Goal: Task Accomplishment & Management: Manage account settings

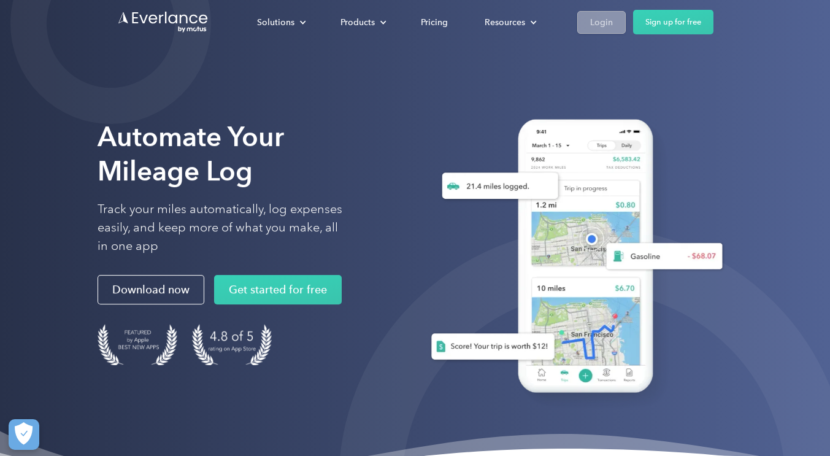
click at [602, 25] on div "Login" at bounding box center [601, 22] width 23 height 15
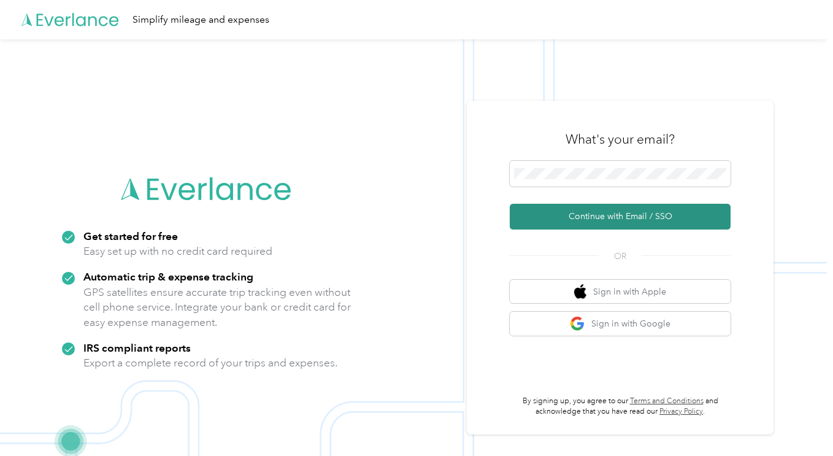
click at [604, 218] on button "Continue with Email / SSO" at bounding box center [620, 217] width 221 height 26
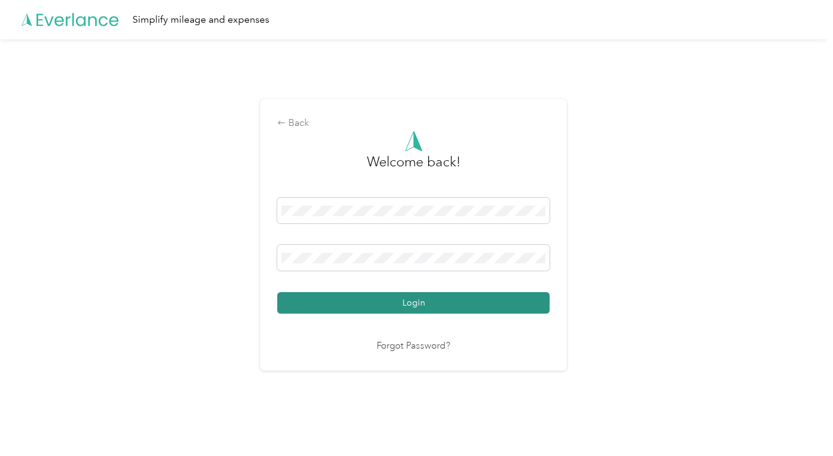
click at [425, 302] on button "Login" at bounding box center [413, 302] width 272 height 21
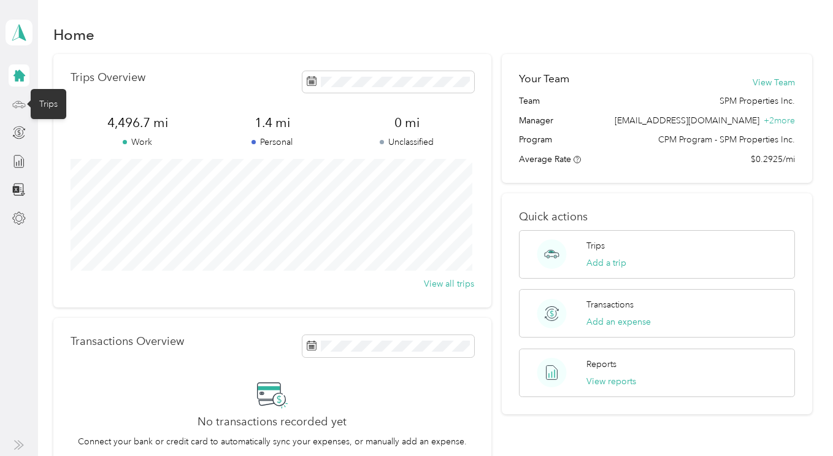
click at [23, 104] on icon at bounding box center [18, 104] width 13 height 13
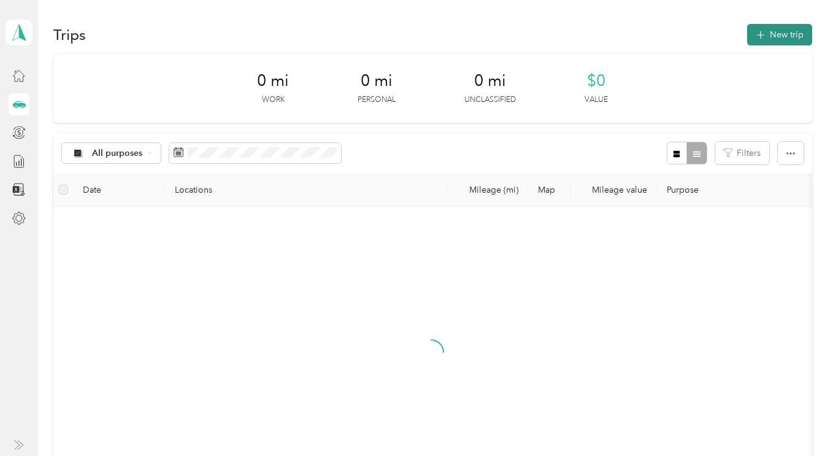
click at [766, 37] on button "New trip" at bounding box center [779, 34] width 65 height 21
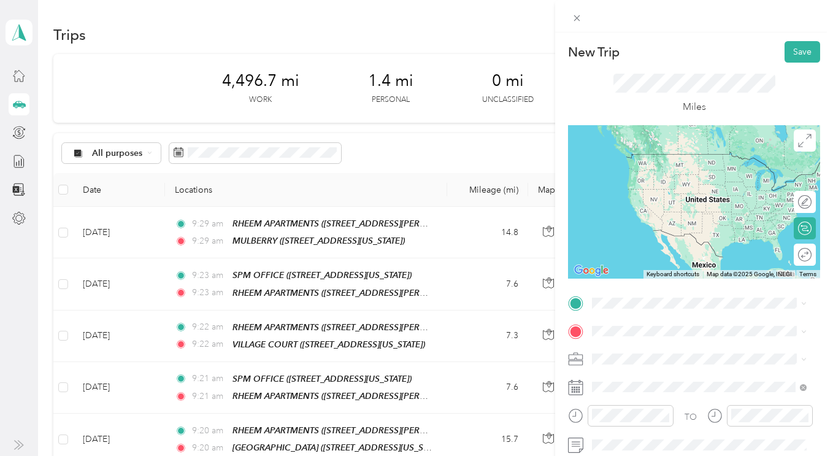
click at [665, 226] on div "TEAM Home Depot (Martinez) 1037 Arnold Dr., Martinez, California" at bounding box center [708, 206] width 187 height 43
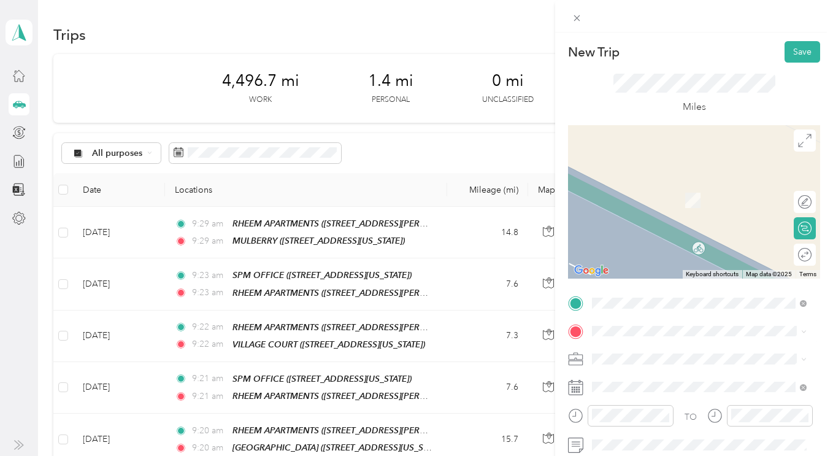
click at [661, 207] on li "TEAM STONERIDGE APTS 3750 Willow Pass Road, Concord, California" at bounding box center [699, 188] width 223 height 43
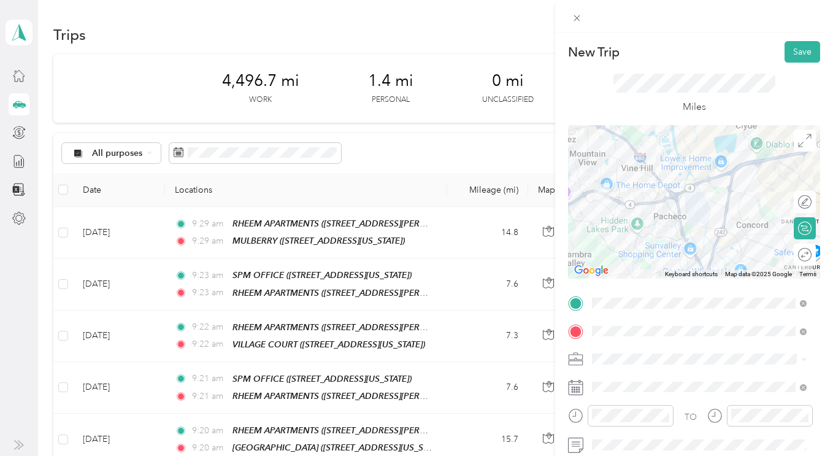
click at [655, 402] on li "SPM Properties Inc." at bounding box center [699, 399] width 223 height 21
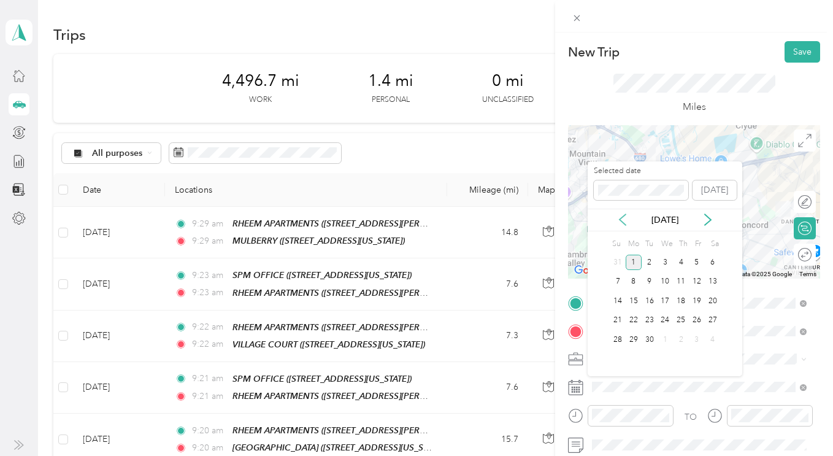
click at [623, 218] on icon at bounding box center [622, 219] width 12 height 12
click at [631, 318] on div "18" at bounding box center [634, 320] width 16 height 15
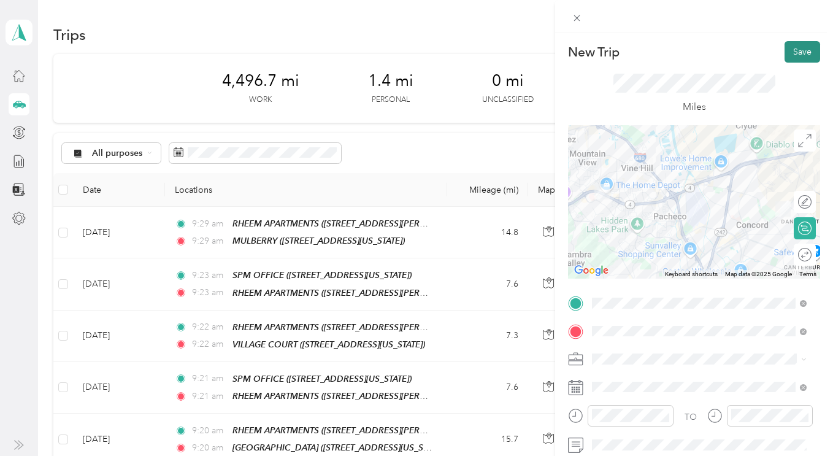
click at [794, 58] on button "Save" at bounding box center [802, 51] width 36 height 21
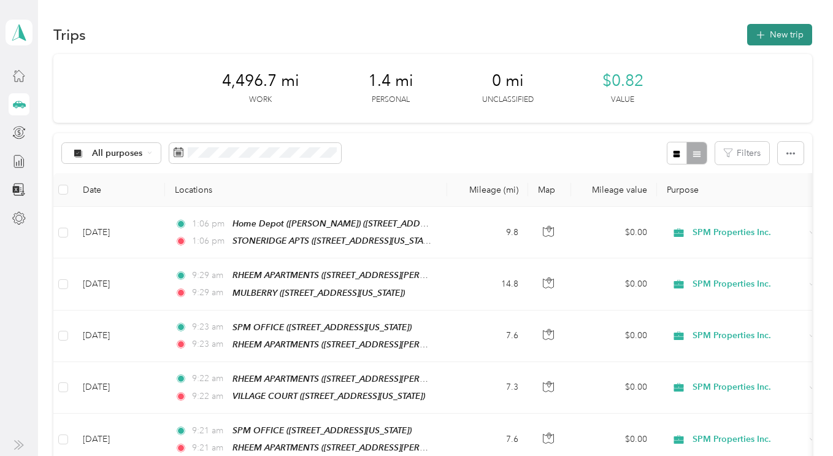
click at [774, 41] on button "New trip" at bounding box center [779, 34] width 65 height 21
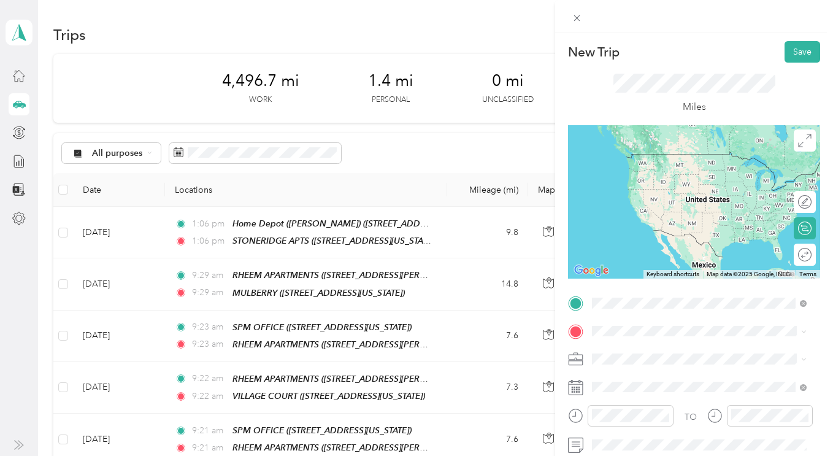
click at [675, 166] on div "TEAM STONERIDGE APTS 3750 Willow Pass Road, Concord, California" at bounding box center [676, 168] width 123 height 30
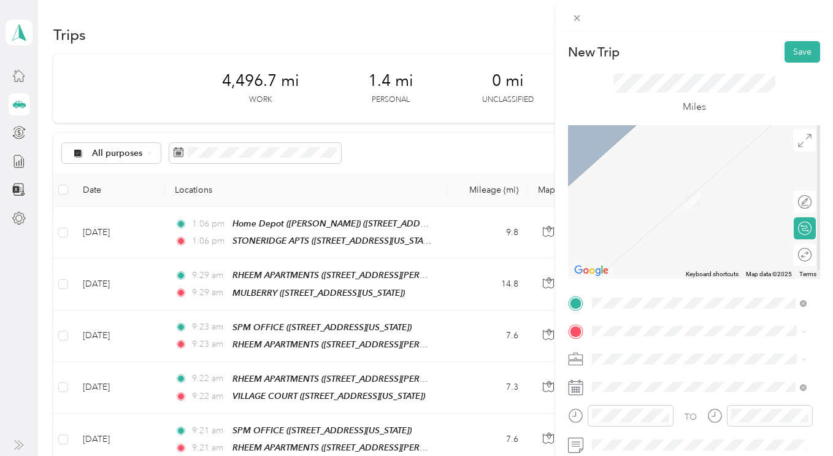
click at [644, 196] on div "TEAM SPM OFFICE 1330 N. Broadway, Suite C, Walnut Creek, California" at bounding box center [676, 189] width 123 height 30
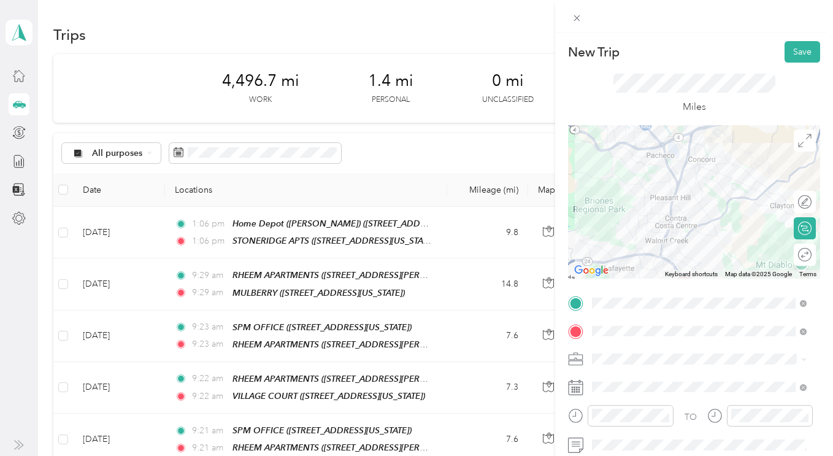
click at [629, 399] on span "SPM Properties Inc." at bounding box center [633, 401] width 75 height 10
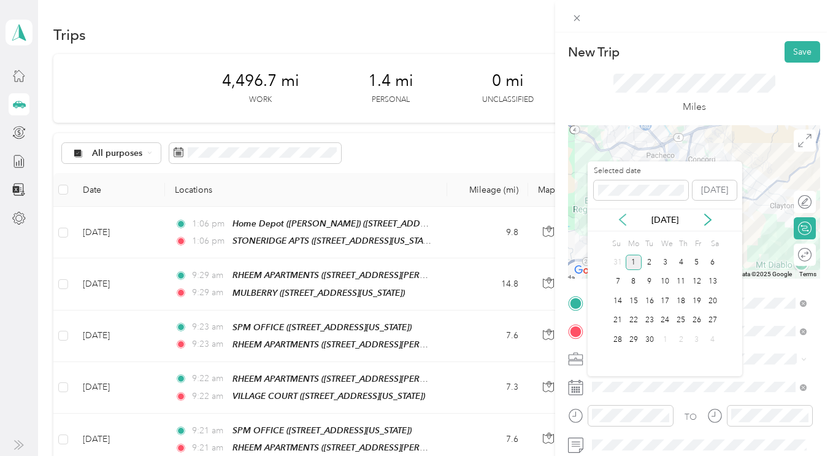
click at [624, 218] on icon at bounding box center [622, 219] width 12 height 12
click at [636, 319] on div "18" at bounding box center [634, 320] width 16 height 15
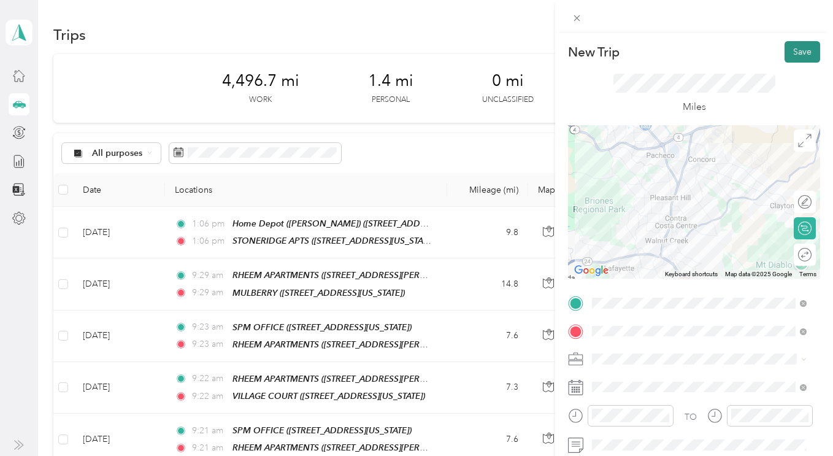
click at [787, 56] on button "Save" at bounding box center [802, 51] width 36 height 21
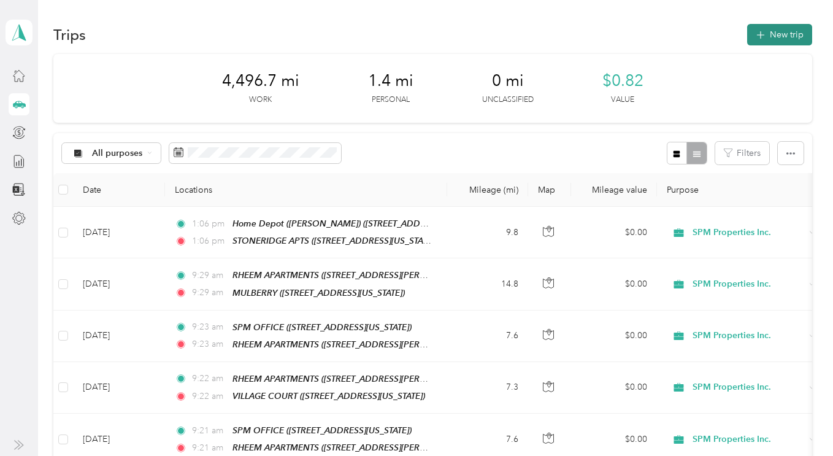
click at [773, 41] on button "New trip" at bounding box center [779, 34] width 65 height 21
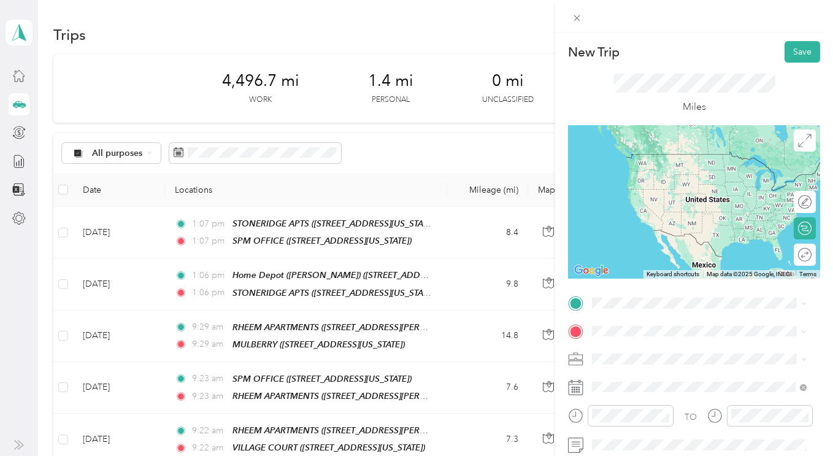
click at [668, 163] on div "TEAM SPM OFFICE 1330 N. Broadway, Suite C, Walnut Creek, California" at bounding box center [676, 163] width 123 height 30
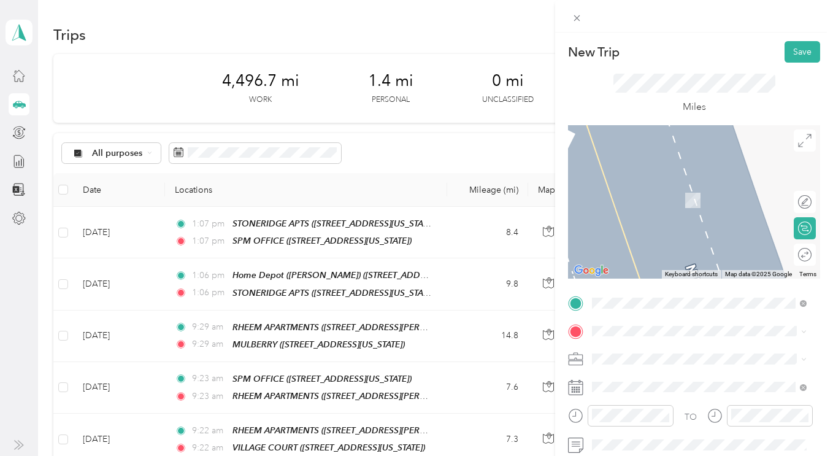
click at [648, 190] on div "TEAM RHEEM APARTMENTS 2101 Donald Drive, Moraga, California" at bounding box center [708, 196] width 187 height 43
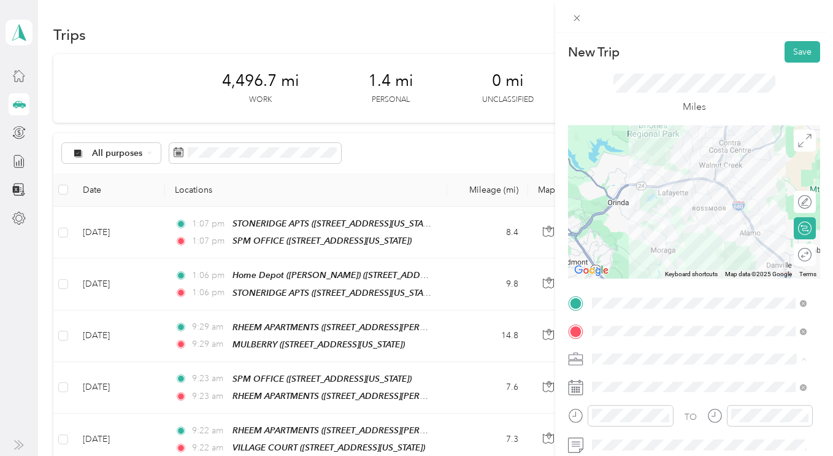
click at [621, 399] on span "SPM Properties Inc." at bounding box center [633, 402] width 75 height 10
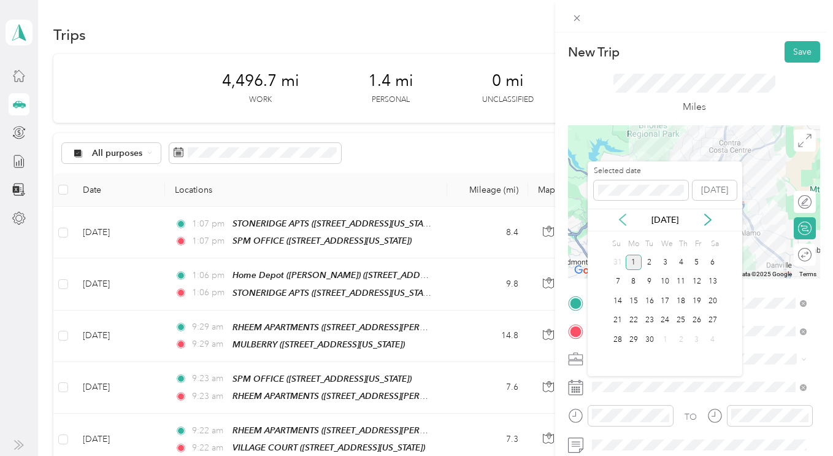
click at [623, 217] on icon at bounding box center [622, 219] width 6 height 11
click at [632, 323] on div "18" at bounding box center [634, 320] width 16 height 15
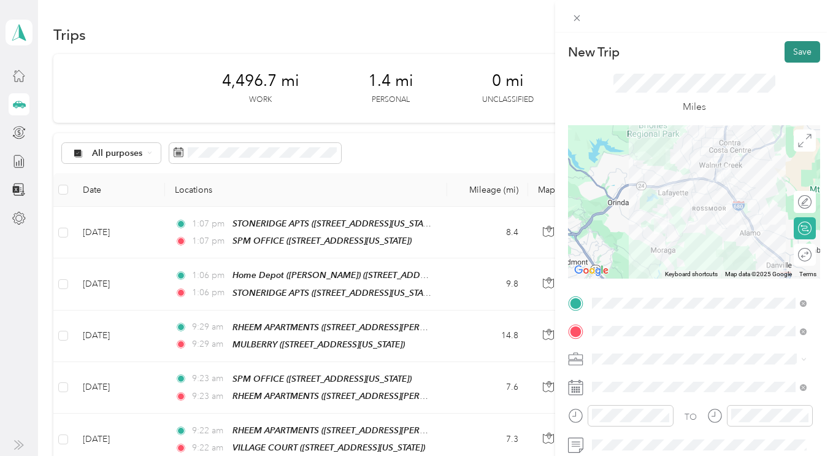
click at [797, 59] on button "Save" at bounding box center [802, 51] width 36 height 21
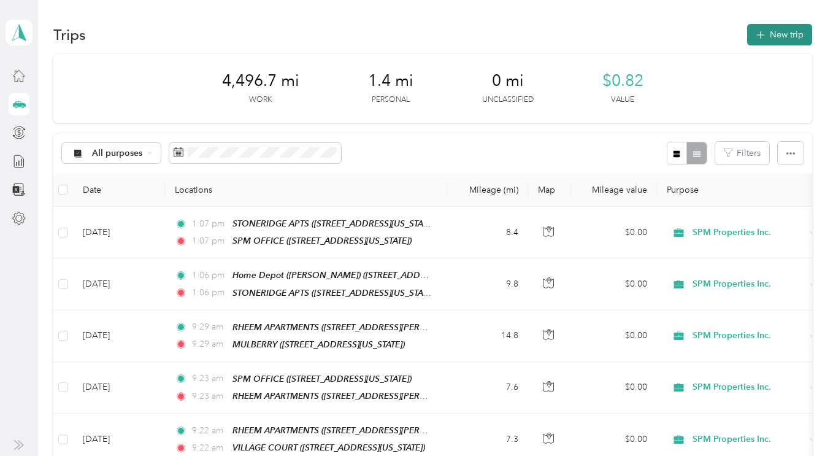
click at [775, 34] on button "New trip" at bounding box center [779, 34] width 65 height 21
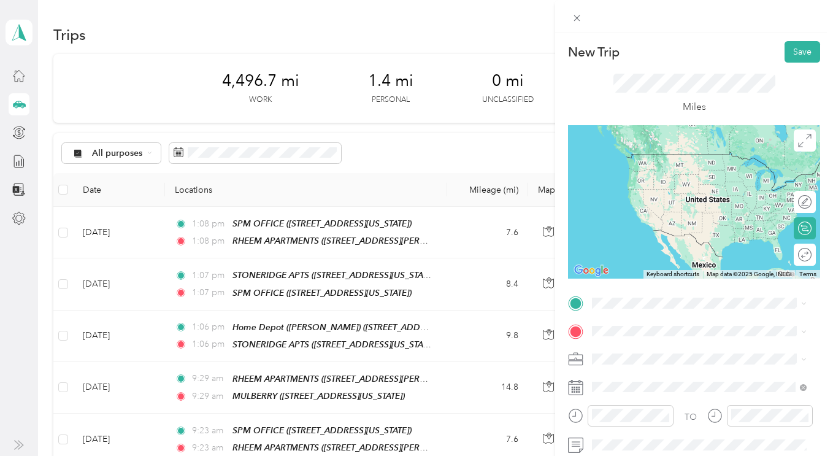
click at [631, 162] on div "TEAM RHEEM APARTMENTS 2101 Donald Drive, Moraga, California" at bounding box center [708, 169] width 187 height 43
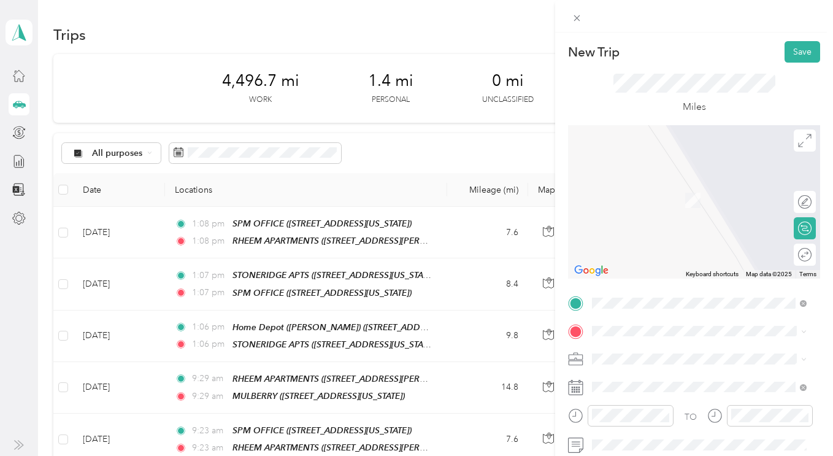
click at [615, 395] on div "SPM Properties Inc." at bounding box center [699, 401] width 206 height 13
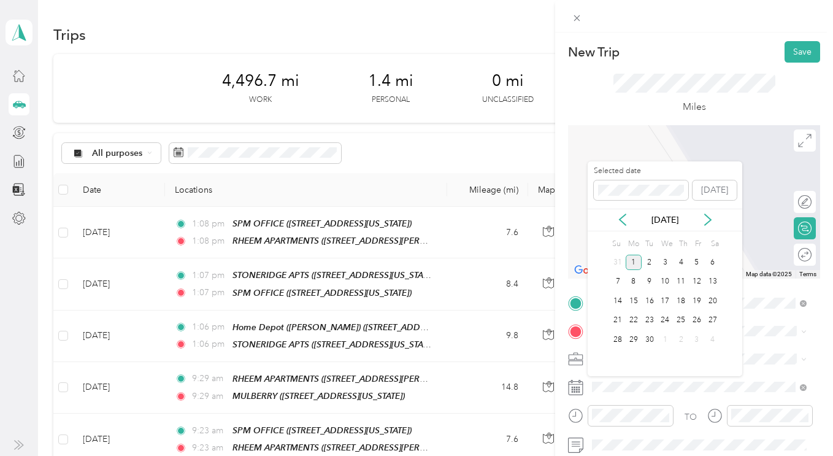
click at [621, 213] on div "Sep 2025" at bounding box center [665, 219] width 155 height 13
click at [619, 213] on icon at bounding box center [622, 219] width 12 height 12
click at [638, 318] on div "18" at bounding box center [634, 320] width 16 height 15
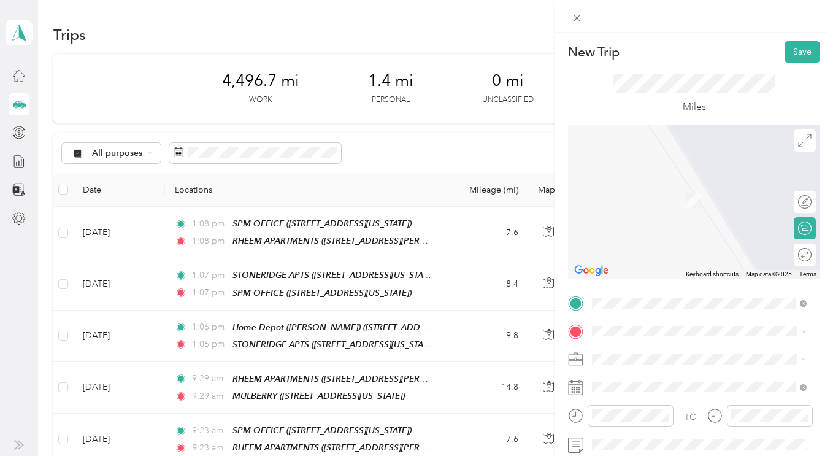
click at [642, 195] on div "TEAM DIABLO VIEW APTS. 105 Rule Court, Walnut Creek, California" at bounding box center [678, 189] width 126 height 30
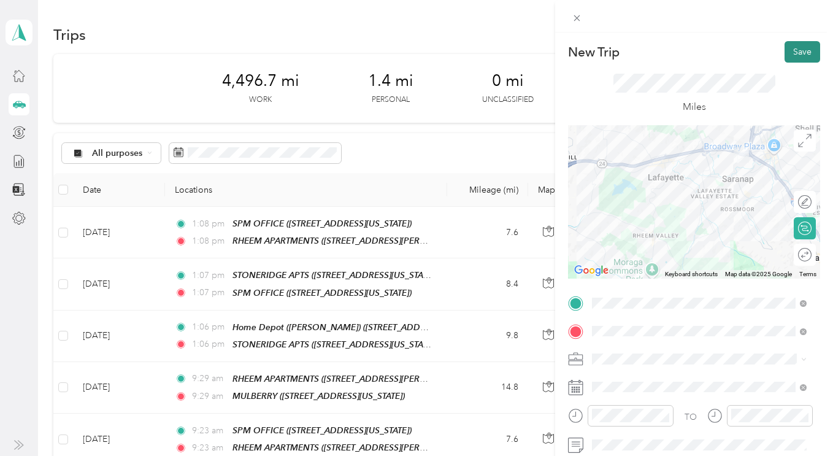
click at [795, 56] on button "Save" at bounding box center [802, 51] width 36 height 21
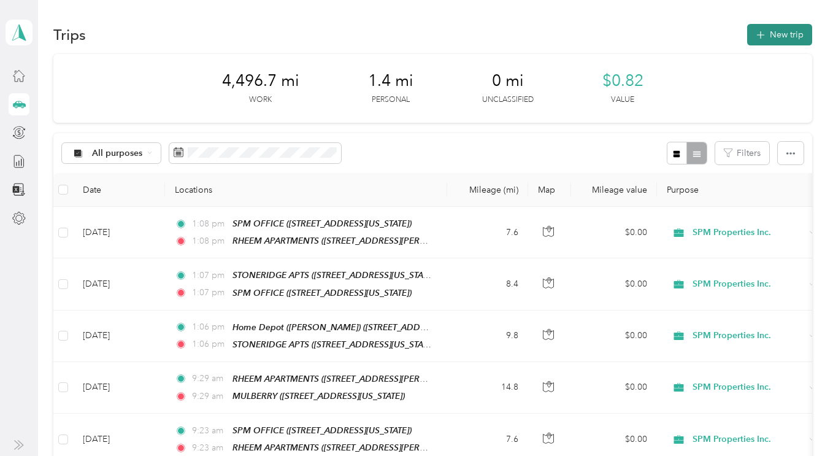
click at [770, 39] on button "New trip" at bounding box center [779, 34] width 65 height 21
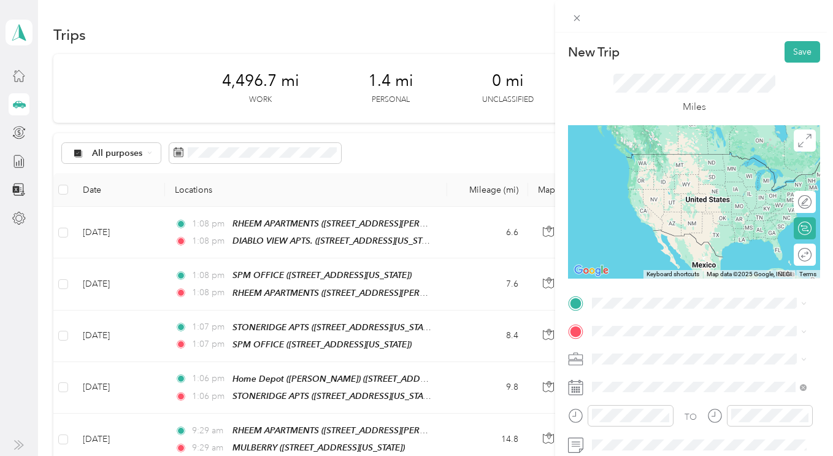
click at [664, 159] on div "TEAM DIABLO VIEW APTS." at bounding box center [678, 154] width 126 height 15
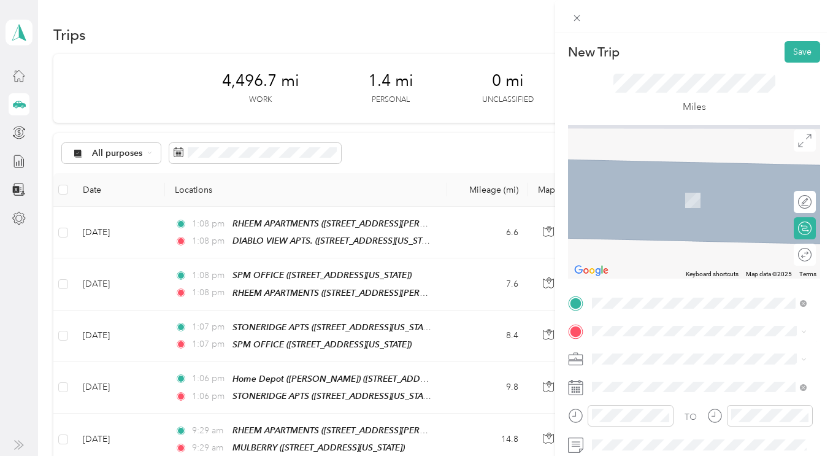
click at [632, 253] on span "1037 Arnold Dr., Martinez, California" at bounding box center [688, 248] width 146 height 23
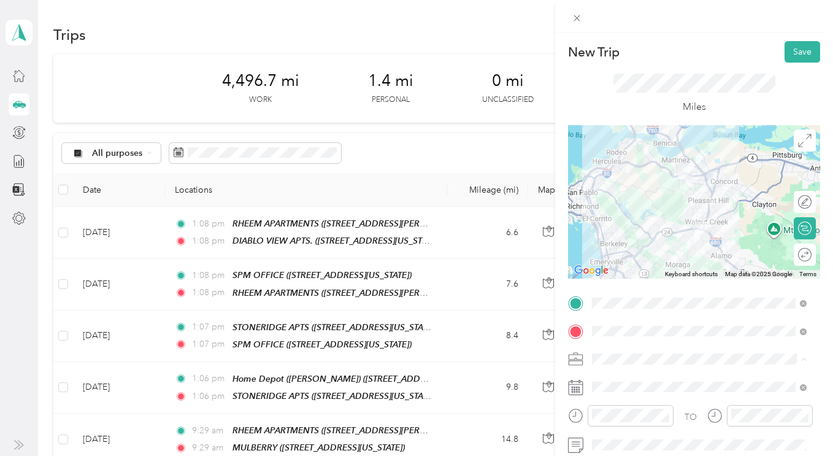
click at [604, 401] on div "SPM Properties Inc." at bounding box center [699, 402] width 206 height 13
click at [609, 374] on div "Personal" at bounding box center [699, 373] width 206 height 13
click at [605, 403] on li "SPM Properties Inc." at bounding box center [699, 398] width 223 height 21
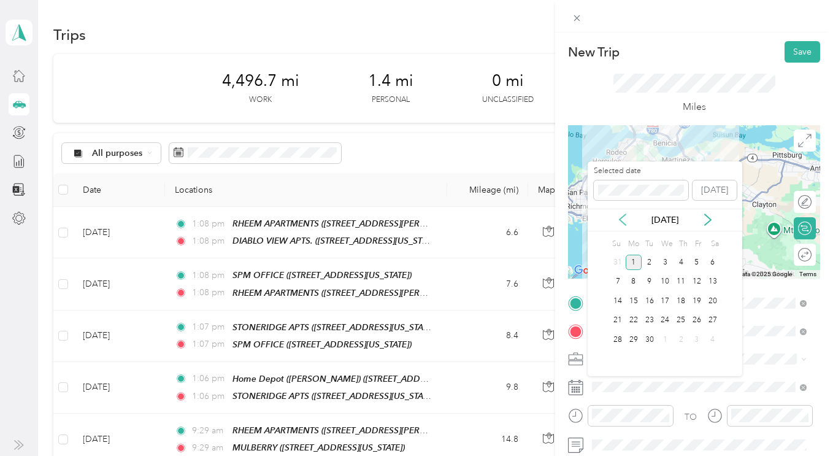
click at [623, 220] on icon at bounding box center [622, 219] width 12 height 12
click at [630, 320] on div "18" at bounding box center [634, 320] width 16 height 15
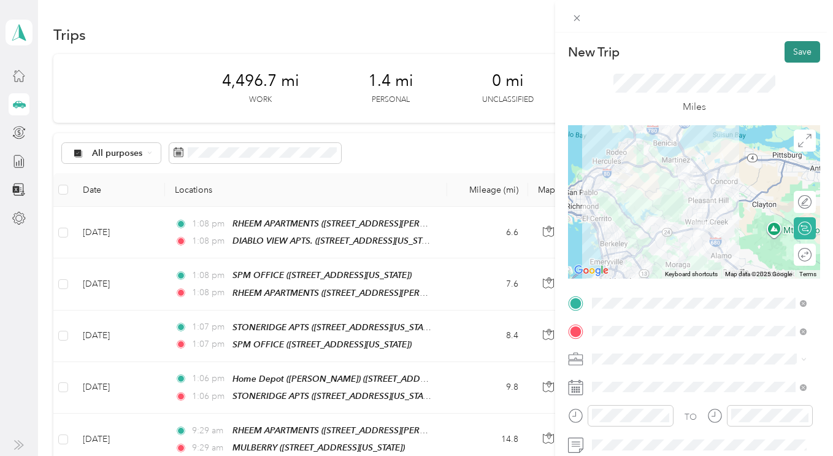
click at [786, 58] on button "Save" at bounding box center [802, 51] width 36 height 21
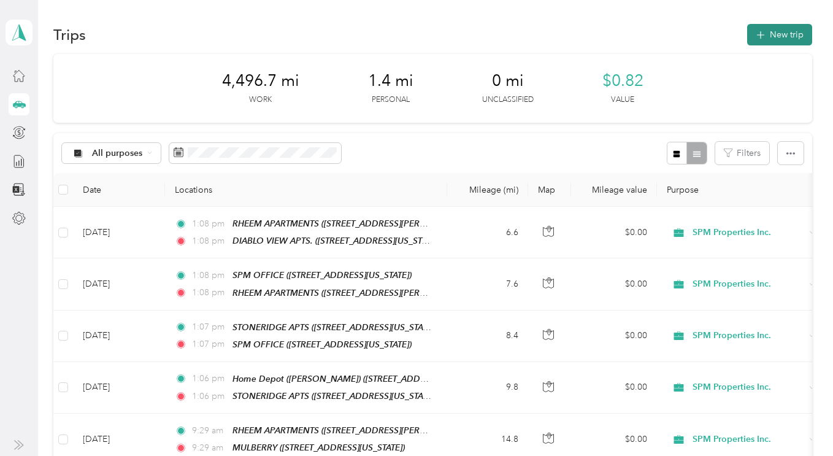
click at [772, 37] on button "New trip" at bounding box center [779, 34] width 65 height 21
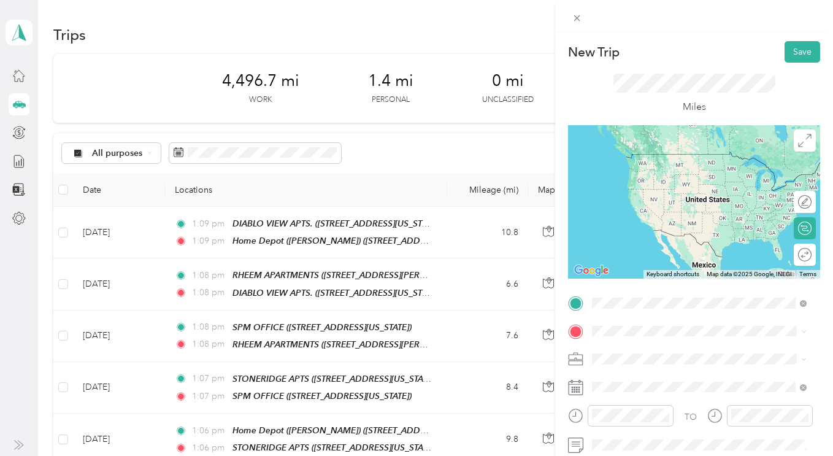
click at [663, 171] on span "1330 N. Broadway, Suite C, Walnut Creek, California" at bounding box center [676, 176] width 123 height 10
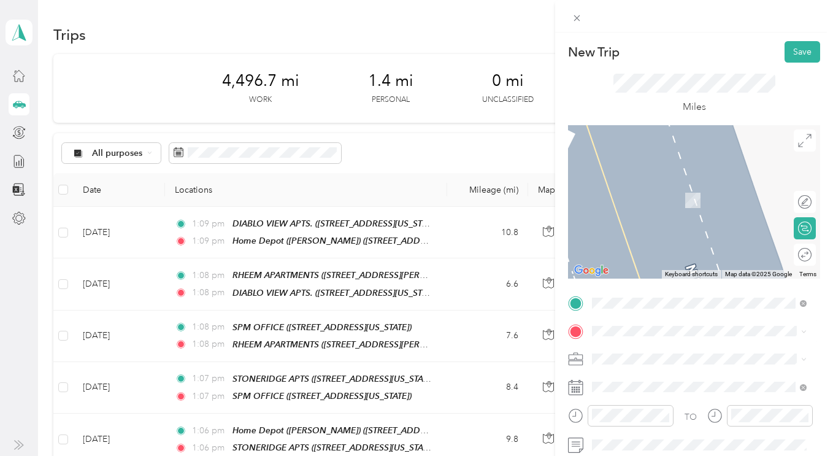
click at [641, 194] on div "TEAM DIABLO VILLA 1300 Creekside Drive, Walnut Creek, California" at bounding box center [676, 189] width 123 height 30
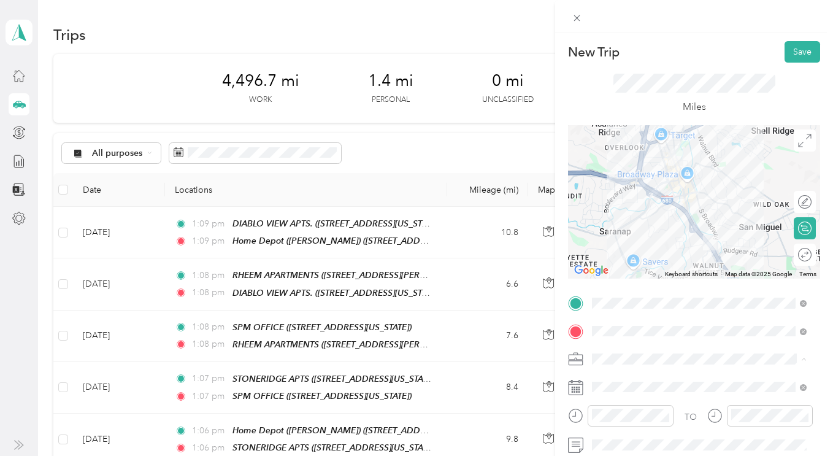
click at [612, 396] on div "SPM Properties Inc." at bounding box center [699, 402] width 206 height 13
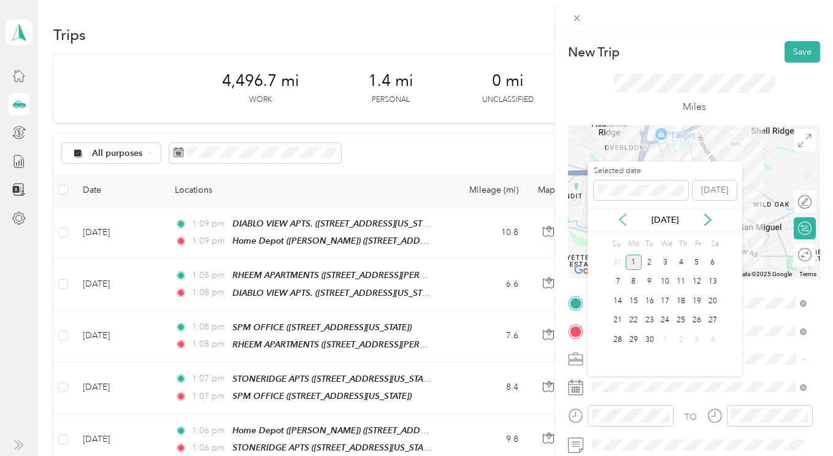
click at [622, 220] on icon at bounding box center [622, 219] width 12 height 12
click at [648, 320] on div "19" at bounding box center [650, 320] width 16 height 15
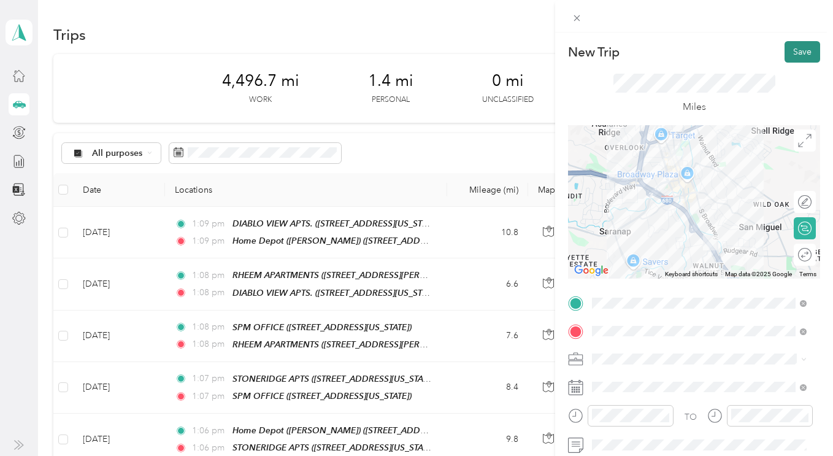
click at [788, 55] on button "Save" at bounding box center [802, 51] width 36 height 21
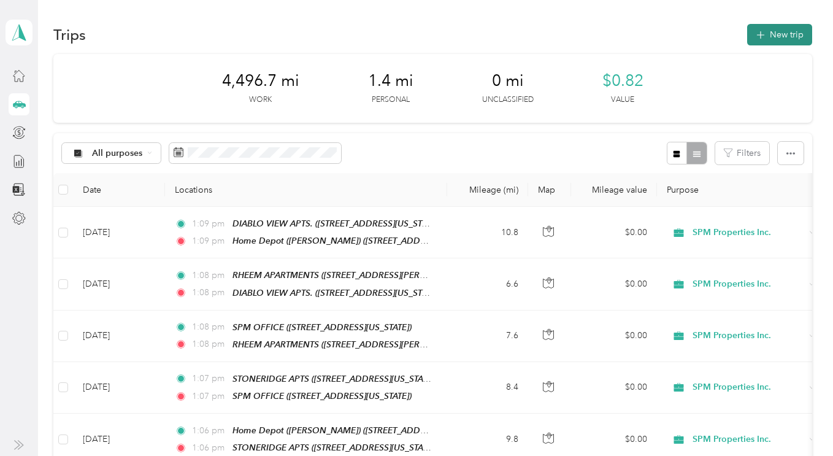
click at [766, 28] on button "New trip" at bounding box center [779, 34] width 65 height 21
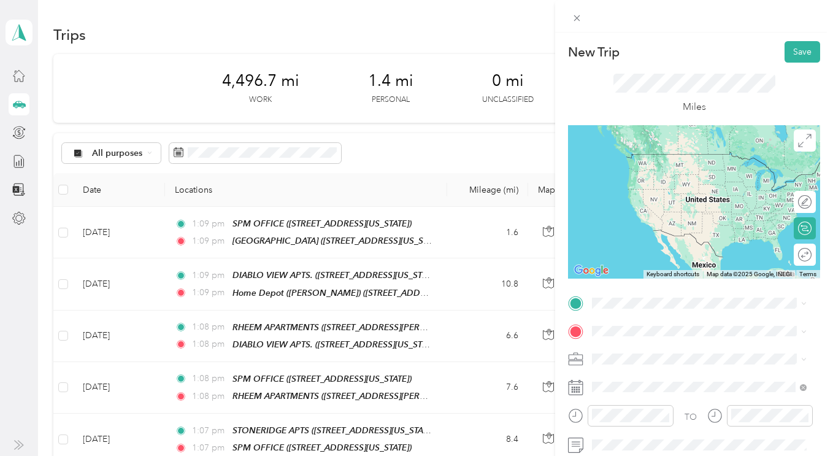
click at [650, 176] on div "TEAM DIABLO VILLA 1300 Creekside Drive, Walnut Creek, California" at bounding box center [676, 162] width 123 height 30
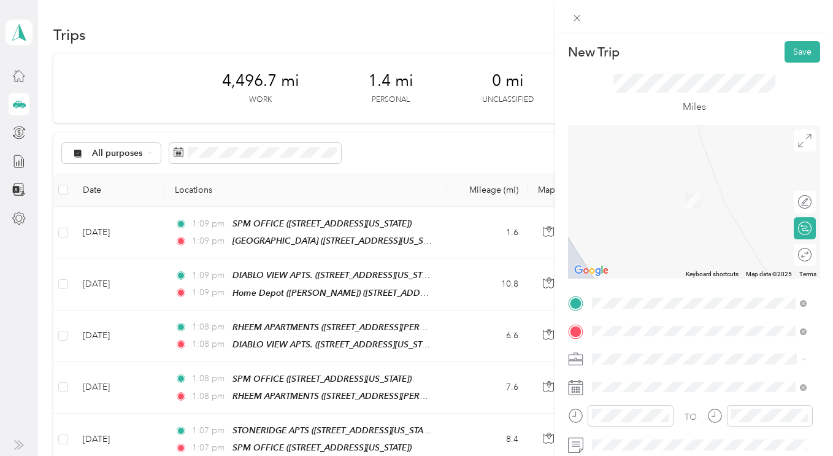
click at [674, 258] on li "TEAM Home Depot (Martinez) 1037 Arnold Dr., Martinez, California" at bounding box center [699, 241] width 223 height 56
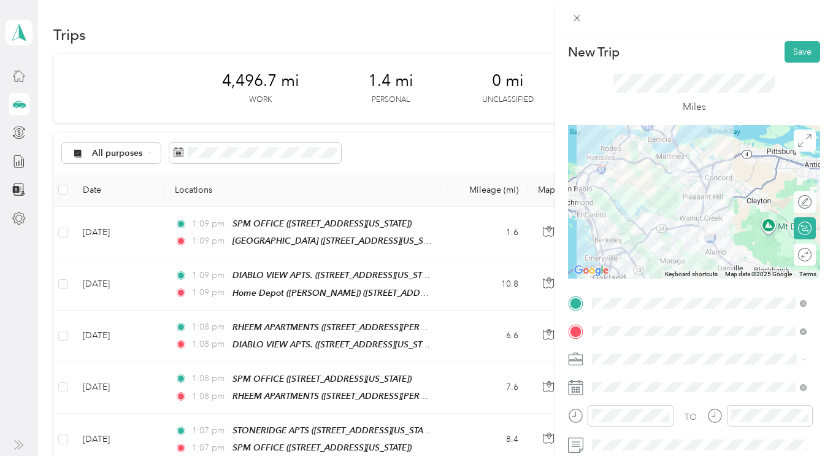
click at [615, 405] on li "SPM Properties Inc." at bounding box center [699, 401] width 223 height 21
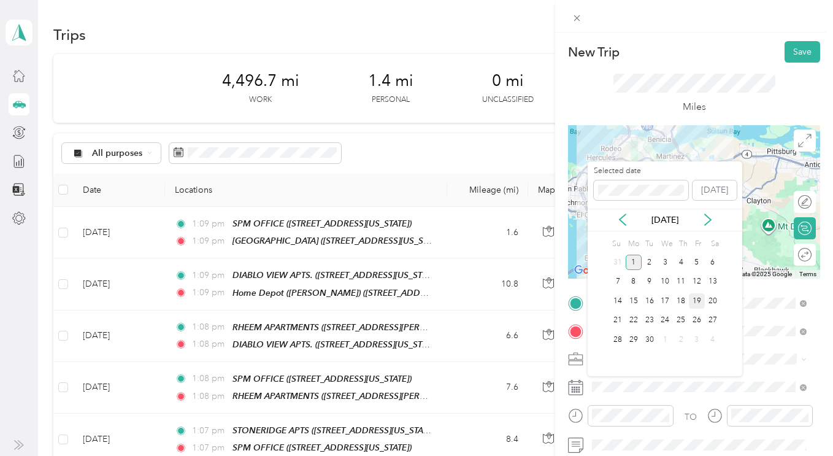
click at [696, 298] on div "19" at bounding box center [697, 300] width 16 height 15
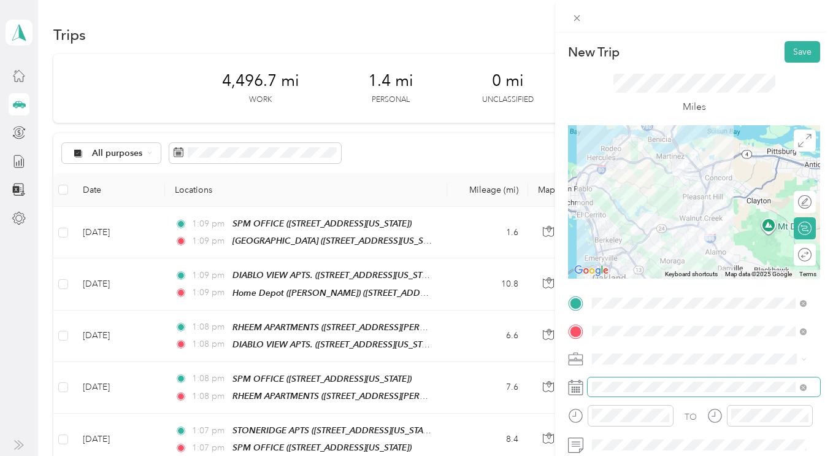
click at [623, 378] on span at bounding box center [704, 387] width 232 height 20
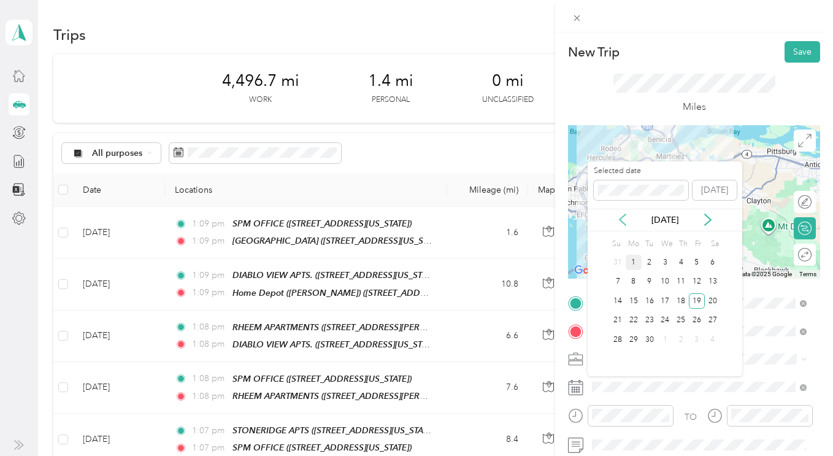
click at [620, 217] on icon at bounding box center [622, 219] width 12 height 12
click at [652, 319] on div "19" at bounding box center [650, 320] width 16 height 15
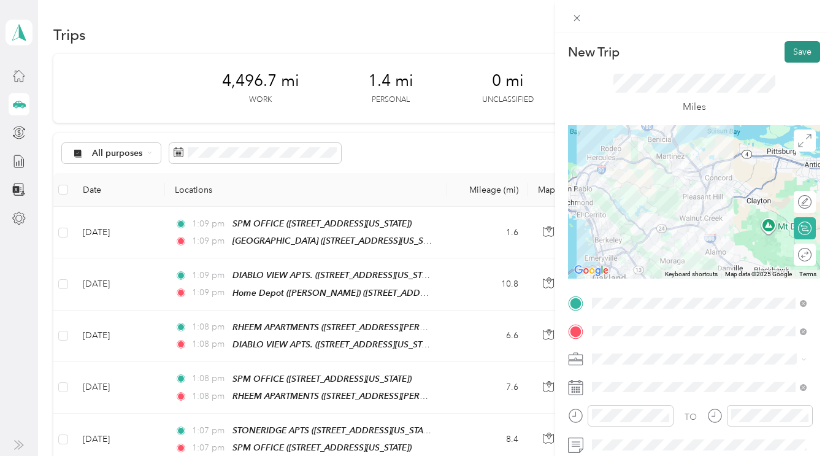
click at [784, 54] on button "Save" at bounding box center [802, 51] width 36 height 21
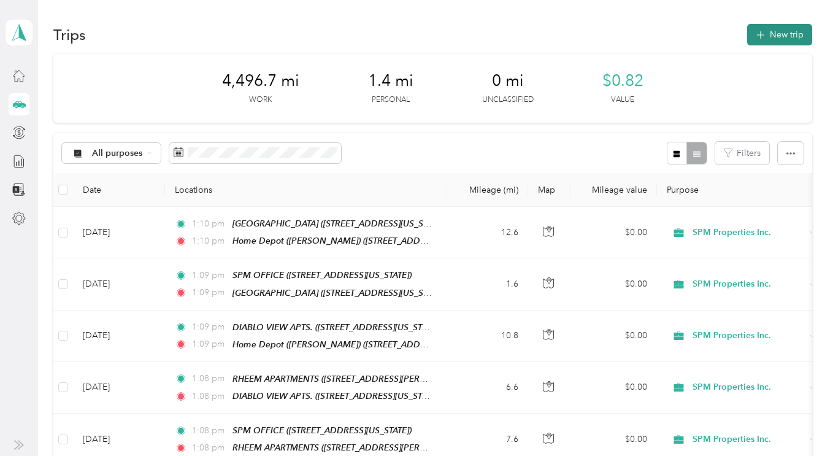
click at [785, 29] on button "New trip" at bounding box center [779, 34] width 65 height 21
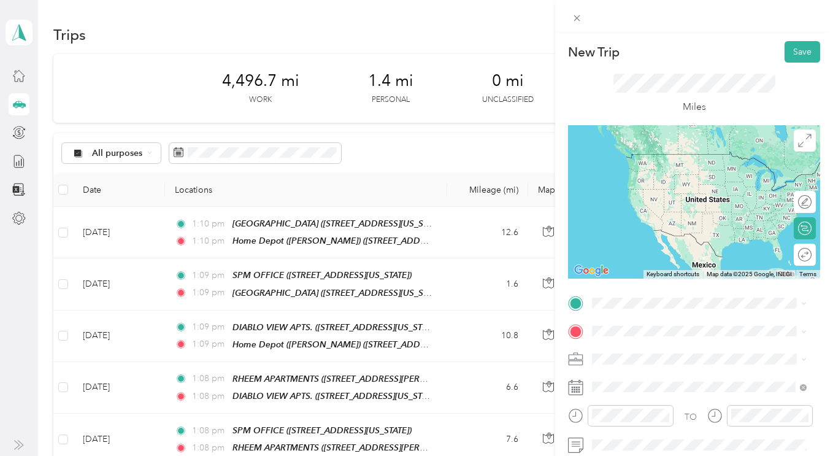
click at [638, 174] on span "1330 N. Broadway, Suite C, Walnut Creek, California" at bounding box center [676, 174] width 123 height 10
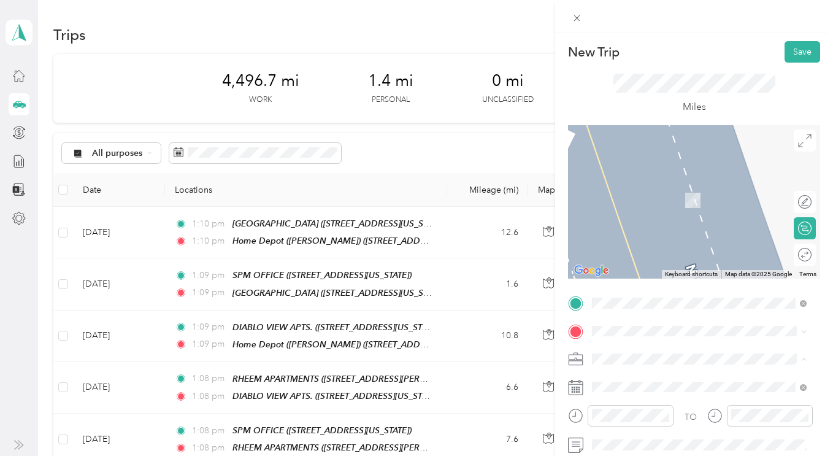
click at [615, 401] on div "SPM Properties Inc." at bounding box center [699, 402] width 206 height 13
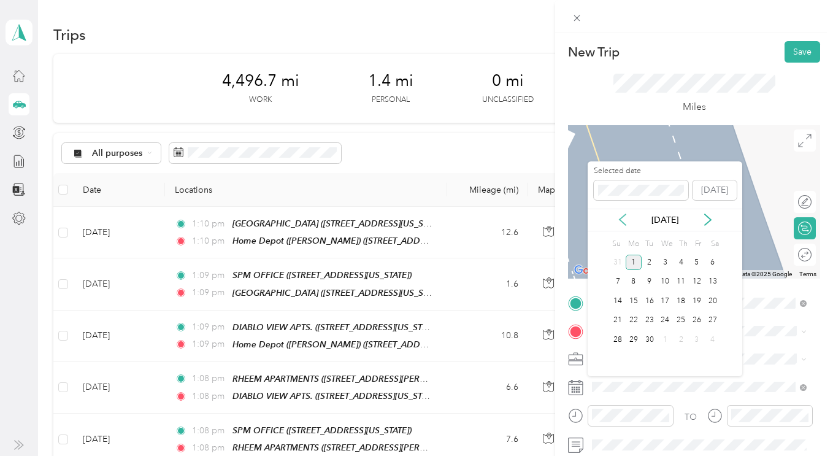
click at [622, 216] on icon at bounding box center [622, 219] width 12 height 12
click at [663, 323] on div "20" at bounding box center [665, 320] width 16 height 15
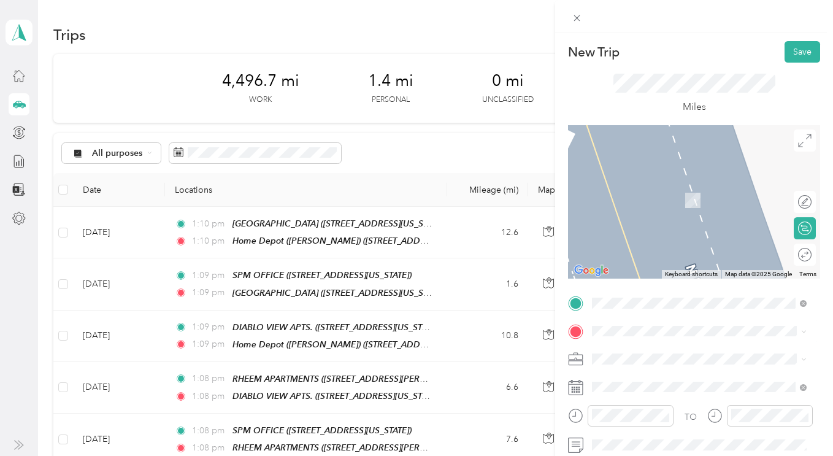
click at [667, 197] on div "TEAM RHEEM APARTMENTS 2101 Donald Drive, Moraga, California" at bounding box center [708, 200] width 187 height 43
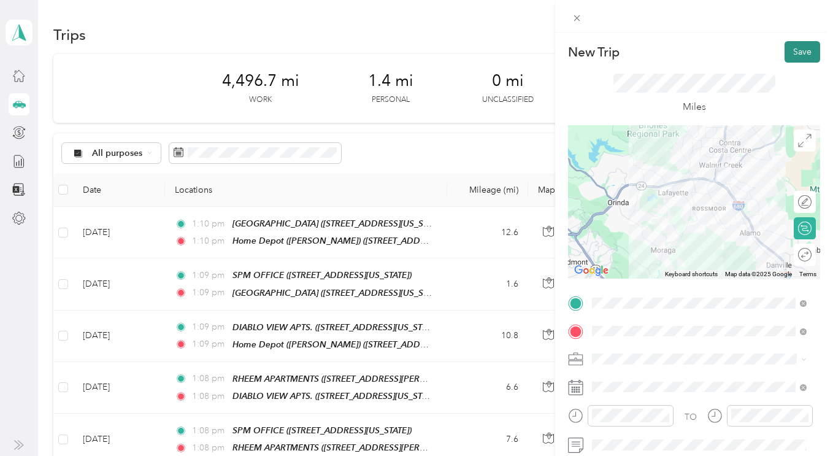
click at [788, 52] on button "Save" at bounding box center [802, 51] width 36 height 21
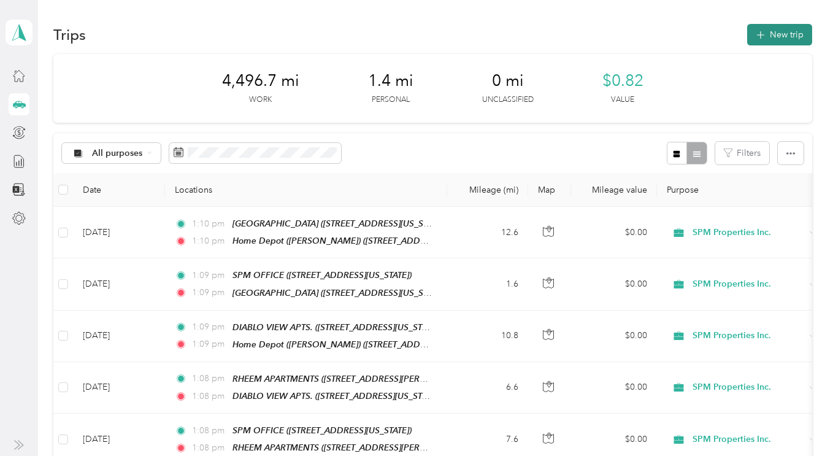
click at [770, 38] on button "New trip" at bounding box center [779, 34] width 65 height 21
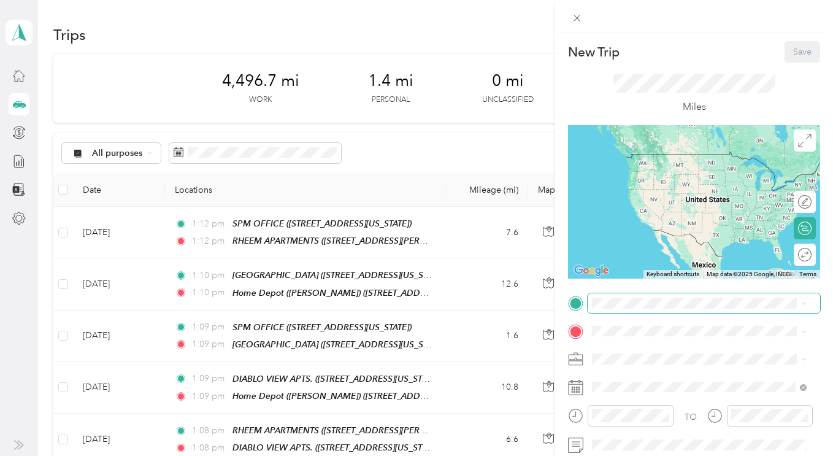
click at [623, 302] on span at bounding box center [704, 303] width 232 height 20
click at [664, 163] on div "TEAM RHEEM APARTMENTS 2101 Donald Drive, Moraga, California" at bounding box center [708, 166] width 187 height 43
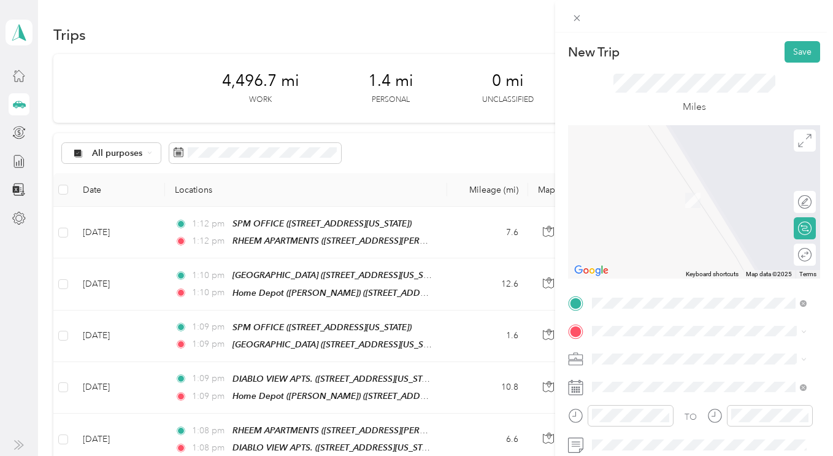
click at [605, 397] on span "SPM Properties Inc." at bounding box center [633, 394] width 75 height 10
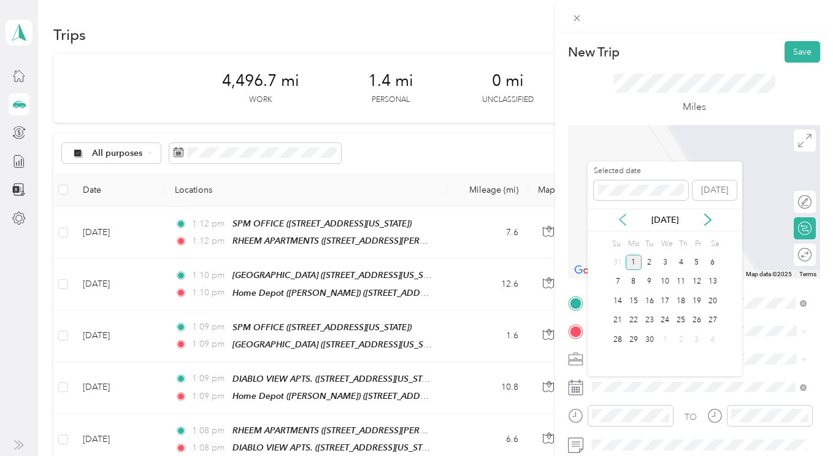
click at [626, 215] on icon at bounding box center [622, 219] width 12 height 12
click at [668, 318] on div "20" at bounding box center [665, 320] width 16 height 15
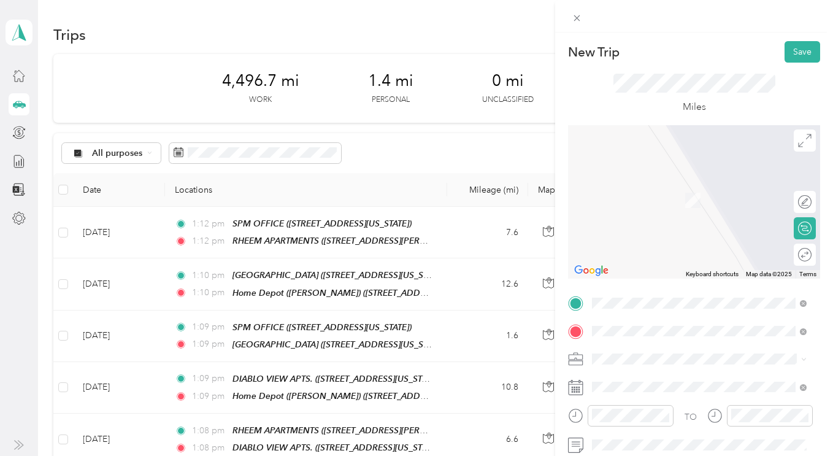
click at [642, 242] on span "118 & 125 Warwick Drive, Benicia, California" at bounding box center [676, 247] width 123 height 10
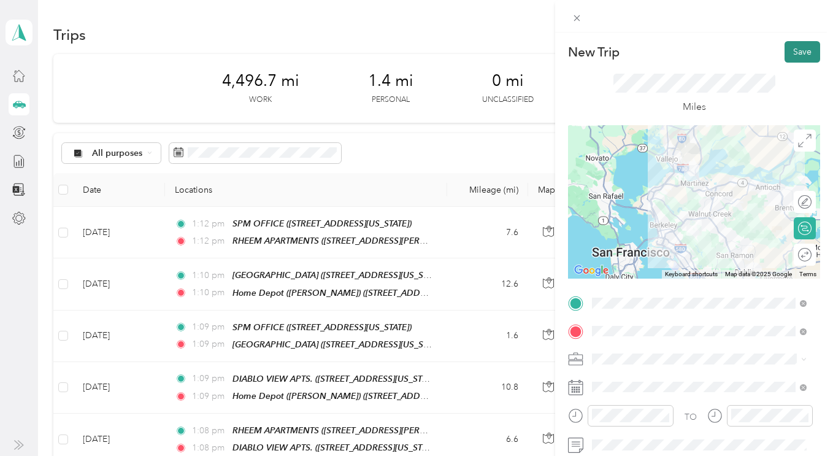
click at [794, 53] on button "Save" at bounding box center [802, 51] width 36 height 21
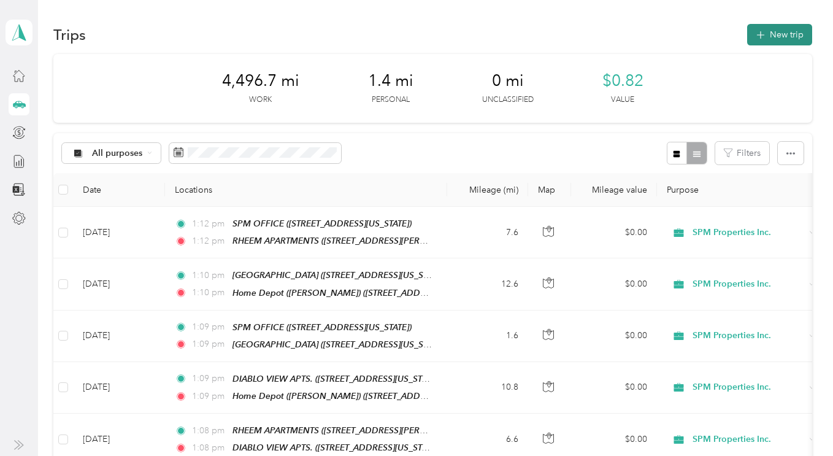
click at [771, 44] on button "New trip" at bounding box center [779, 34] width 65 height 21
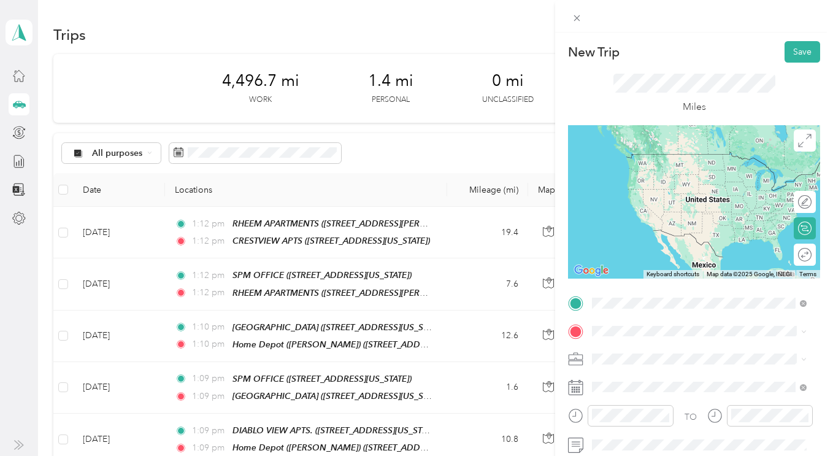
click at [664, 201] on strong "CRESTVIEW APTS" at bounding box center [694, 202] width 73 height 11
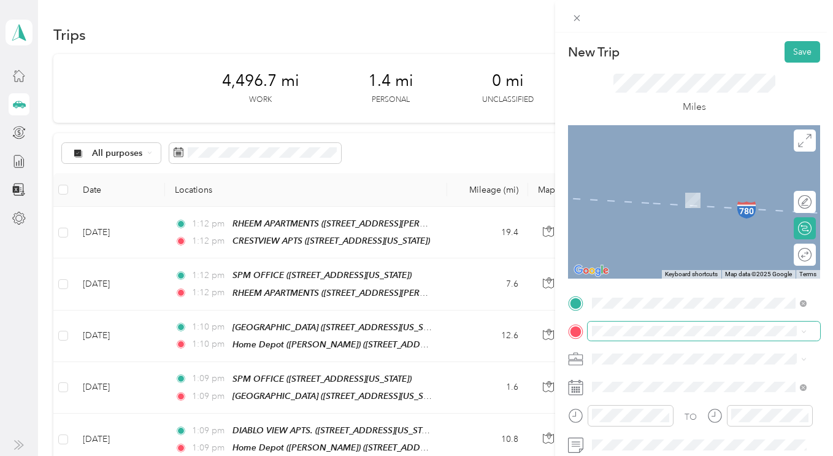
click at [609, 336] on span at bounding box center [704, 331] width 232 height 20
click at [645, 195] on div "TEAM SPM OFFICE 1330 N. Broadway, Suite C, Walnut Creek, California" at bounding box center [676, 195] width 123 height 30
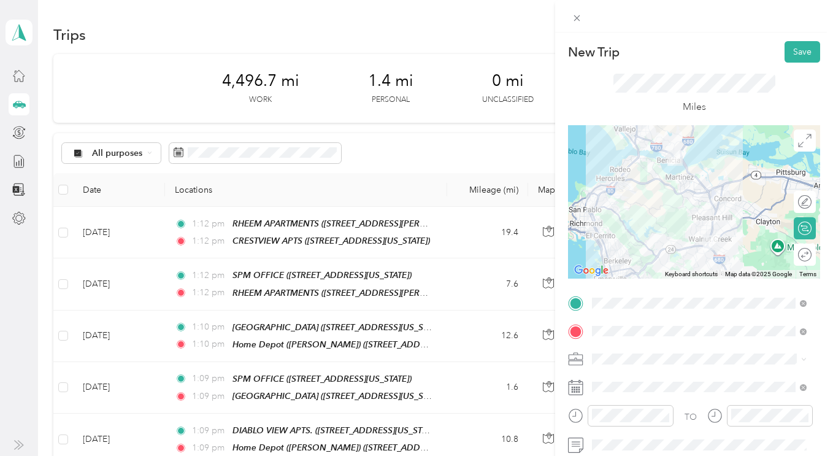
click at [617, 404] on li "SPM Properties Inc." at bounding box center [699, 398] width 223 height 21
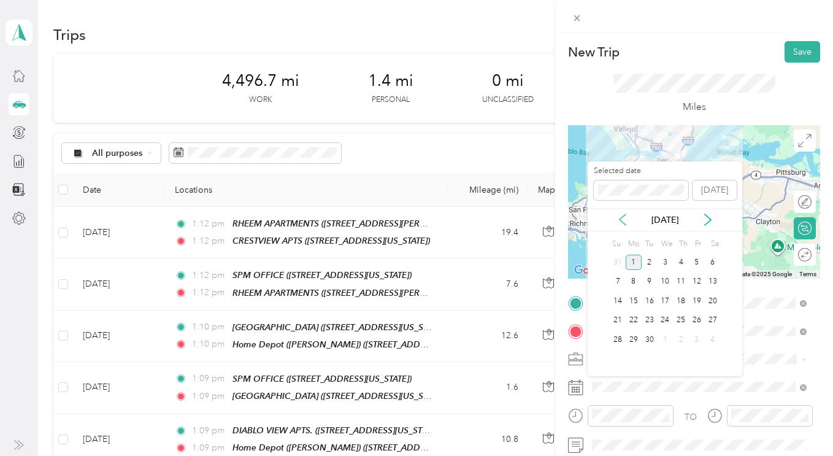
click at [623, 216] on icon at bounding box center [622, 219] width 6 height 11
click at [666, 326] on div "20" at bounding box center [665, 320] width 16 height 15
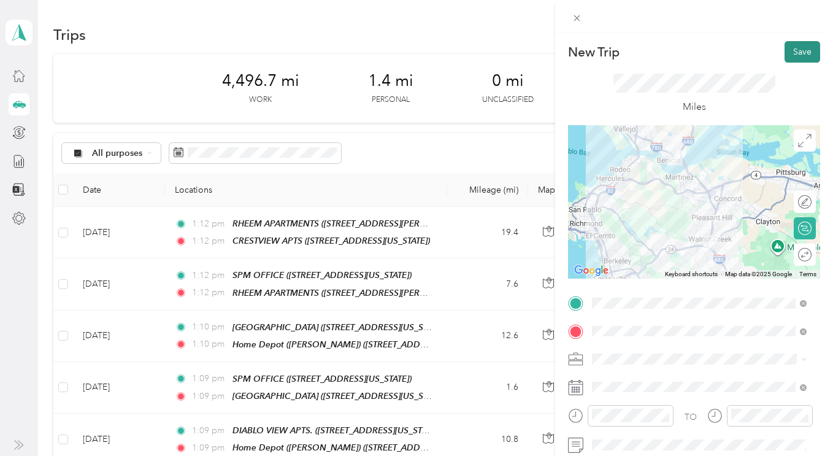
click at [792, 48] on button "Save" at bounding box center [802, 51] width 36 height 21
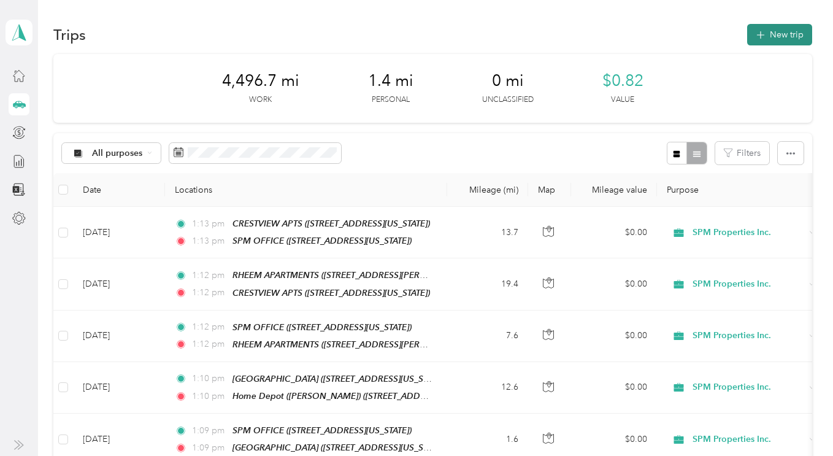
click at [780, 41] on button "New trip" at bounding box center [779, 34] width 65 height 21
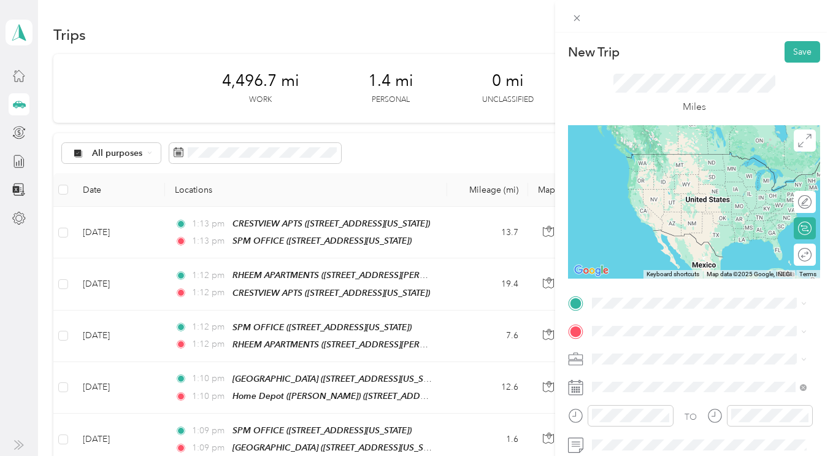
click at [648, 175] on span "1330 N. Broadway, Suite C, Walnut Creek, California" at bounding box center [676, 169] width 123 height 10
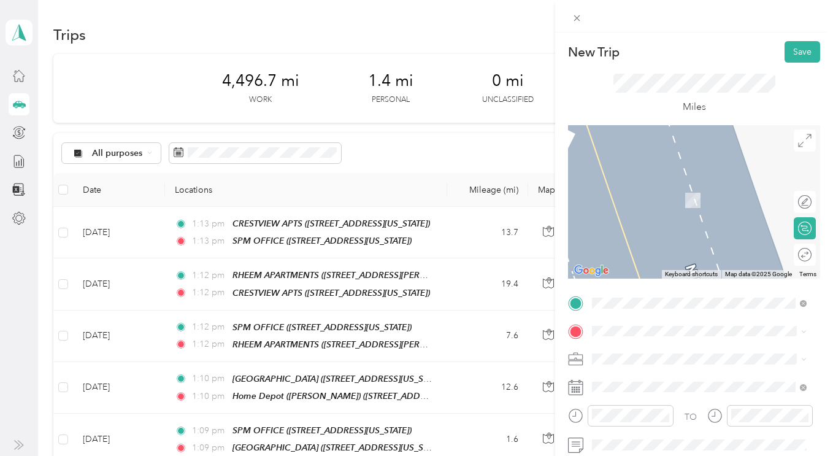
click at [605, 364] on span at bounding box center [704, 359] width 232 height 20
click at [621, 404] on li "SPM Properties Inc." at bounding box center [699, 397] width 223 height 21
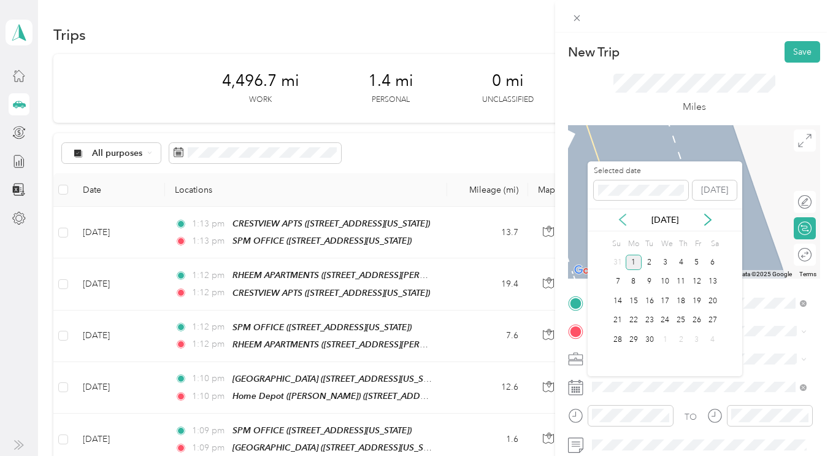
click at [620, 222] on icon at bounding box center [622, 219] width 12 height 12
click at [665, 317] on div "20" at bounding box center [665, 320] width 16 height 15
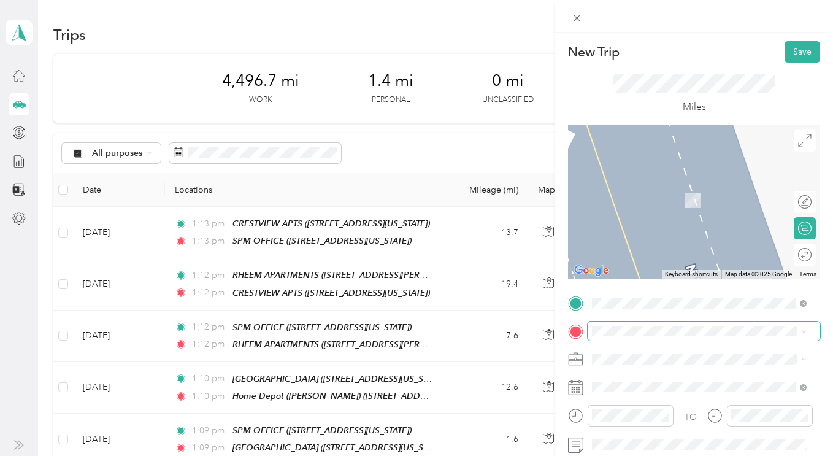
click at [621, 335] on span at bounding box center [704, 331] width 232 height 20
click at [637, 202] on span "1420 Cortez Court, Walnut Creek, California" at bounding box center [688, 203] width 146 height 23
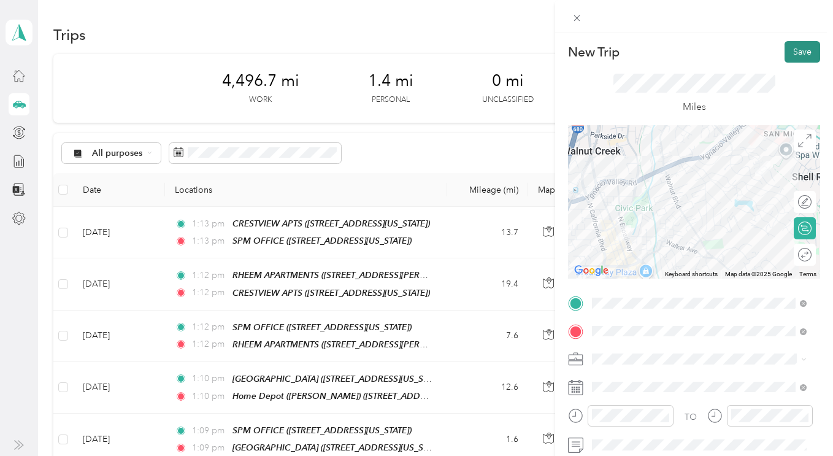
click at [793, 47] on button "Save" at bounding box center [802, 51] width 36 height 21
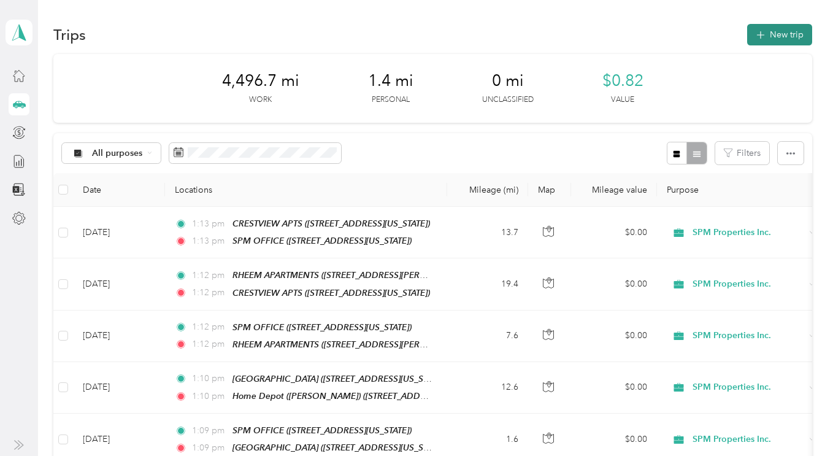
click at [778, 40] on button "New trip" at bounding box center [779, 34] width 65 height 21
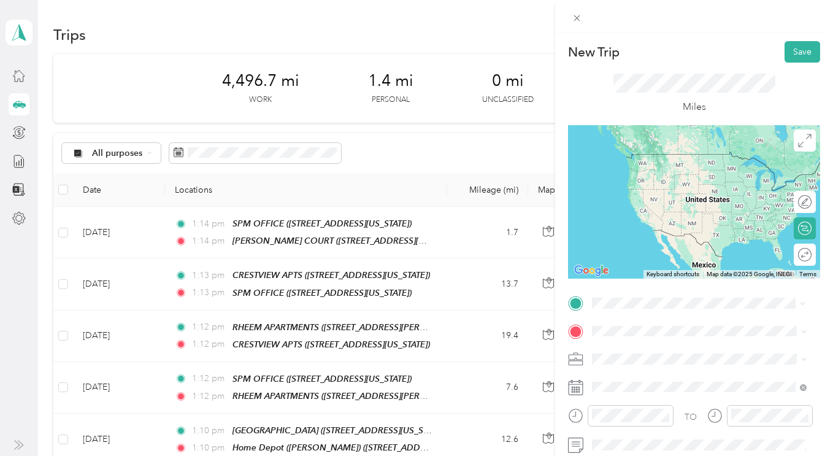
click at [648, 173] on span "1330 N. Broadway, Suite C, Walnut Creek, California" at bounding box center [676, 176] width 123 height 10
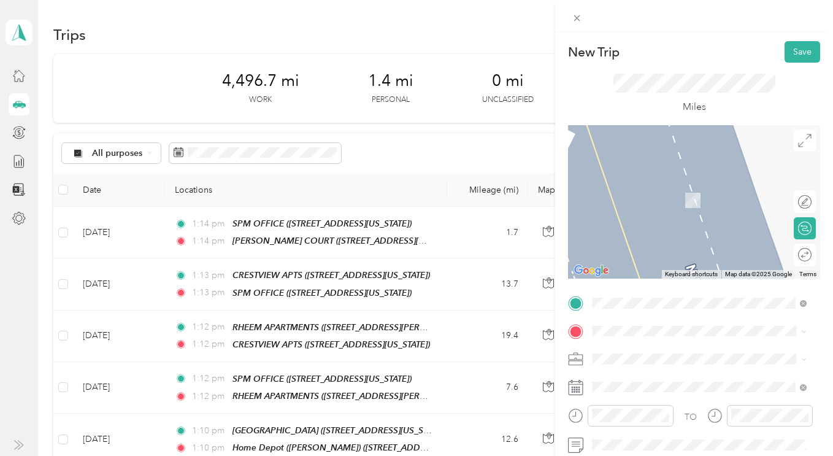
click at [656, 194] on div "TEAM CORTEZ COURT 1420 Cortez Court, Walnut Creek, California" at bounding box center [708, 195] width 187 height 43
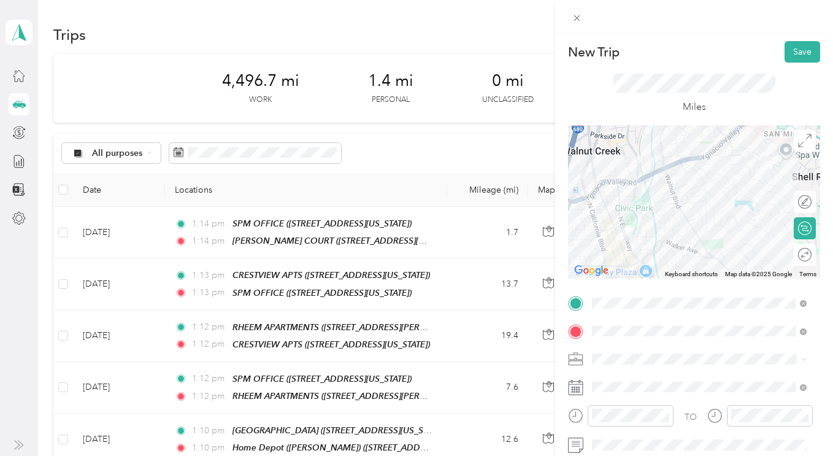
click at [614, 402] on li "SPM Properties Inc." at bounding box center [699, 394] width 223 height 21
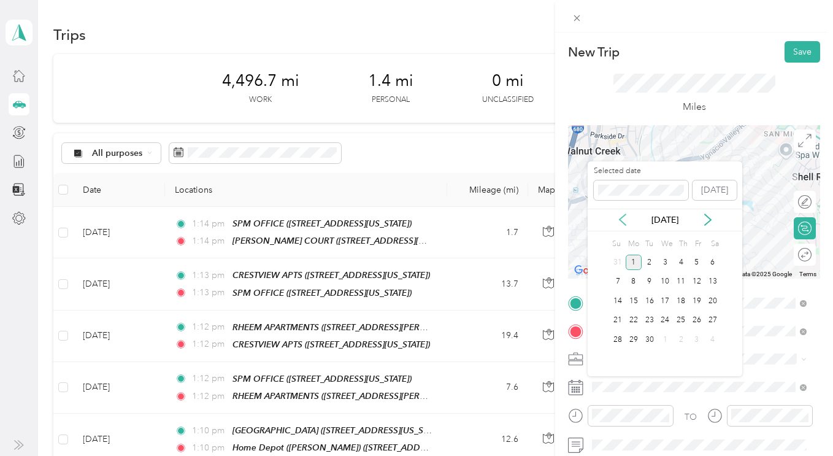
click at [618, 217] on icon at bounding box center [622, 219] width 12 height 12
click at [680, 319] on div "21" at bounding box center [681, 320] width 16 height 15
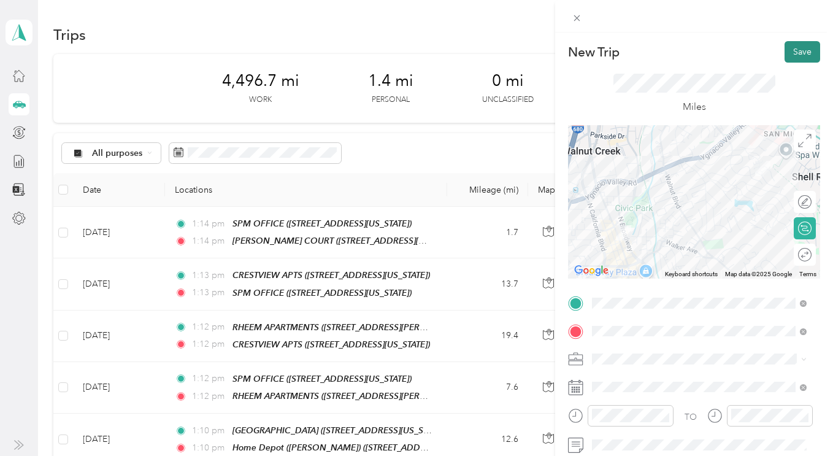
click at [791, 57] on button "Save" at bounding box center [802, 51] width 36 height 21
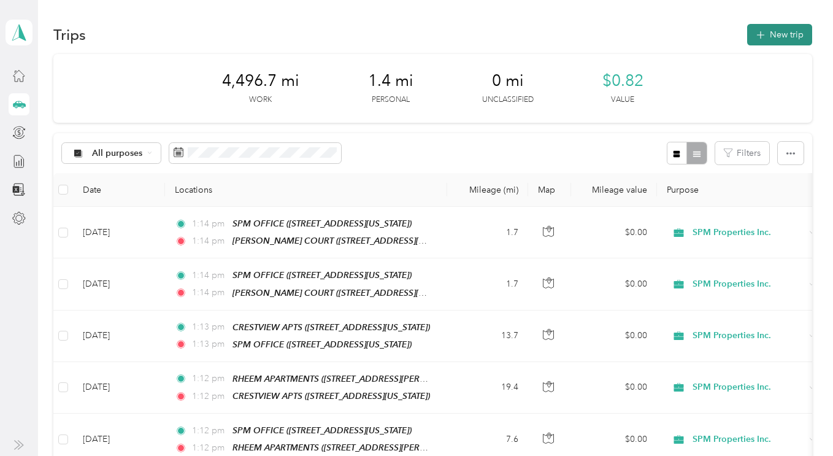
click at [765, 40] on button "New trip" at bounding box center [779, 34] width 65 height 21
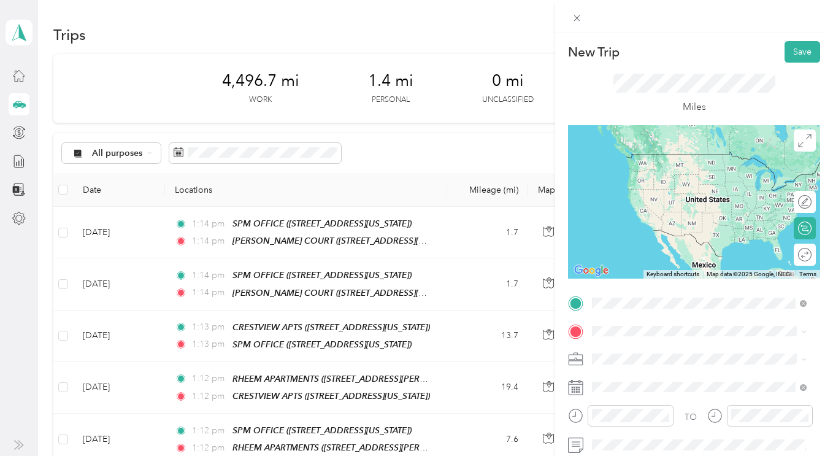
click at [645, 172] on span "1420 Cortez Court, Walnut Creek, California" at bounding box center [688, 182] width 146 height 23
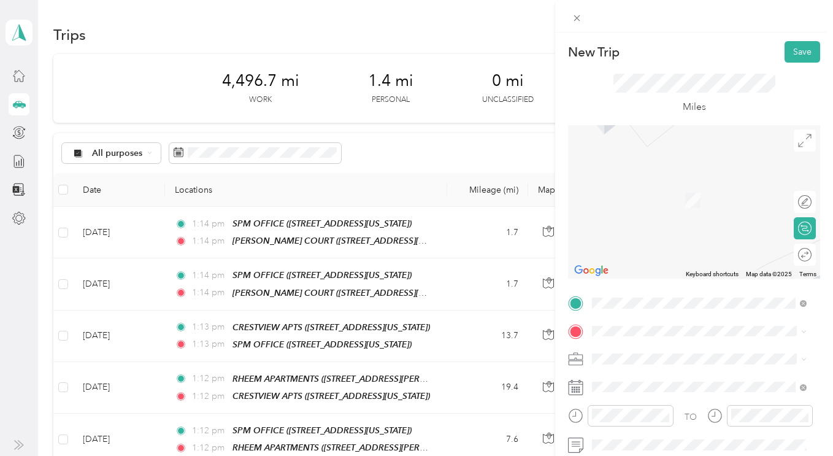
click at [607, 399] on span "SPM Properties Inc." at bounding box center [633, 401] width 75 height 10
click at [621, 217] on icon at bounding box center [622, 219] width 6 height 11
click at [679, 321] on div "21" at bounding box center [681, 320] width 16 height 15
click at [649, 194] on div "TEAM RHEEM APARTMENTS 2101 Donald Drive, Moraga, California" at bounding box center [708, 195] width 187 height 43
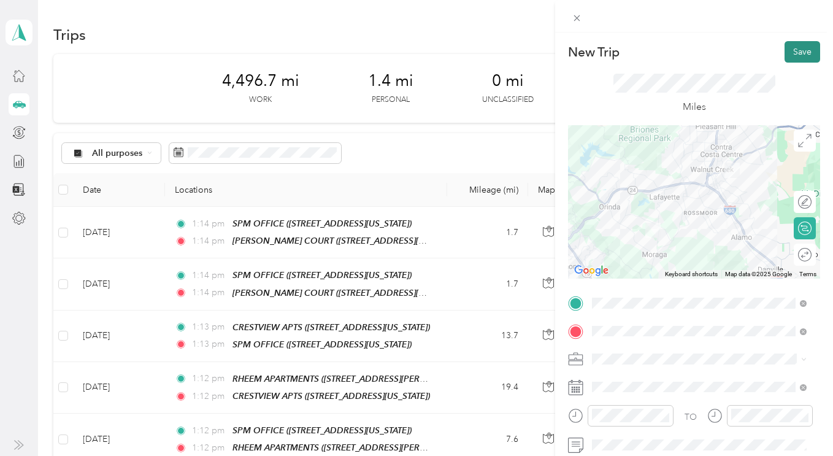
click at [789, 52] on button "Save" at bounding box center [802, 51] width 36 height 21
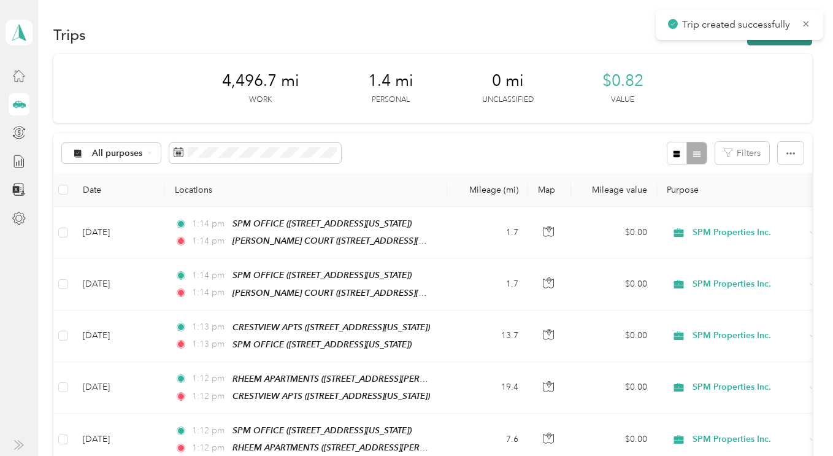
click at [768, 43] on button "New trip" at bounding box center [779, 34] width 65 height 21
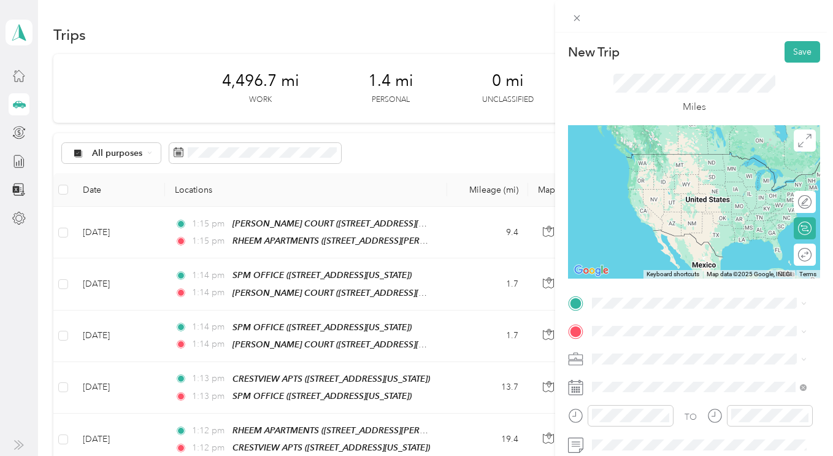
click at [690, 163] on div "TEAM RHEEM APARTMENTS 2101 Donald Drive, Moraga, California" at bounding box center [708, 168] width 187 height 43
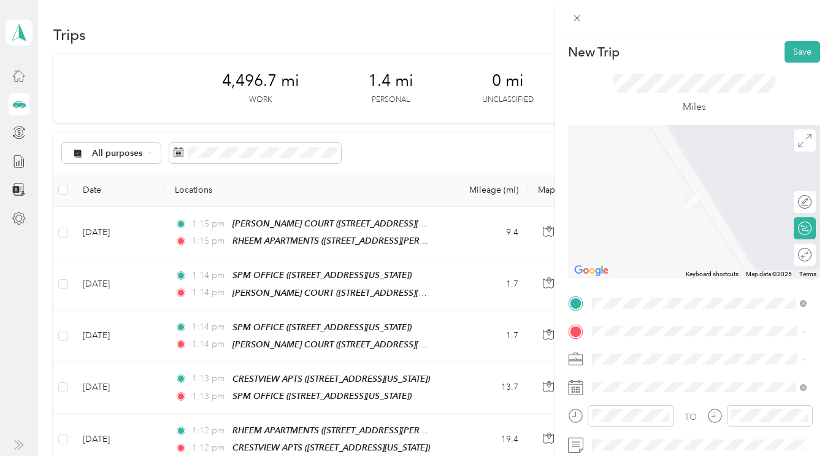
click at [613, 396] on div "SPM Properties Inc." at bounding box center [699, 402] width 206 height 13
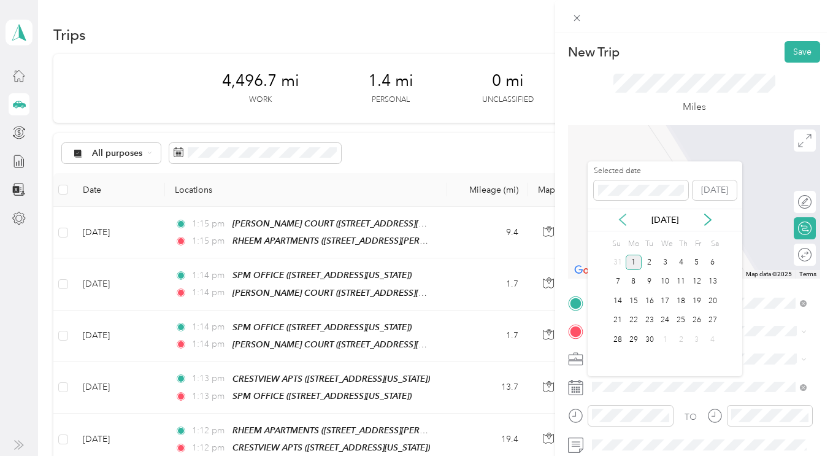
click at [621, 215] on icon at bounding box center [622, 219] width 12 height 12
click at [683, 309] on div "14" at bounding box center [681, 301] width 16 height 20
click at [680, 320] on div "21" at bounding box center [681, 320] width 16 height 15
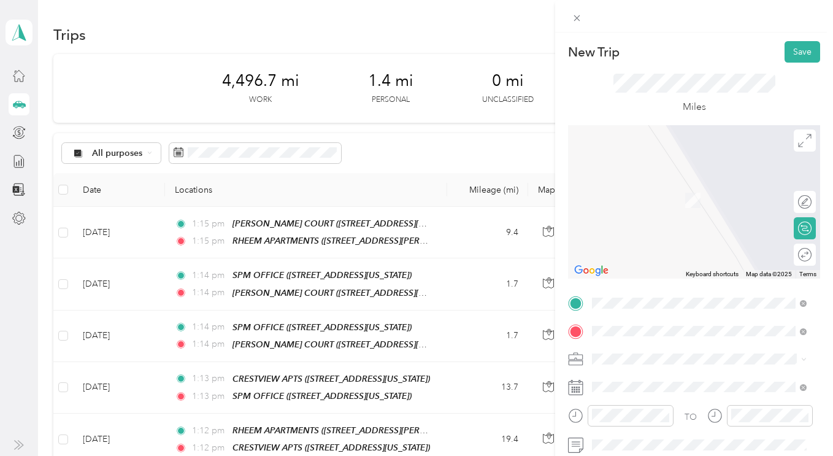
click at [641, 201] on span "1300 Creekside Drive, Walnut Creek, California" at bounding box center [676, 204] width 123 height 10
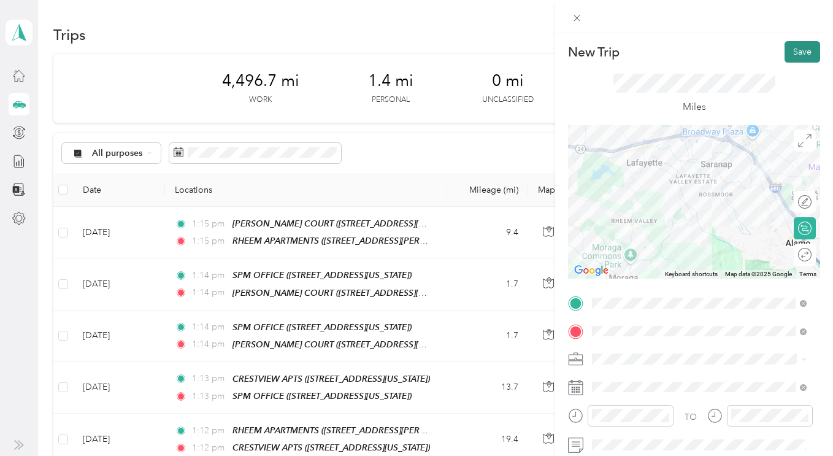
click at [786, 57] on button "Save" at bounding box center [802, 51] width 36 height 21
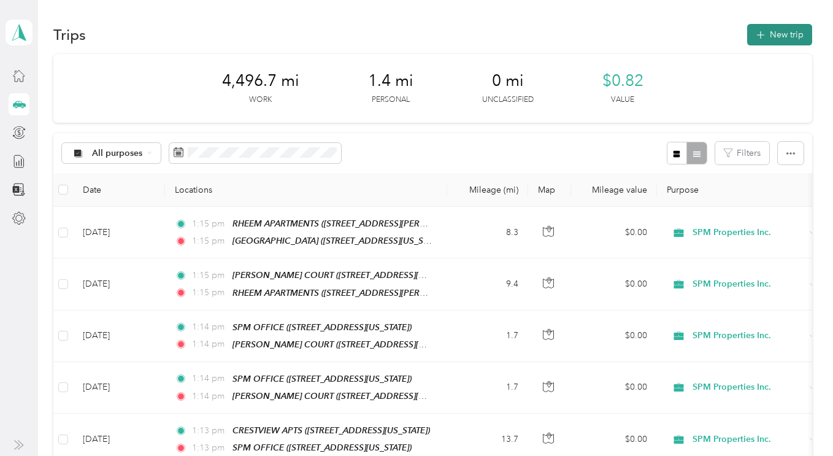
click at [770, 37] on button "New trip" at bounding box center [779, 34] width 65 height 21
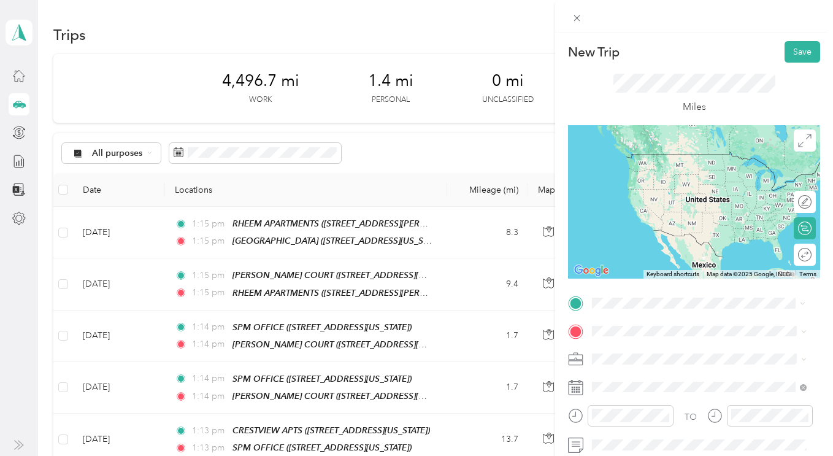
click at [638, 175] on div "TEAM SPM OFFICE 1330 N. Broadway, Suite C, Walnut Creek, California" at bounding box center [676, 167] width 123 height 30
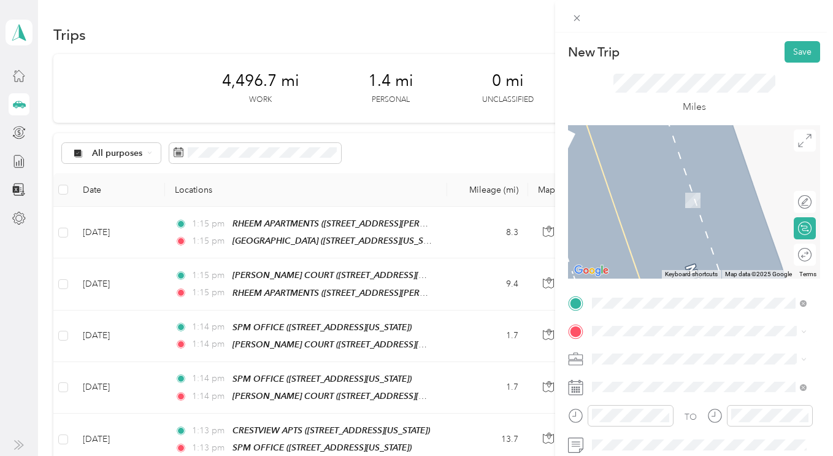
click at [659, 195] on div "TEAM DIABLO VILLA 1300 Creekside Drive, Walnut Creek, California" at bounding box center [676, 194] width 123 height 30
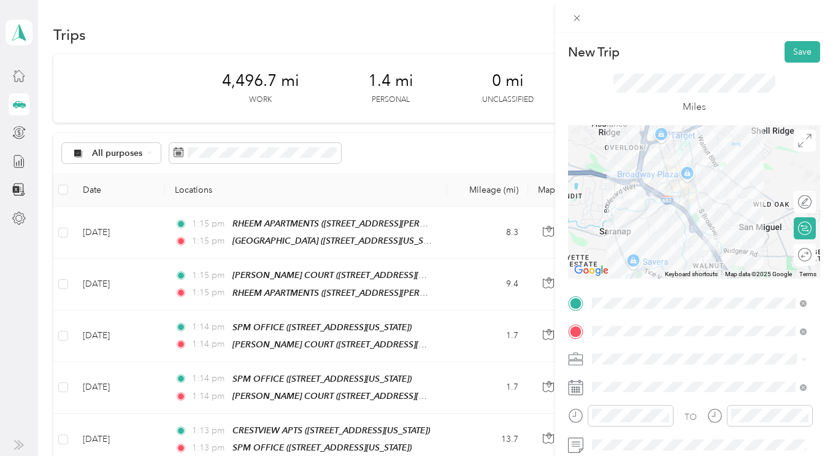
click at [610, 404] on li "SPM Properties Inc." at bounding box center [699, 394] width 223 height 21
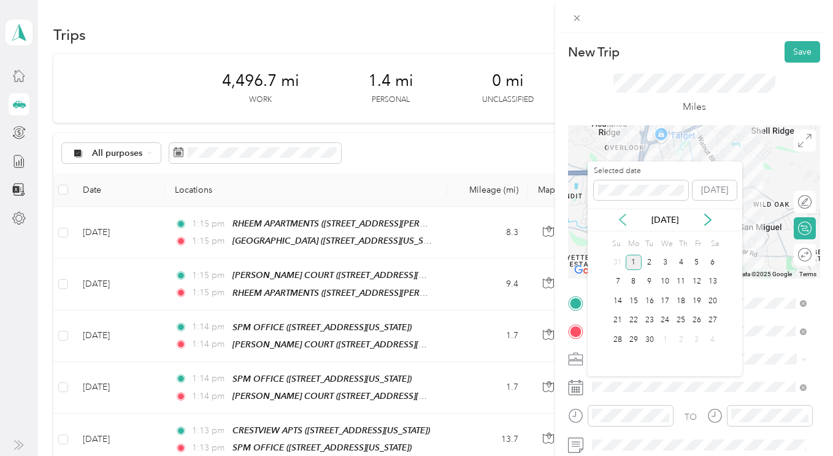
click at [624, 217] on icon at bounding box center [622, 219] width 12 height 12
click at [698, 317] on div "22" at bounding box center [697, 320] width 16 height 15
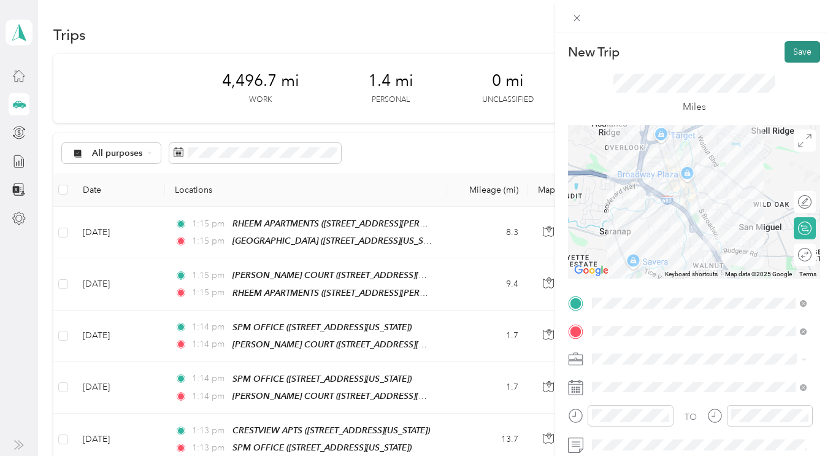
click at [787, 56] on button "Save" at bounding box center [802, 51] width 36 height 21
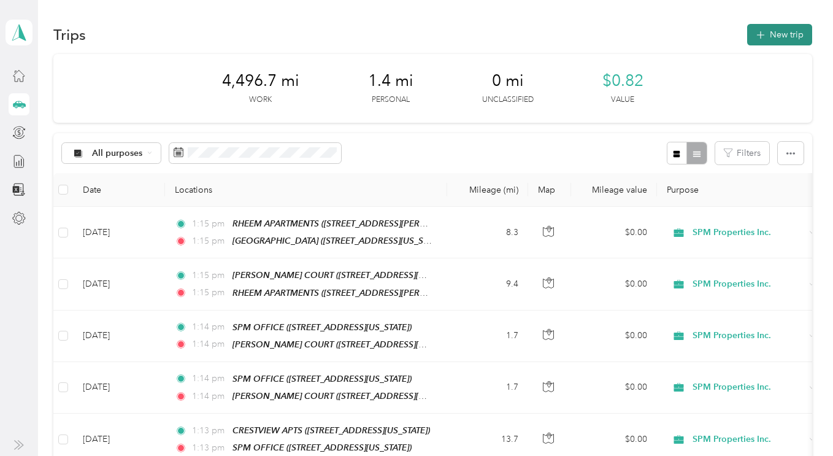
click at [767, 39] on button "New trip" at bounding box center [779, 34] width 65 height 21
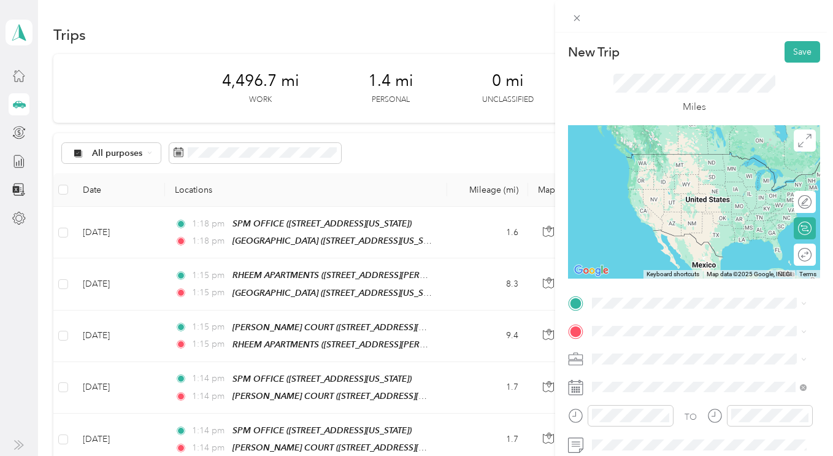
click at [643, 161] on div "TEAM DIABLO VILLA 1300 Creekside Drive, Walnut Creek, California" at bounding box center [676, 166] width 123 height 30
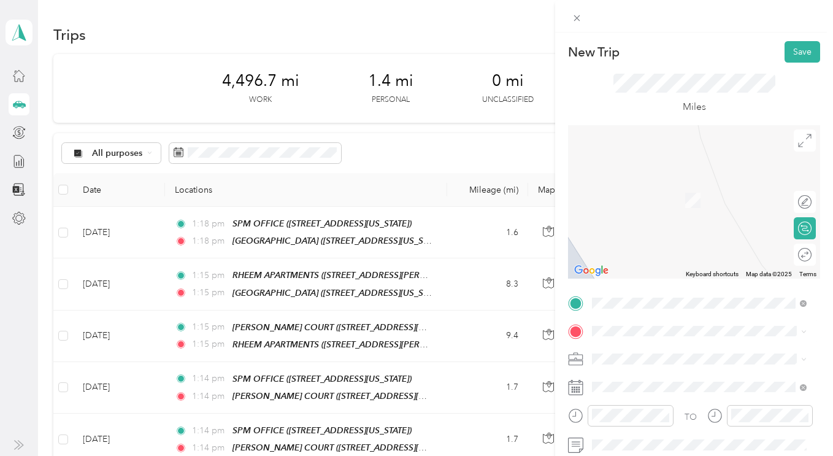
click at [642, 294] on span "1037 Arnold Dr., Martinez, California" at bounding box center [688, 291] width 146 height 23
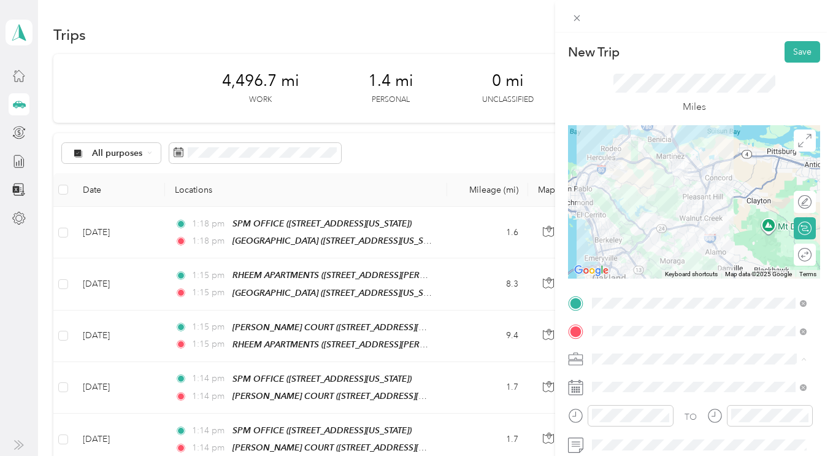
click at [603, 394] on li "SPM Properties Inc." at bounding box center [699, 401] width 223 height 21
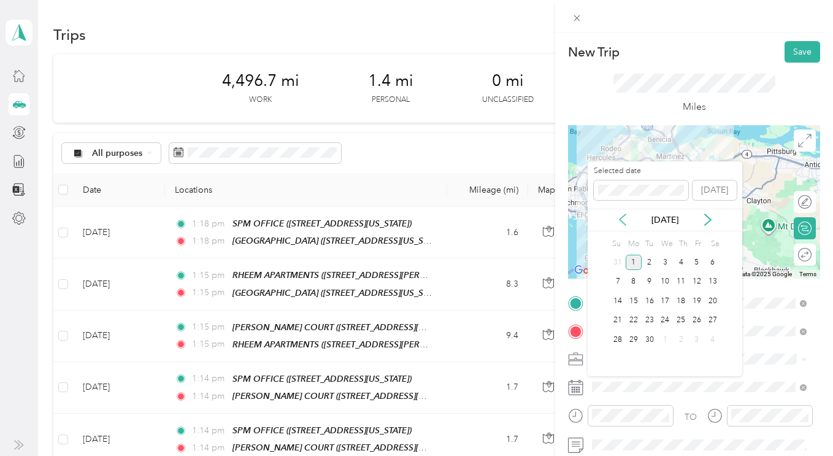
click at [620, 218] on icon at bounding box center [622, 219] width 6 height 11
click at [694, 322] on div "22" at bounding box center [697, 320] width 16 height 15
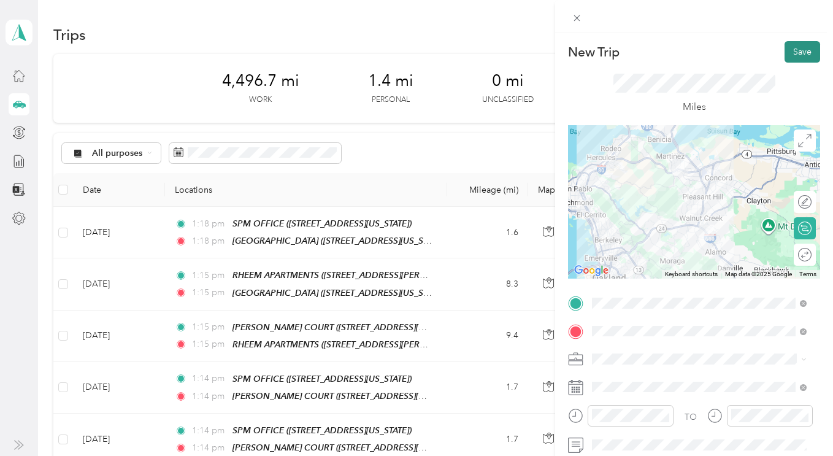
click at [789, 58] on button "Save" at bounding box center [802, 51] width 36 height 21
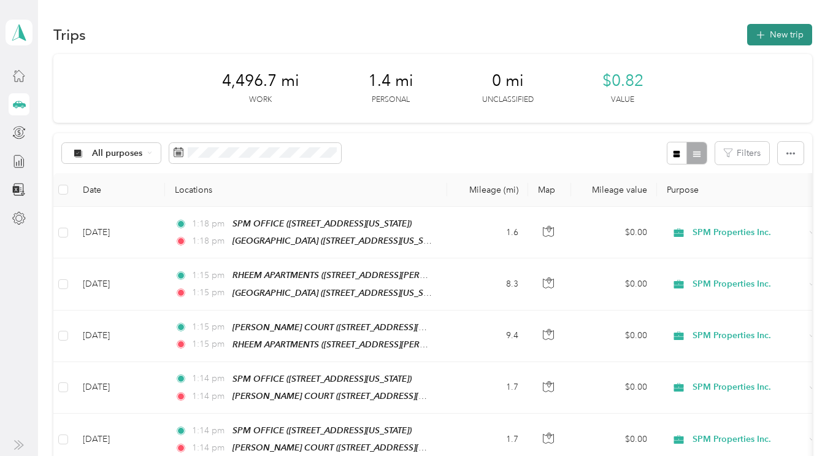
click at [771, 43] on button "New trip" at bounding box center [779, 34] width 65 height 21
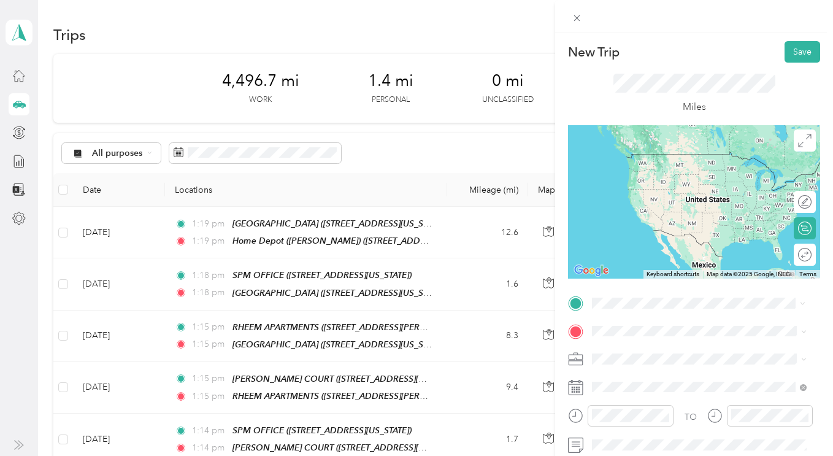
click at [662, 218] on div "TEAM Home Depot (Martinez) 1037 Arnold Dr., Martinez, California" at bounding box center [708, 212] width 187 height 43
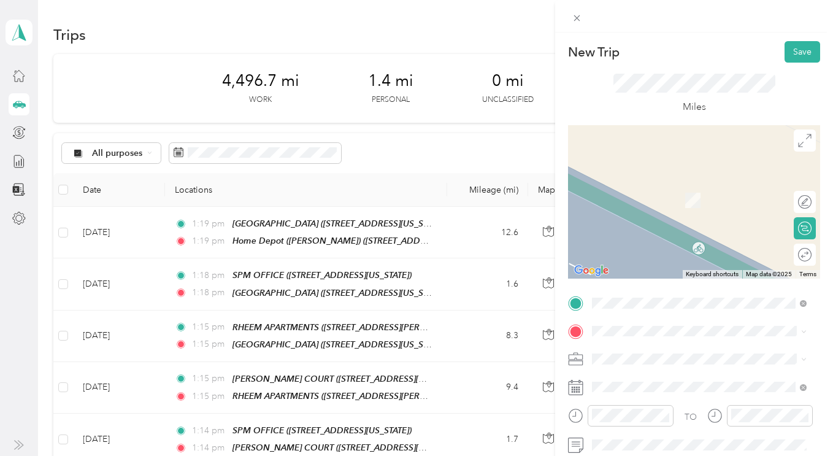
click at [609, 402] on li "SPM Properties Inc." at bounding box center [699, 394] width 223 height 21
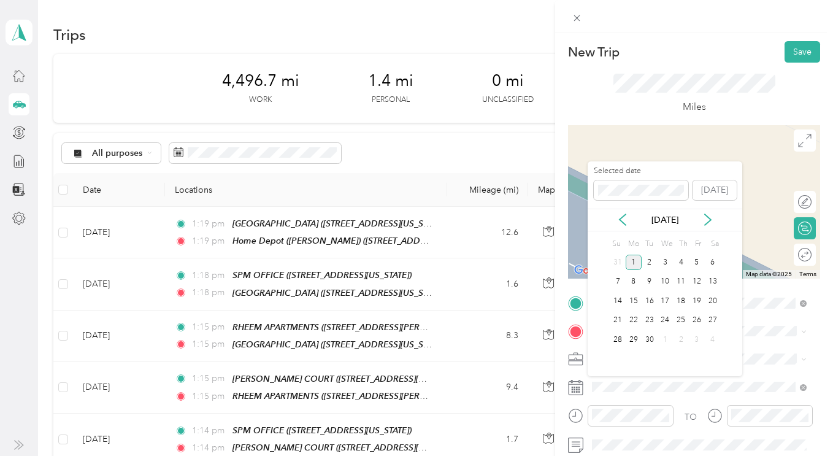
click at [624, 226] on div "Sep 2025" at bounding box center [665, 220] width 155 height 23
click at [623, 220] on icon at bounding box center [622, 219] width 12 height 12
click at [695, 320] on div "22" at bounding box center [697, 320] width 16 height 15
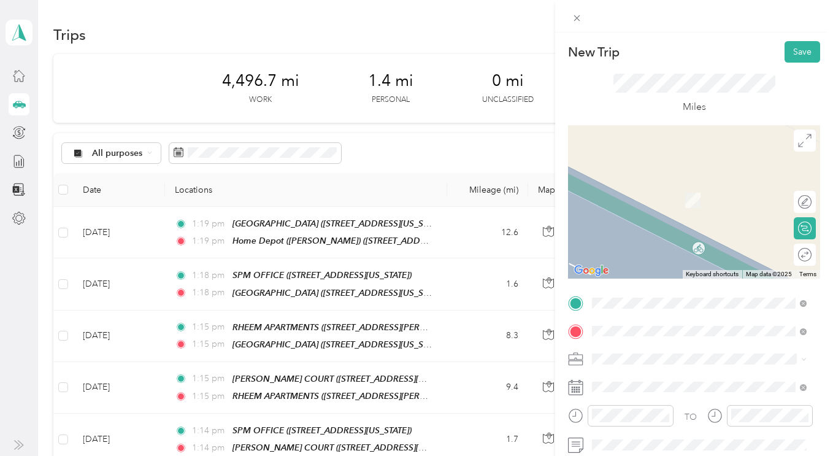
click at [686, 204] on div "TEAM VILLAGE COURT 132 Village Court, Walnut Creek, California" at bounding box center [699, 195] width 206 height 34
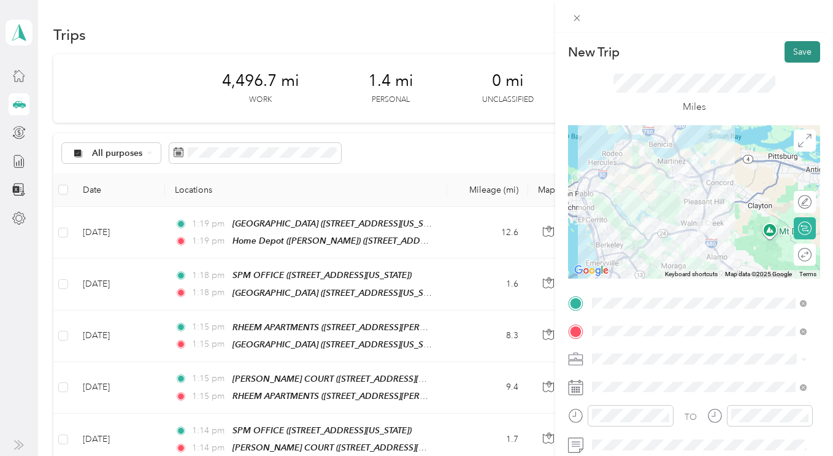
click at [788, 49] on button "Save" at bounding box center [802, 51] width 36 height 21
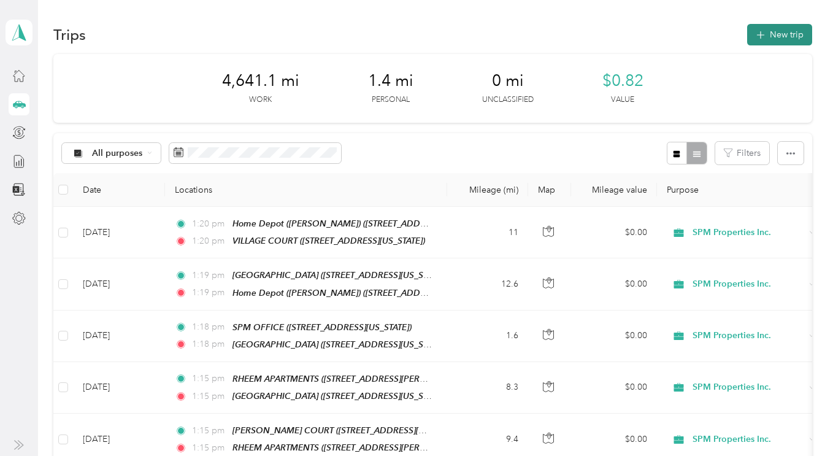
click at [757, 34] on icon "button" at bounding box center [760, 35] width 8 height 8
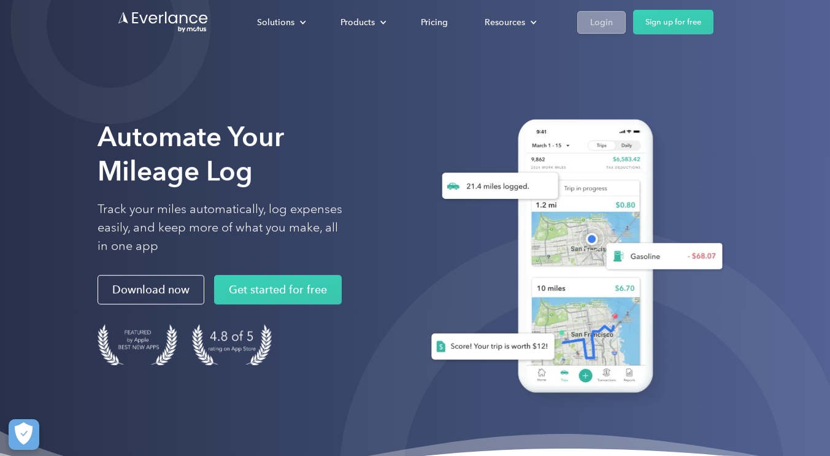
click at [595, 27] on div "Login" at bounding box center [601, 22] width 23 height 15
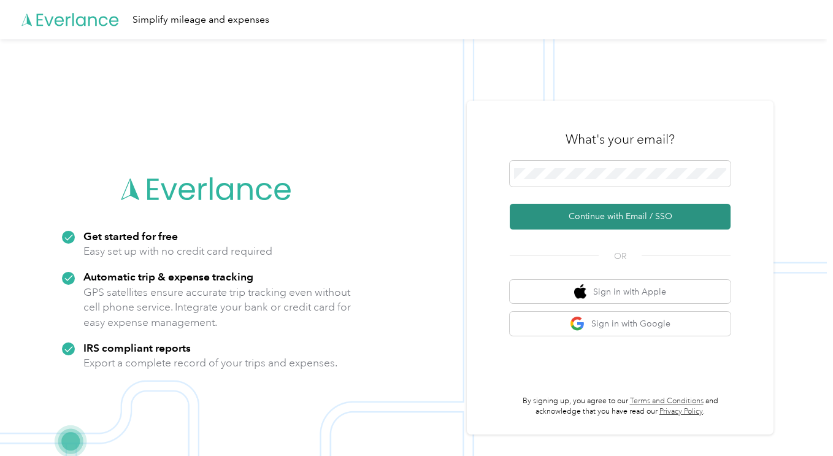
click at [619, 218] on button "Continue with Email / SSO" at bounding box center [620, 217] width 221 height 26
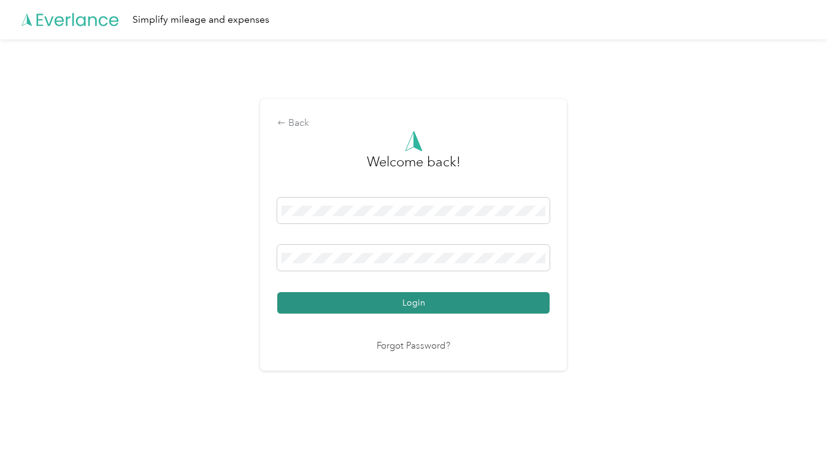
click at [505, 302] on button "Login" at bounding box center [413, 302] width 272 height 21
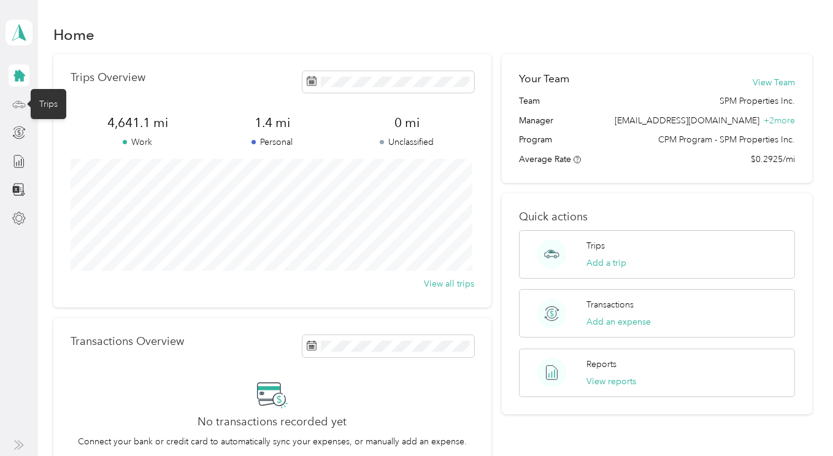
click at [20, 108] on icon at bounding box center [18, 104] width 13 height 13
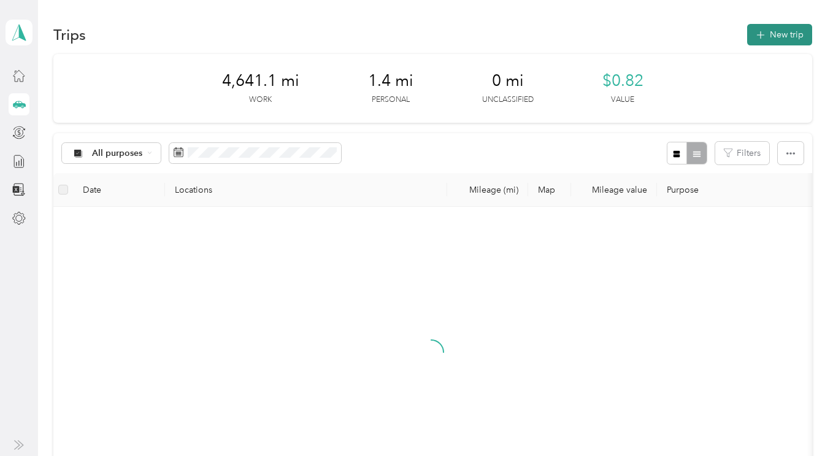
click at [770, 38] on button "New trip" at bounding box center [779, 34] width 65 height 21
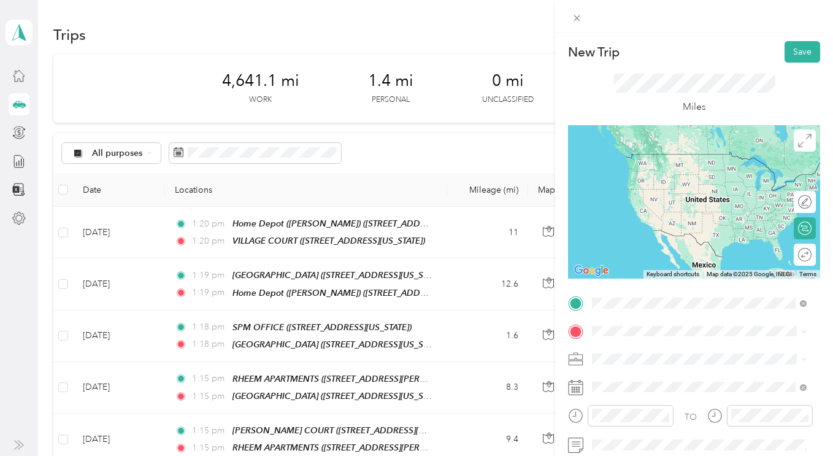
click at [676, 179] on div "TEAM SPM OFFICE 1330 N. Broadway, Suite C, Walnut Creek, California" at bounding box center [676, 168] width 123 height 30
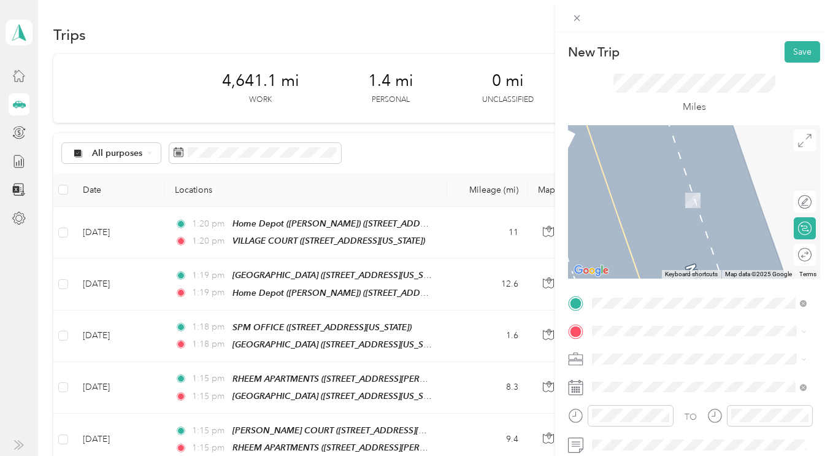
click at [624, 403] on li "SPM Properties Inc." at bounding box center [699, 396] width 223 height 21
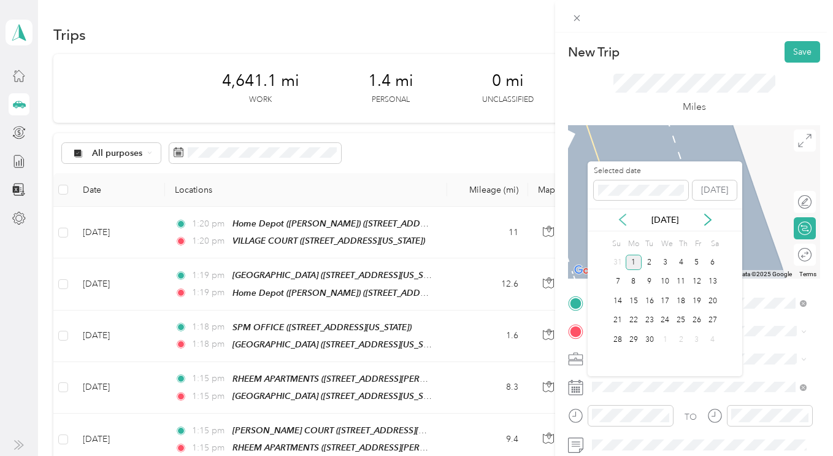
click at [624, 218] on icon at bounding box center [622, 219] width 12 height 12
click at [629, 340] on div "25" at bounding box center [634, 339] width 16 height 15
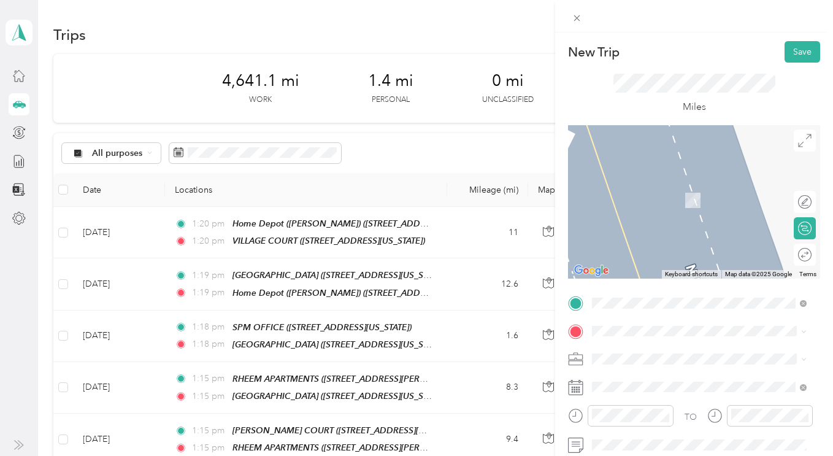
click at [659, 202] on div "TEAM DIABLO VILLA 1300 Creekside Drive, Walnut Creek, California" at bounding box center [676, 189] width 123 height 30
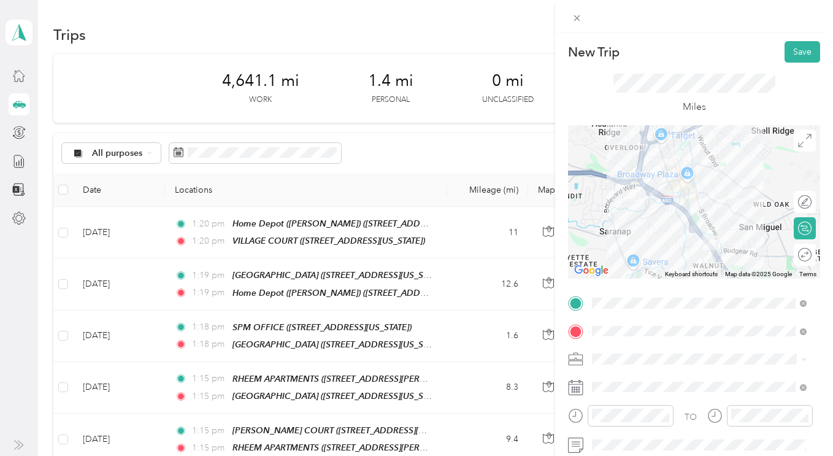
click at [789, 66] on div "Miles" at bounding box center [694, 94] width 252 height 63
click at [788, 59] on button "Save" at bounding box center [802, 51] width 36 height 21
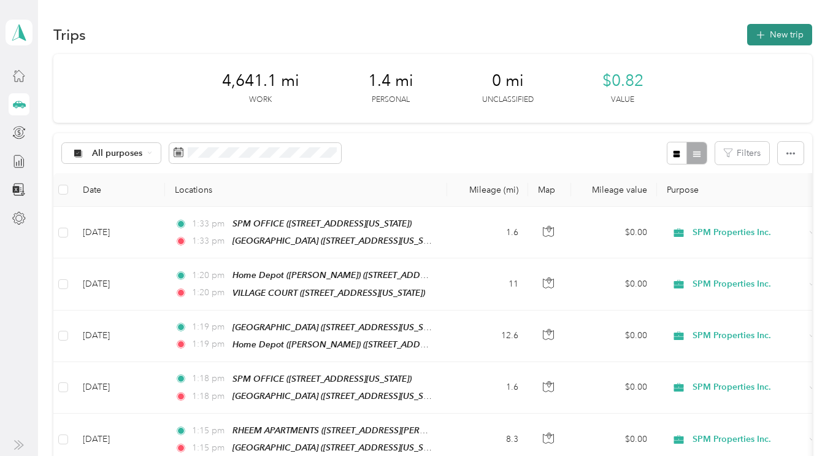
click at [764, 35] on icon "button" at bounding box center [760, 35] width 14 height 14
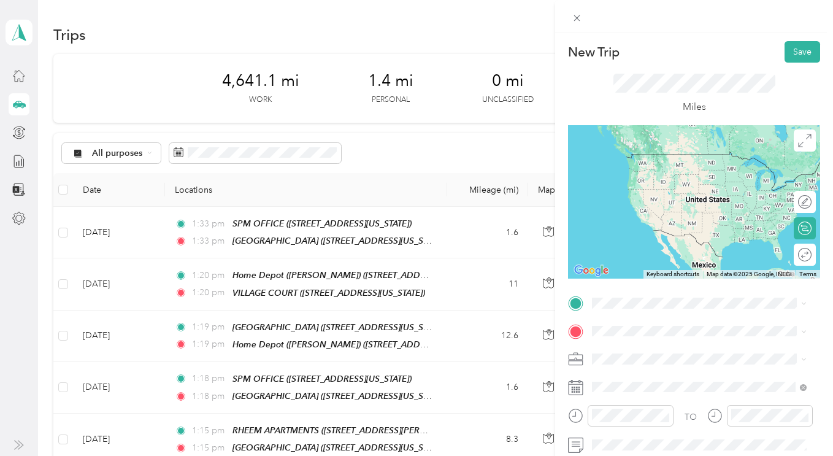
click at [680, 170] on div "TEAM DIABLO VILLA 1300 Creekside Drive, Walnut Creek, California" at bounding box center [676, 163] width 123 height 30
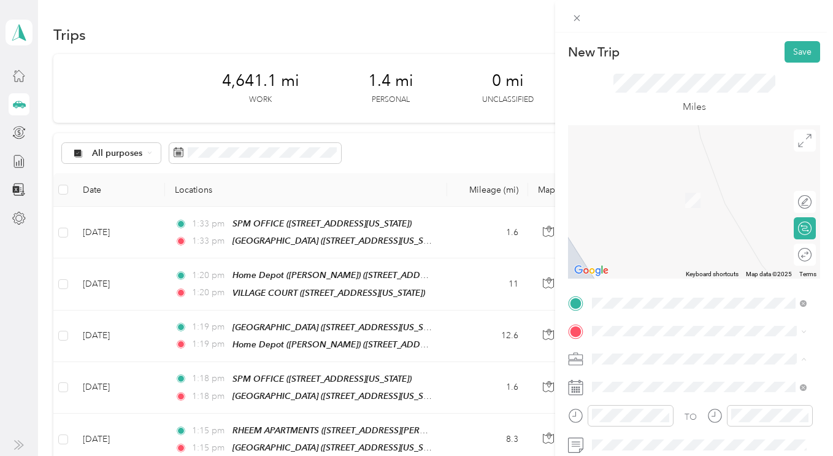
click at [619, 400] on span "SPM Properties Inc." at bounding box center [633, 402] width 75 height 10
click at [622, 218] on icon at bounding box center [622, 219] width 12 height 12
click at [630, 342] on div "25" at bounding box center [634, 339] width 16 height 15
click at [683, 207] on li "TEAM MULBERRY 3886 Mulberry Drive , Concord, California" at bounding box center [699, 188] width 223 height 43
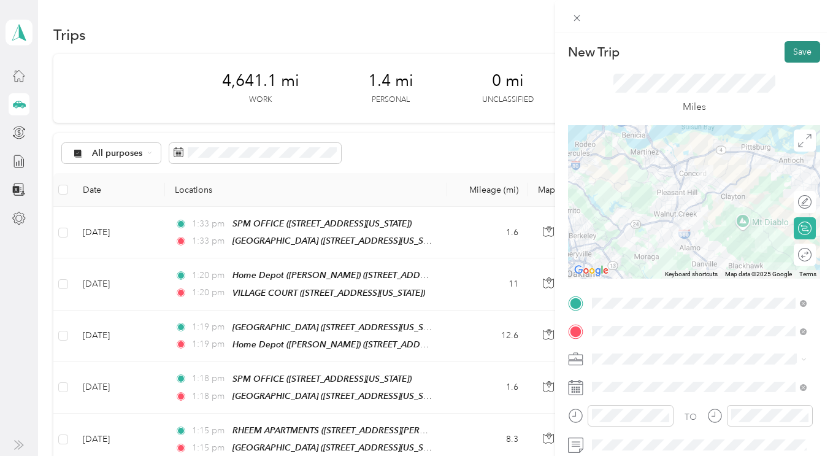
click at [793, 54] on button "Save" at bounding box center [802, 51] width 36 height 21
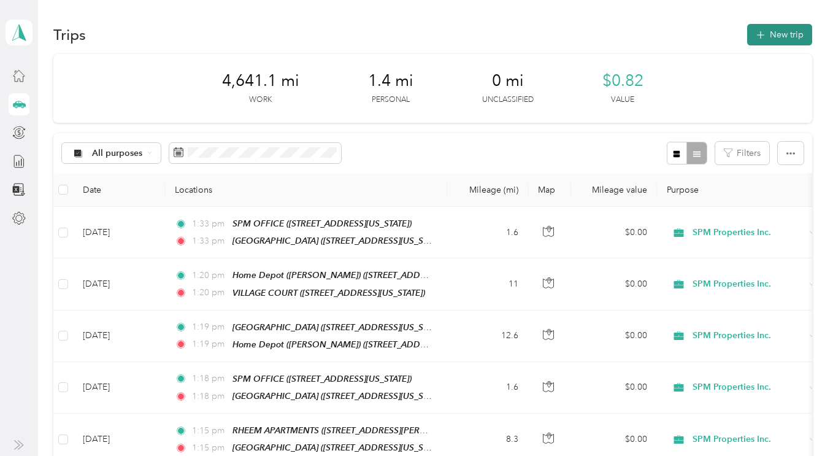
click at [770, 38] on button "New trip" at bounding box center [779, 34] width 65 height 21
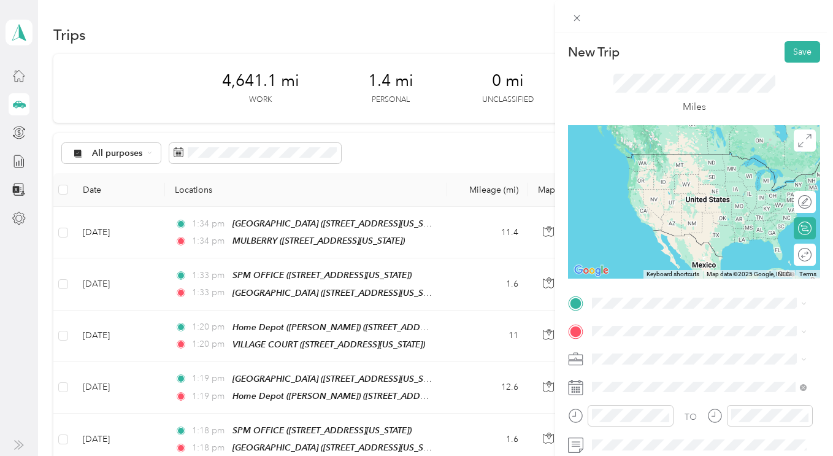
click at [661, 169] on div "TEAM MULBERRY 3886 Mulberry Drive , Concord, California" at bounding box center [676, 162] width 123 height 30
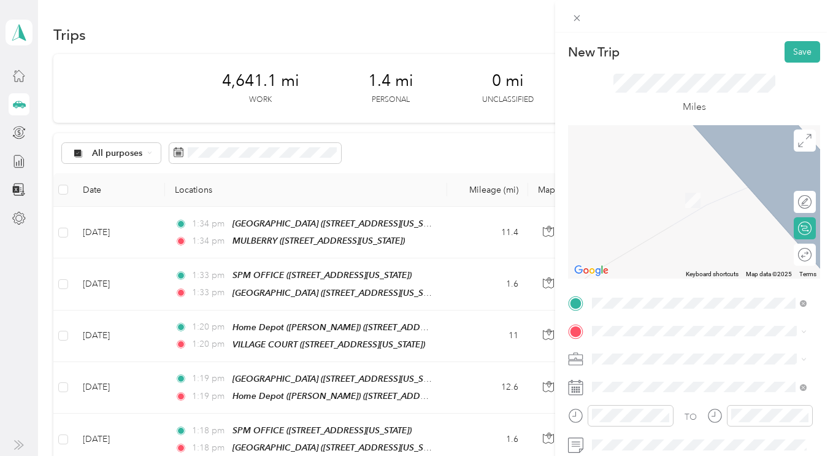
click at [625, 398] on span "SPM Properties Inc." at bounding box center [633, 394] width 75 height 10
click at [623, 221] on icon at bounding box center [622, 219] width 12 height 12
click at [635, 340] on div "25" at bounding box center [634, 339] width 16 height 15
click at [668, 208] on div "TEAM VIRGINIA HILLS 123-151 Virginia Hills Drive, Martinez, California" at bounding box center [705, 193] width 180 height 30
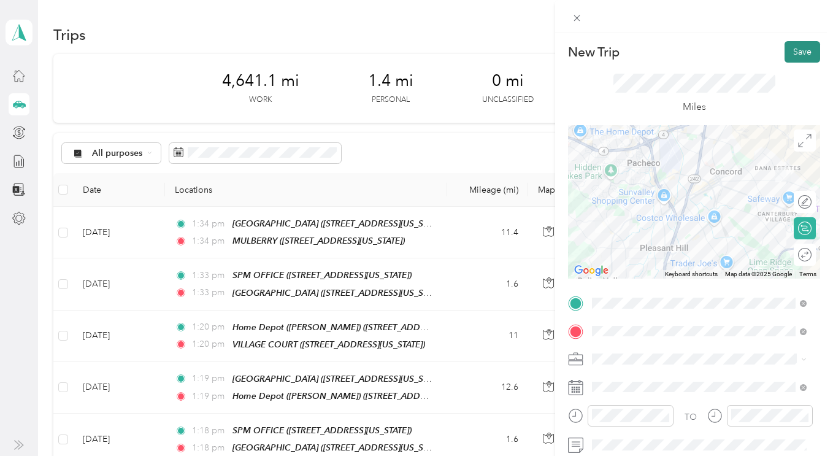
click at [789, 53] on button "Save" at bounding box center [802, 51] width 36 height 21
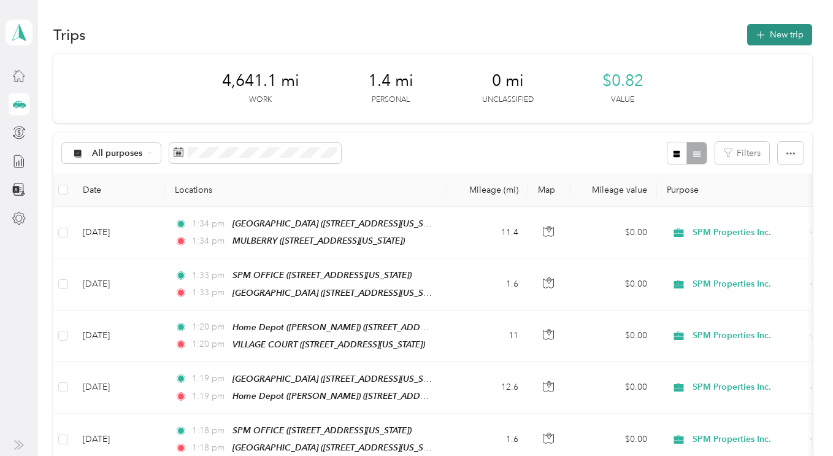
click at [770, 43] on button "New trip" at bounding box center [779, 34] width 65 height 21
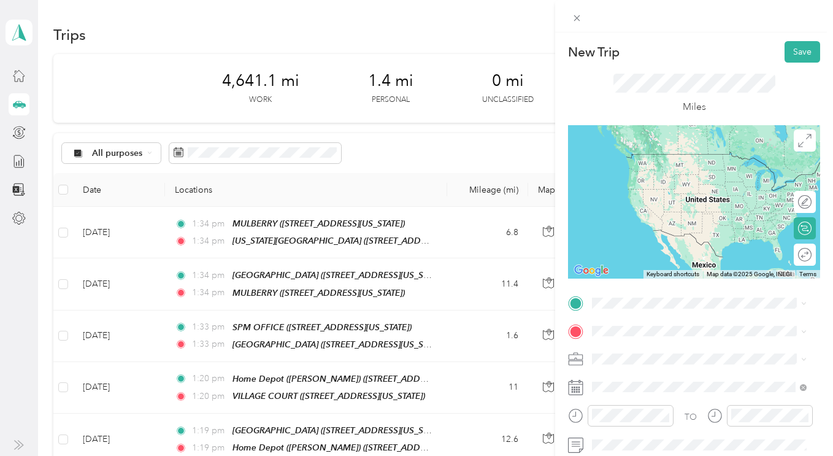
click at [673, 177] on div "TEAM VIRGINIA HILLS 123-151 Virginia Hills Drive, Martinez, California" at bounding box center [705, 162] width 180 height 30
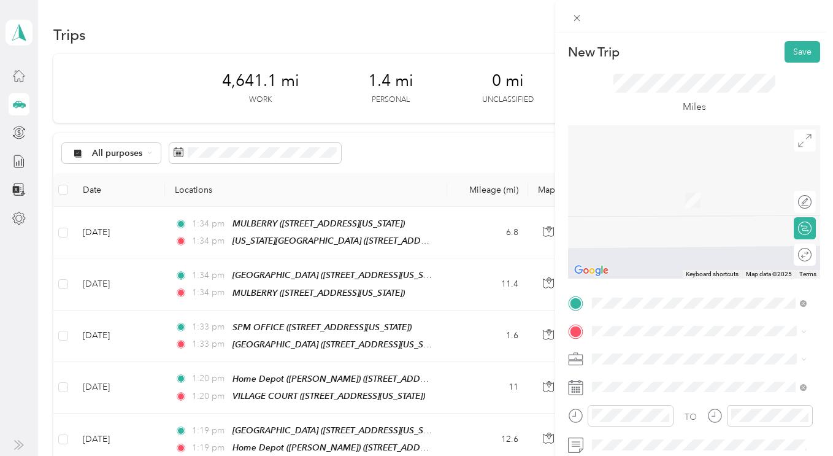
click at [661, 205] on span "710,724,728 Mellus & 1117 Estudillo,, Martinez, California" at bounding box center [706, 209] width 182 height 23
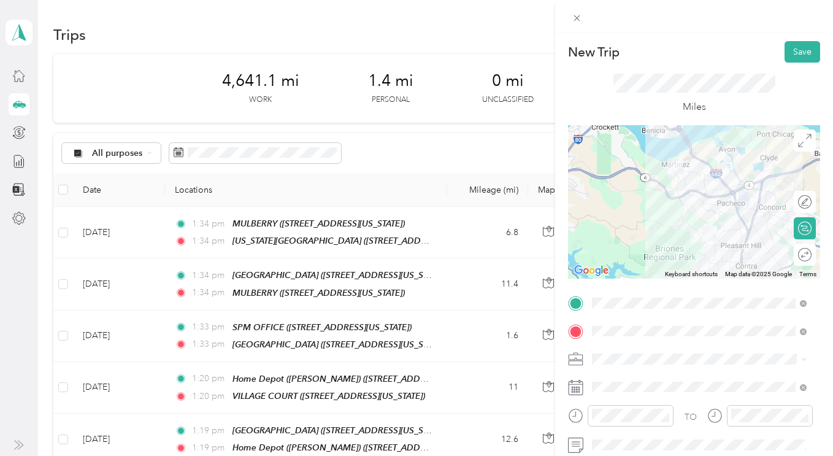
click at [629, 401] on div "SPM Properties Inc." at bounding box center [699, 394] width 206 height 13
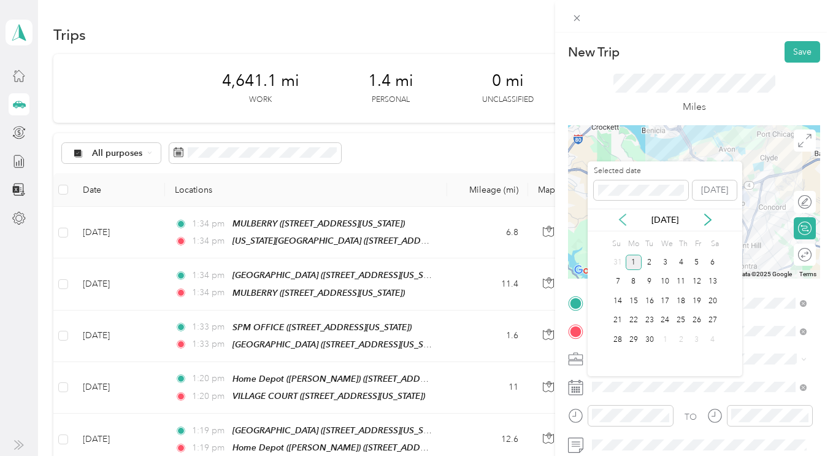
click at [625, 217] on icon at bounding box center [622, 219] width 12 height 12
click at [629, 337] on div "25" at bounding box center [634, 339] width 16 height 15
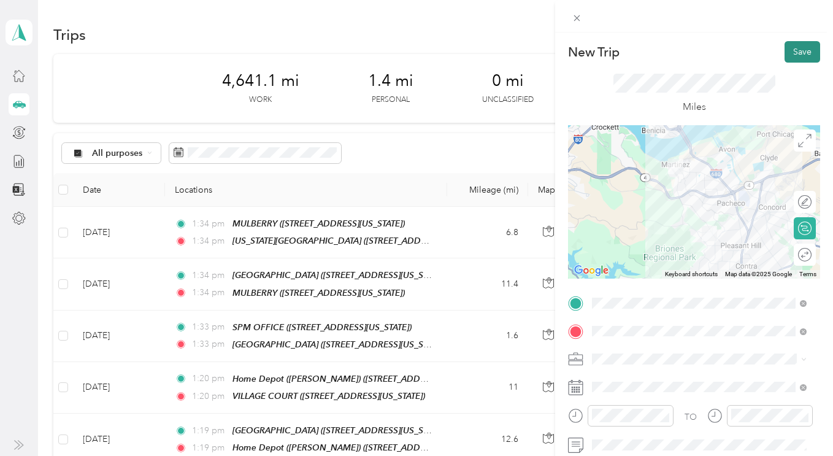
click at [786, 55] on button "Save" at bounding box center [802, 51] width 36 height 21
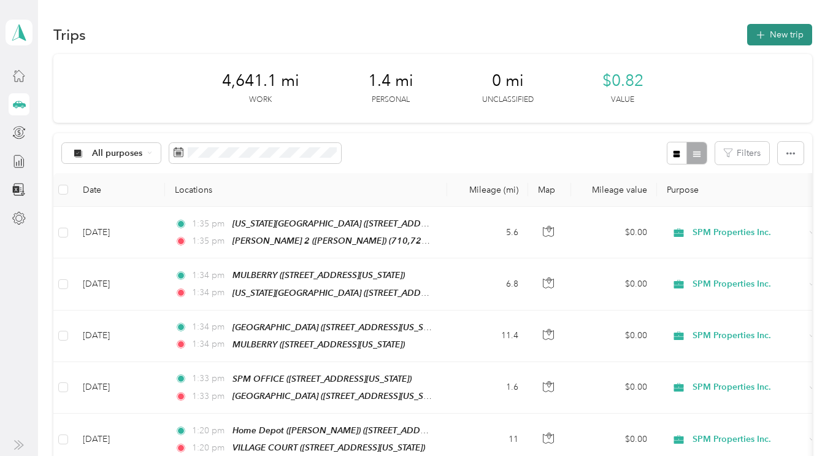
click at [767, 34] on button "New trip" at bounding box center [779, 34] width 65 height 21
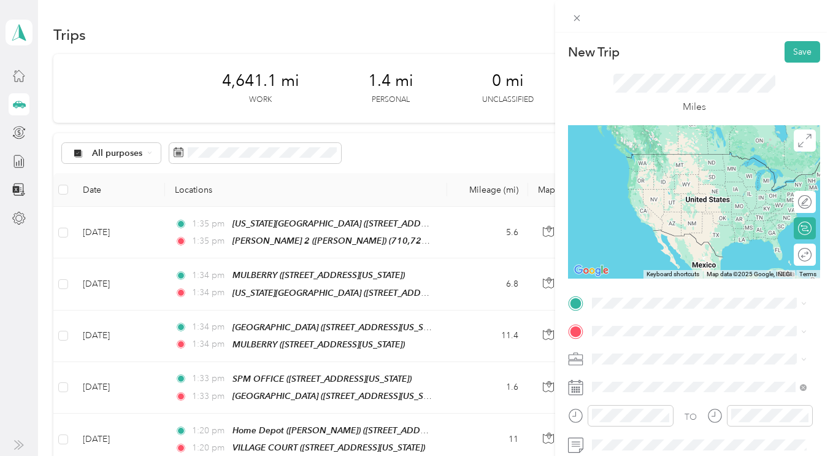
click at [653, 174] on div "TEAM SPM OFFICE 1330 N. Broadway, Suite C, Walnut Creek, California" at bounding box center [676, 160] width 123 height 30
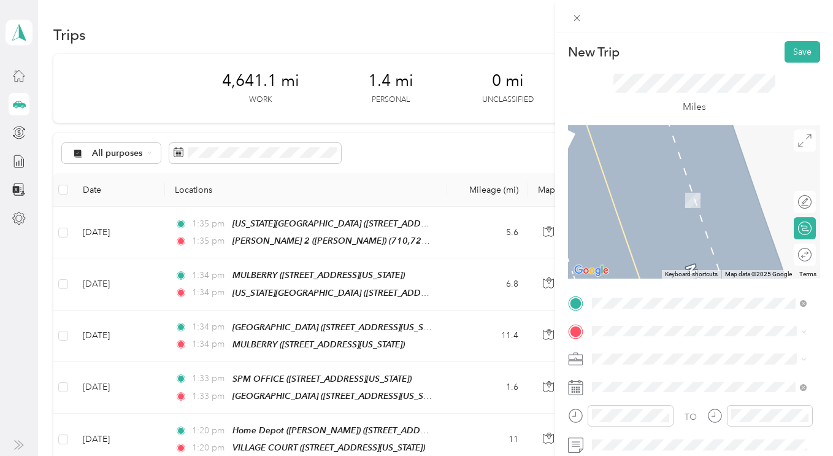
click at [623, 397] on span "SPM Properties Inc." at bounding box center [633, 402] width 75 height 10
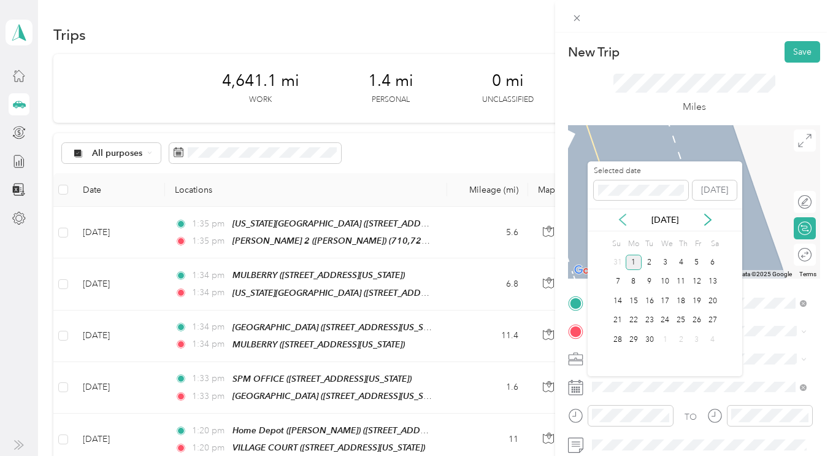
click at [619, 221] on icon at bounding box center [622, 219] width 12 height 12
click at [648, 340] on div "26" at bounding box center [650, 339] width 16 height 15
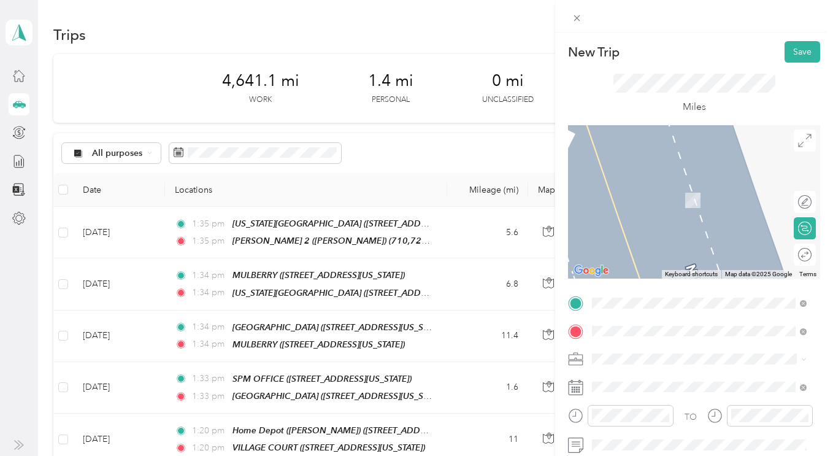
click at [656, 253] on div "TEAM 164 EL DORADO 164 El Dorado Avenue, Danville, California" at bounding box center [676, 238] width 123 height 30
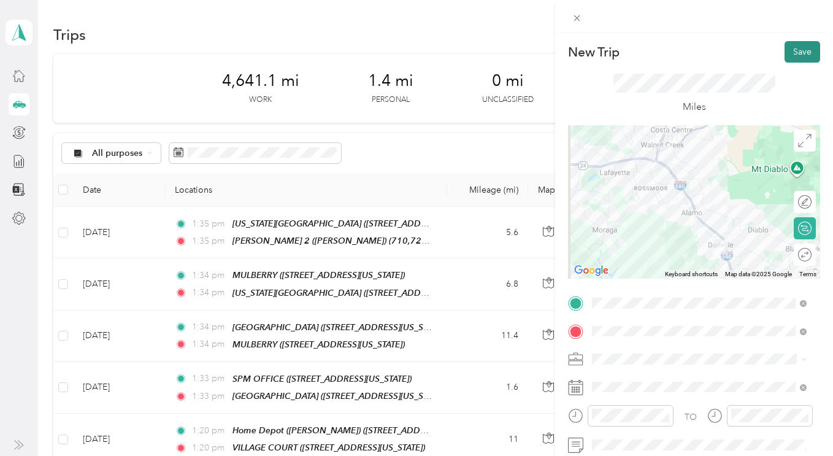
click at [790, 53] on button "Save" at bounding box center [802, 51] width 36 height 21
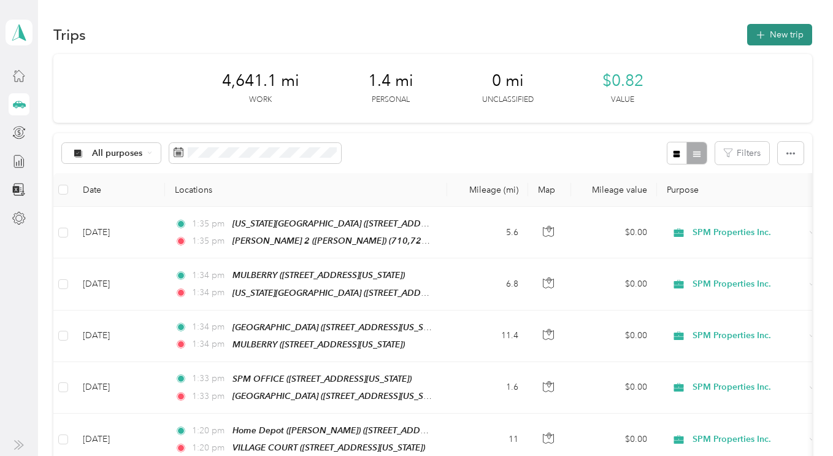
click at [784, 43] on button "New trip" at bounding box center [779, 34] width 65 height 21
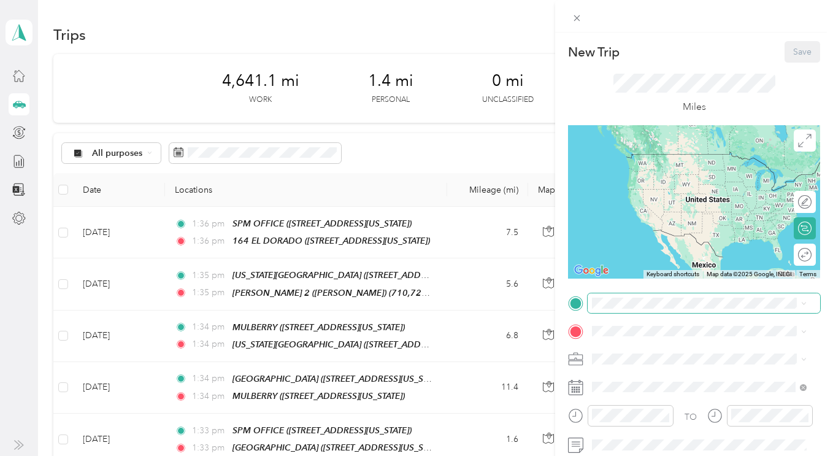
click at [638, 297] on span at bounding box center [704, 303] width 232 height 20
click at [674, 224] on span "164 El Dorado Avenue, Danville, California" at bounding box center [676, 218] width 123 height 10
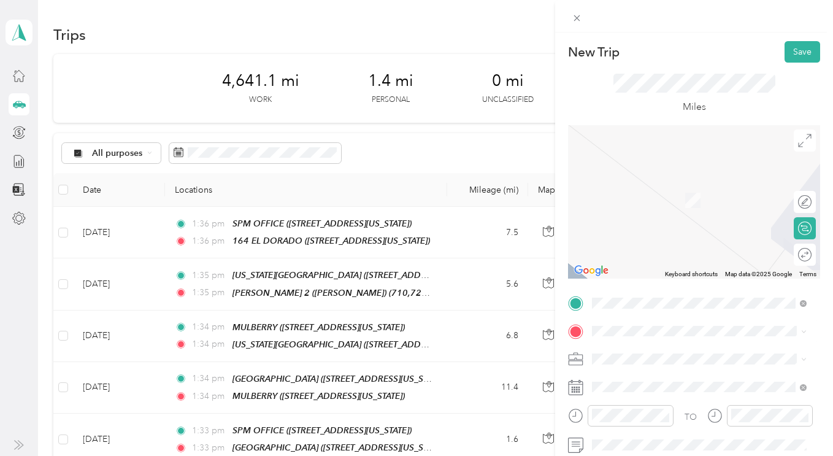
click at [671, 202] on span "3750 Willow Pass Road, Concord, California" at bounding box center [676, 198] width 123 height 10
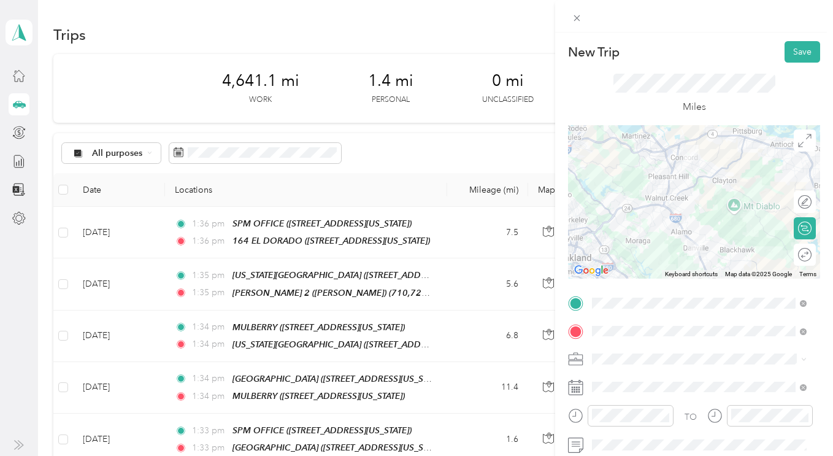
click at [608, 364] on span at bounding box center [704, 359] width 232 height 20
click at [621, 401] on div "SPM Properties Inc." at bounding box center [699, 396] width 206 height 13
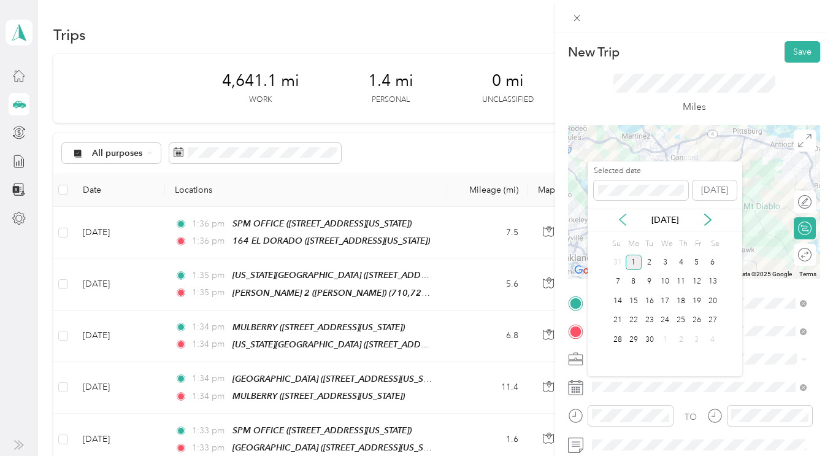
click at [622, 218] on icon at bounding box center [622, 219] width 12 height 12
click at [648, 339] on div "26" at bounding box center [650, 339] width 16 height 15
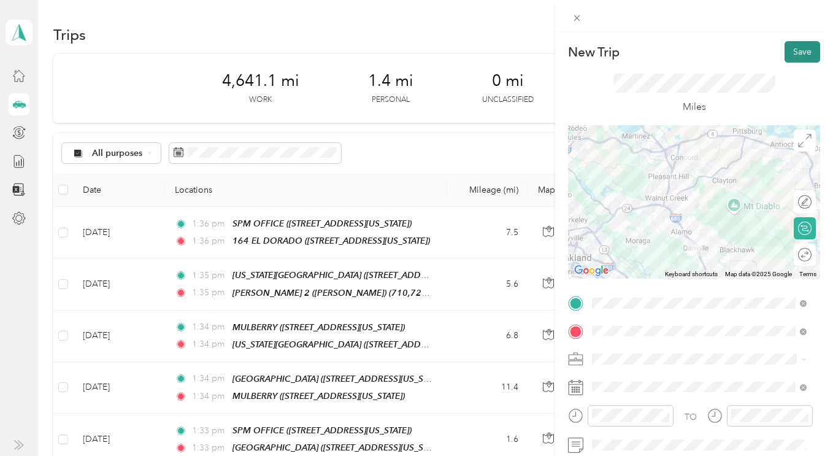
click at [785, 49] on button "Save" at bounding box center [802, 51] width 36 height 21
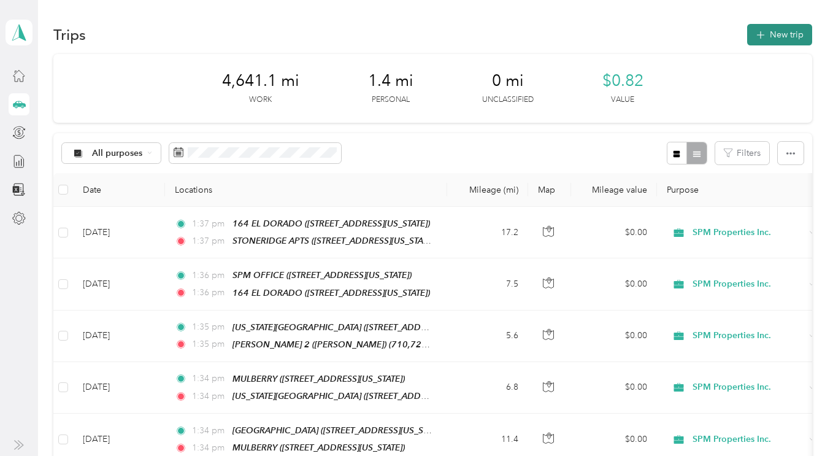
click at [770, 32] on button "New trip" at bounding box center [779, 34] width 65 height 21
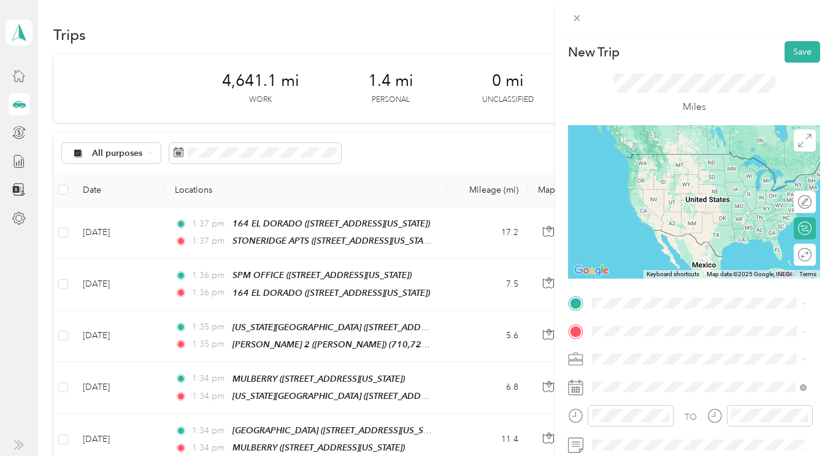
click at [657, 169] on div "TEAM SPM OFFICE 1330 N. Broadway, Suite C, Walnut Creek, California" at bounding box center [676, 167] width 123 height 30
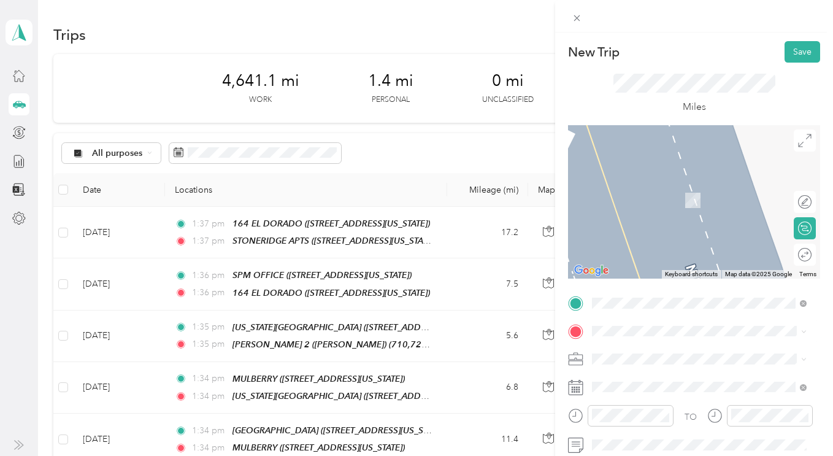
click at [658, 250] on span "164 El Dorado Avenue, Danville, California" at bounding box center [676, 245] width 123 height 10
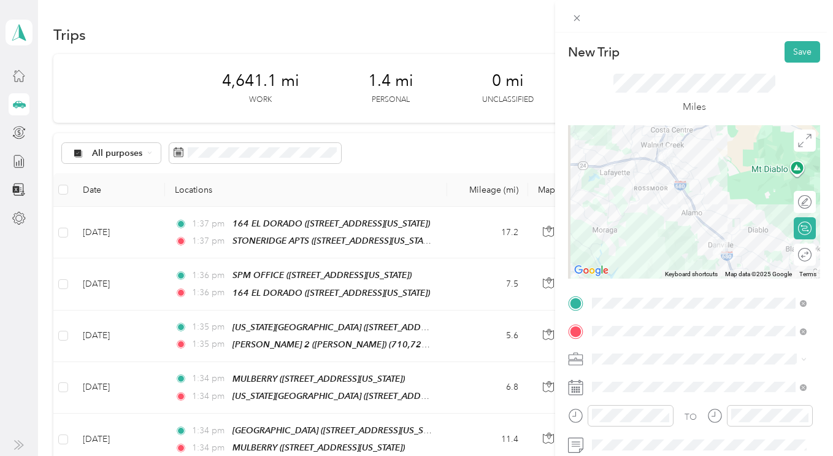
click at [629, 401] on div "SPM Properties Inc." at bounding box center [699, 402] width 206 height 13
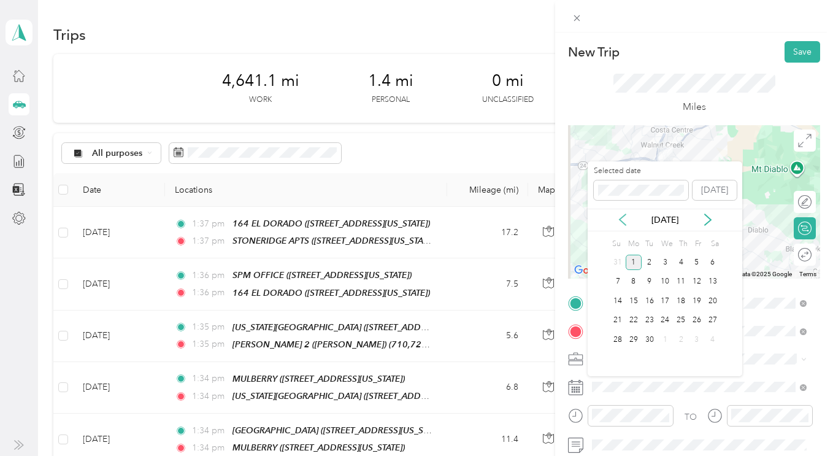
click at [623, 219] on icon at bounding box center [622, 219] width 12 height 12
click at [664, 340] on div "27" at bounding box center [665, 339] width 16 height 15
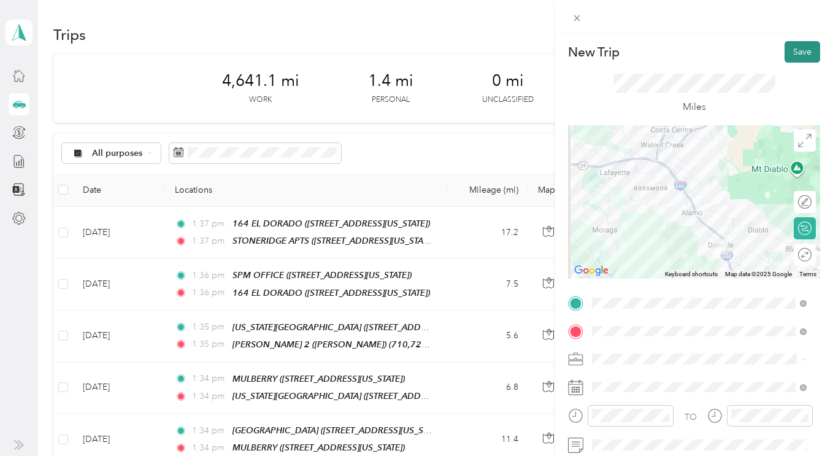
click at [784, 54] on button "Save" at bounding box center [802, 51] width 36 height 21
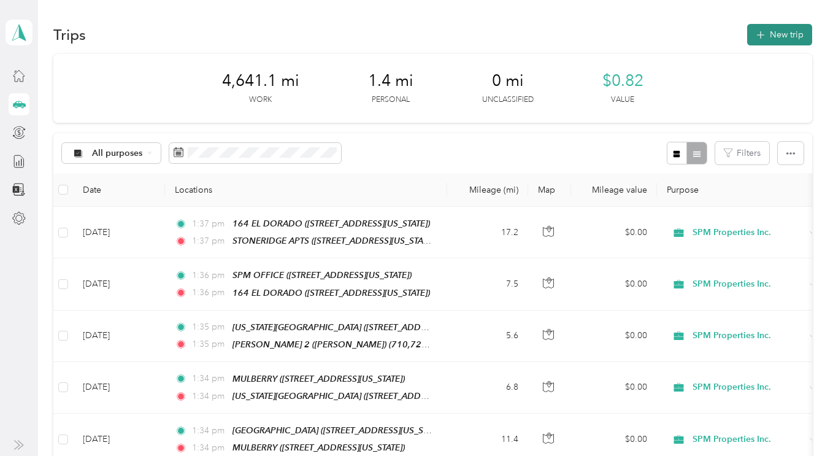
click at [776, 44] on button "New trip" at bounding box center [779, 34] width 65 height 21
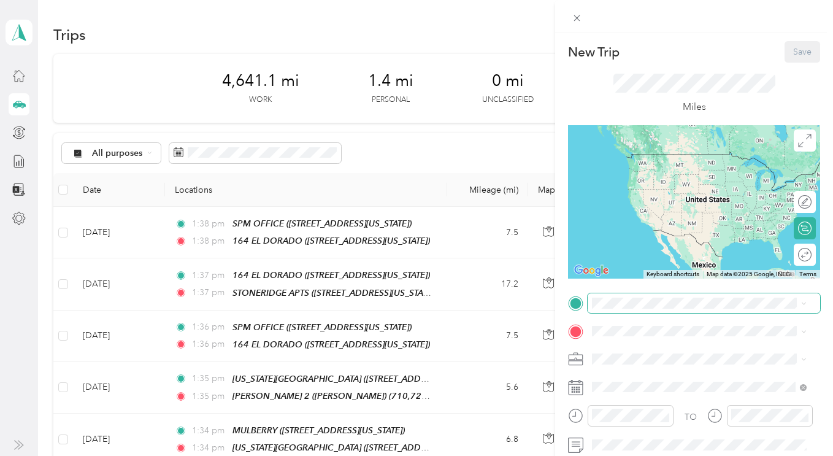
click at [623, 296] on span at bounding box center [704, 303] width 232 height 20
click at [671, 221] on div "TEAM 164 EL DORADO 164 El Dorado Avenue, Danville, California" at bounding box center [676, 206] width 123 height 30
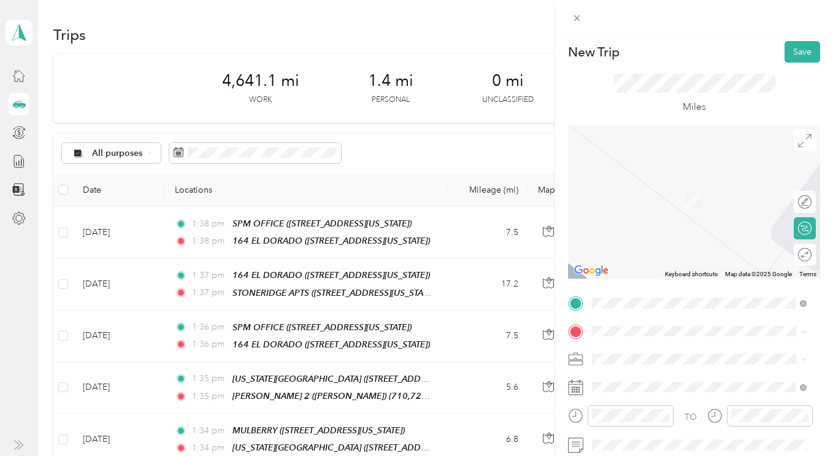
click at [663, 196] on div "TEAM EASTWOOD 1080 Ygnacio Valley Road, Walnut Creek, California" at bounding box center [676, 193] width 123 height 30
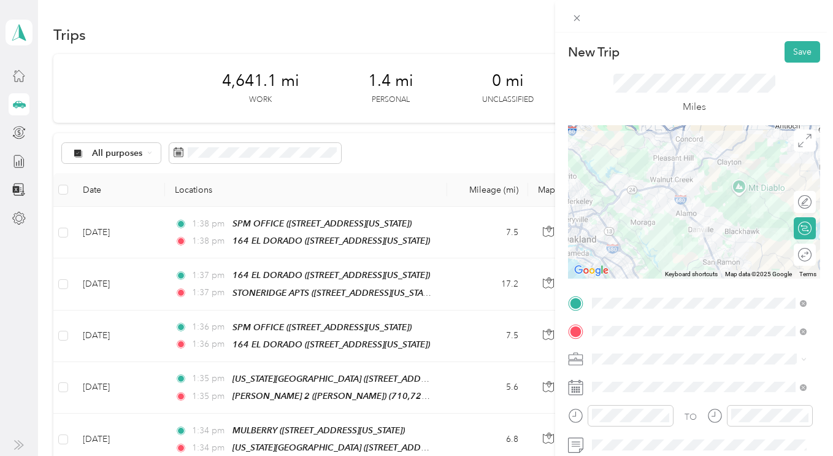
click at [616, 398] on span "SPM Properties Inc." at bounding box center [633, 395] width 75 height 10
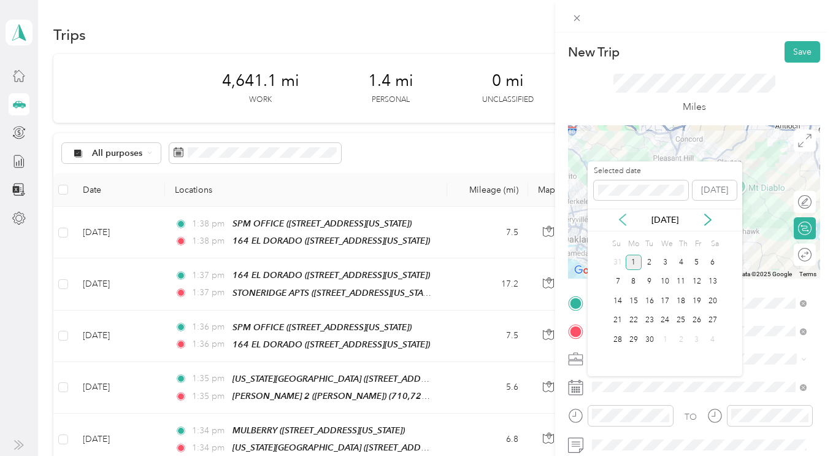
click at [619, 224] on icon at bounding box center [622, 219] width 12 height 12
click at [662, 336] on div "27" at bounding box center [665, 339] width 16 height 15
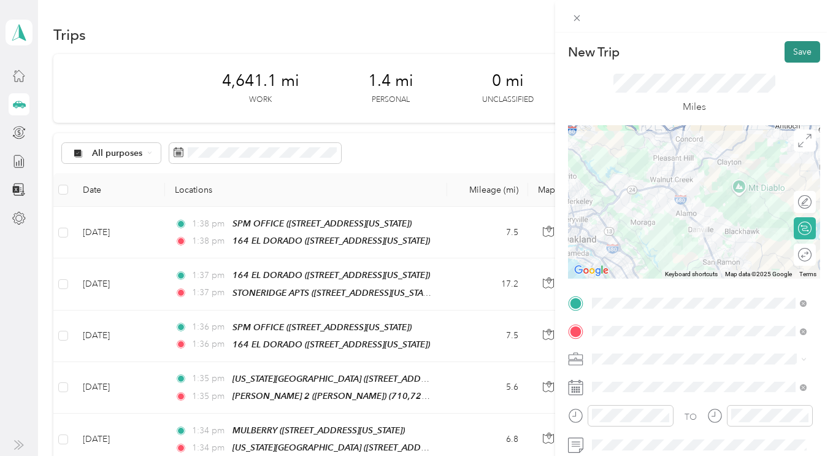
click at [788, 61] on button "Save" at bounding box center [802, 51] width 36 height 21
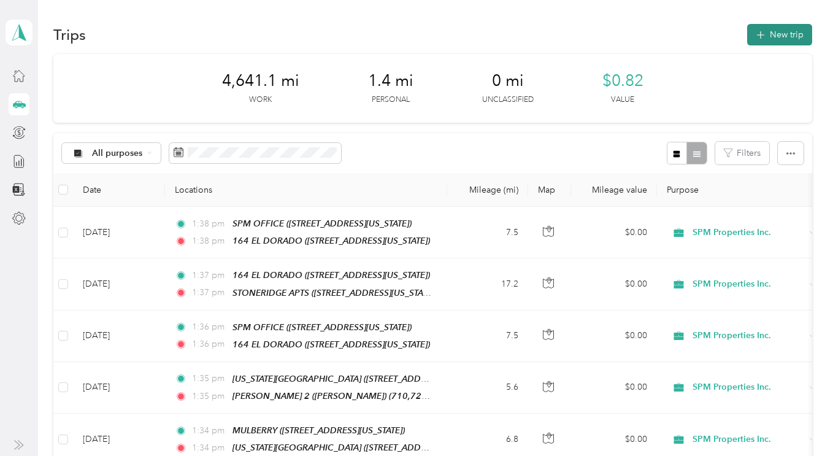
click at [764, 43] on button "New trip" at bounding box center [779, 34] width 65 height 21
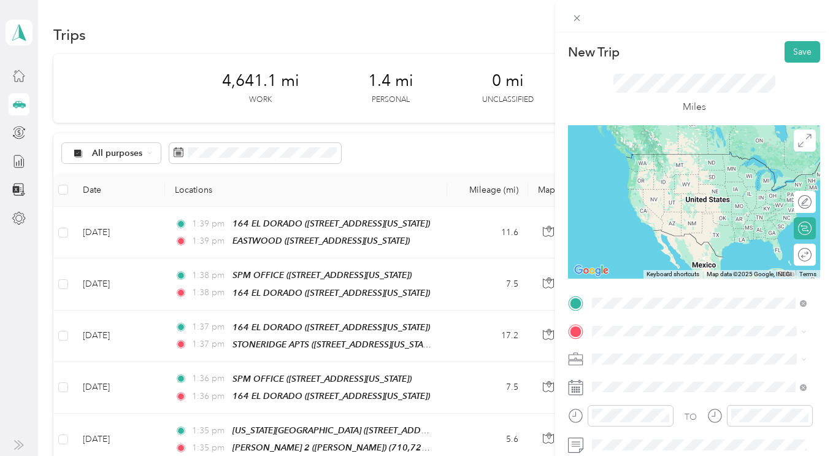
click at [673, 174] on span "1330 N. Broadway, Suite C, Walnut Creek, California" at bounding box center [676, 176] width 123 height 10
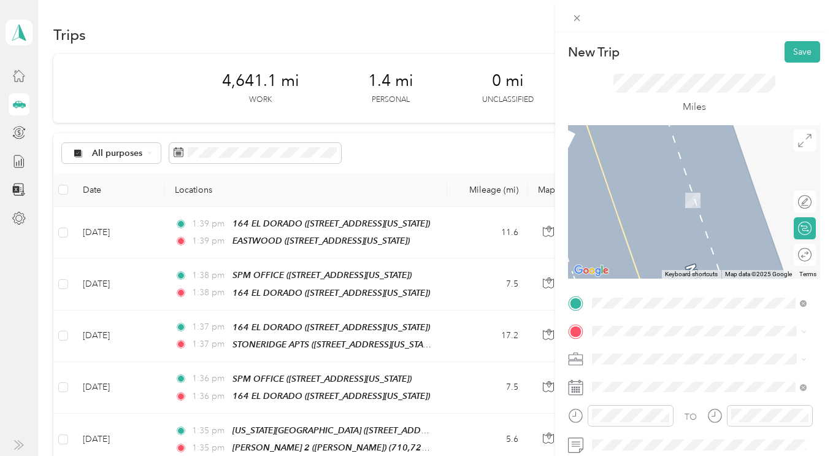
click at [616, 399] on span "SPM Properties Inc." at bounding box center [633, 395] width 75 height 10
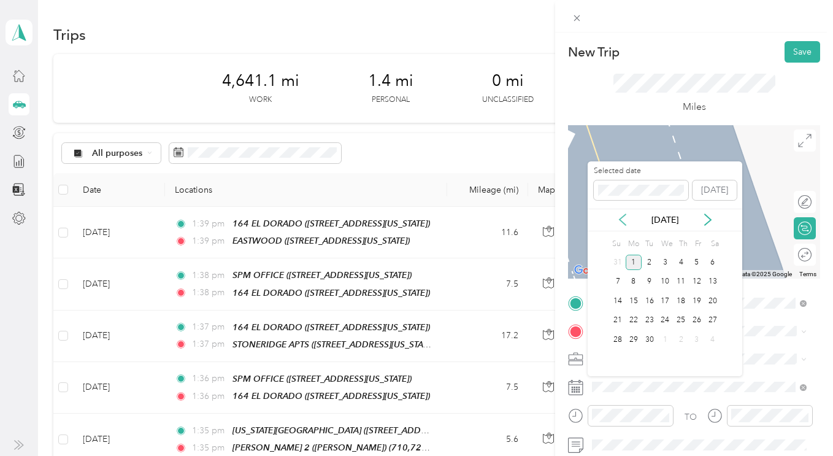
click at [618, 224] on icon at bounding box center [622, 219] width 12 height 12
click at [680, 338] on div "28" at bounding box center [681, 339] width 16 height 15
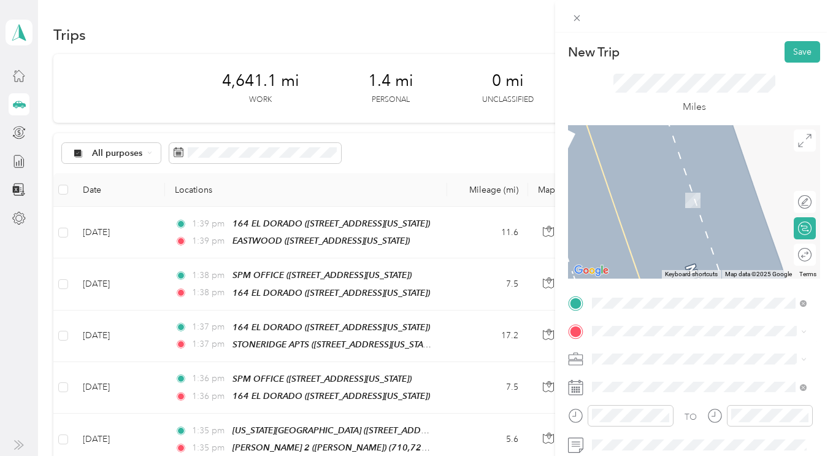
click at [662, 208] on li "TEAM ROYAL ROAD APTS 3480 Royal Road, Concord, California" at bounding box center [699, 194] width 223 height 43
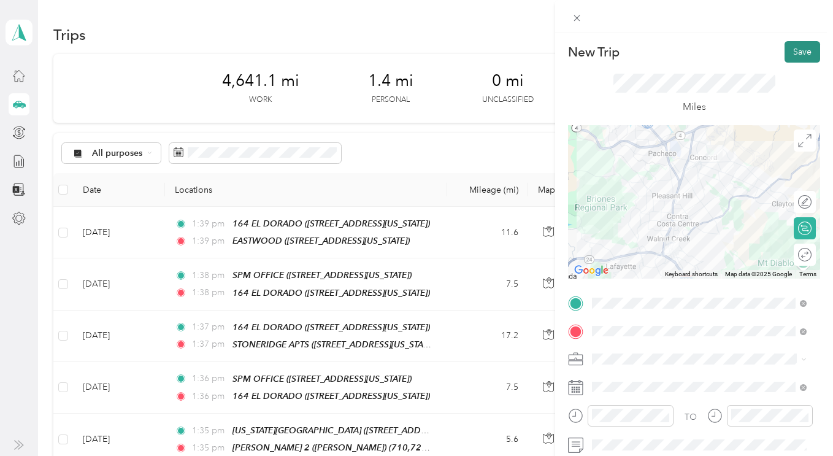
click at [796, 53] on button "Save" at bounding box center [802, 51] width 36 height 21
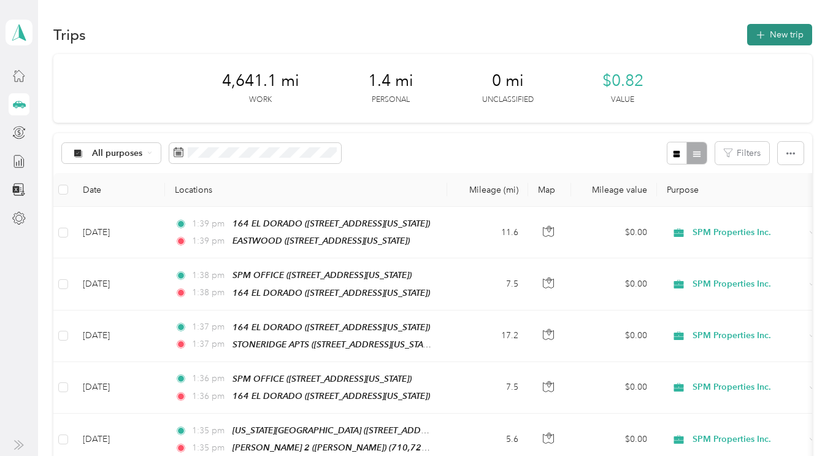
click at [788, 43] on button "New trip" at bounding box center [779, 34] width 65 height 21
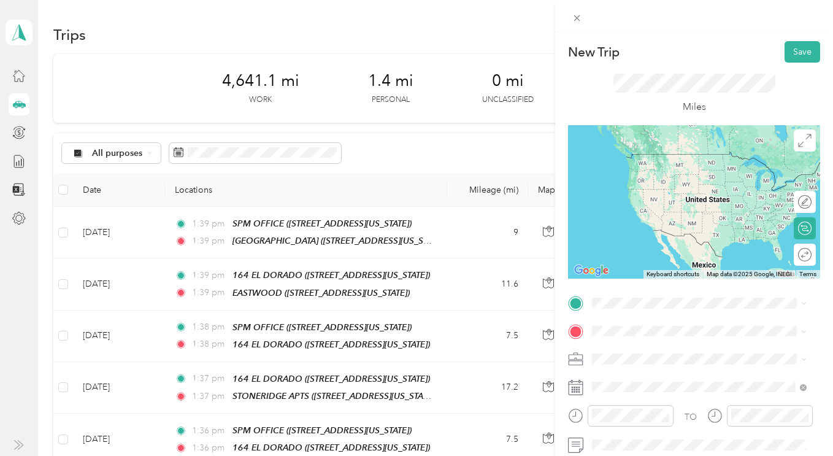
click at [671, 167] on div "TEAM ROYAL ROAD APTS 3480 Royal Road, Concord, California" at bounding box center [676, 164] width 123 height 30
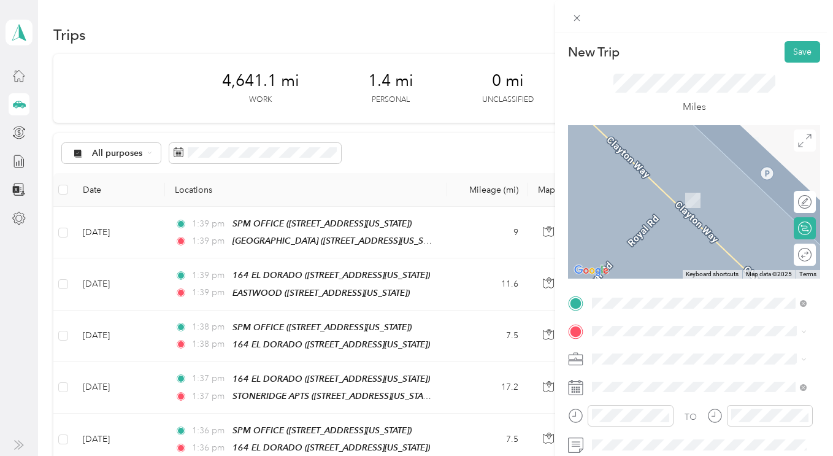
click at [616, 399] on span "SPM Properties Inc." at bounding box center [633, 394] width 75 height 10
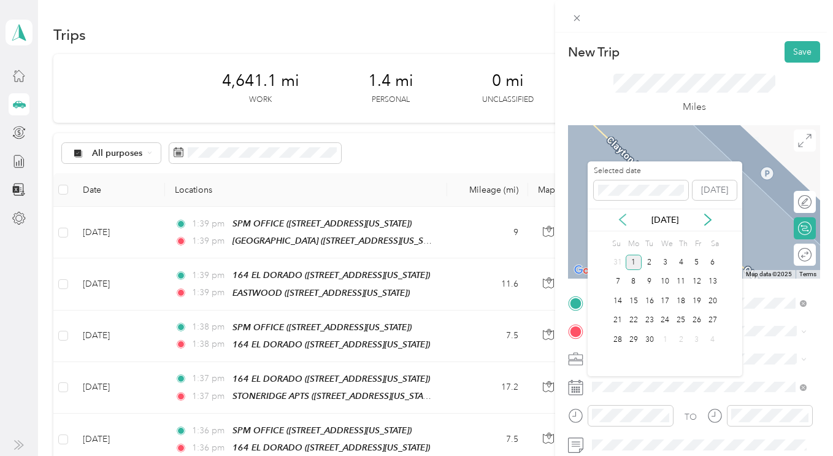
click at [619, 221] on icon at bounding box center [622, 219] width 12 height 12
click at [680, 333] on div "28" at bounding box center [681, 339] width 16 height 15
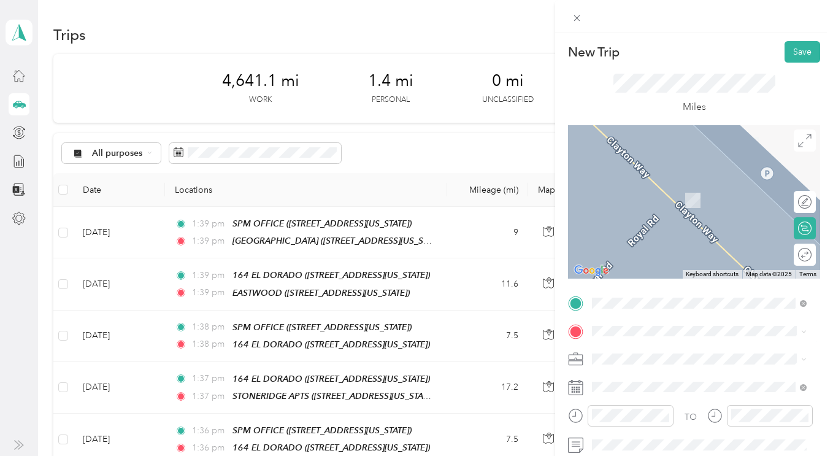
click at [684, 201] on span "123-151 Virginia Hills Drive, Martinez, California" at bounding box center [698, 198] width 167 height 10
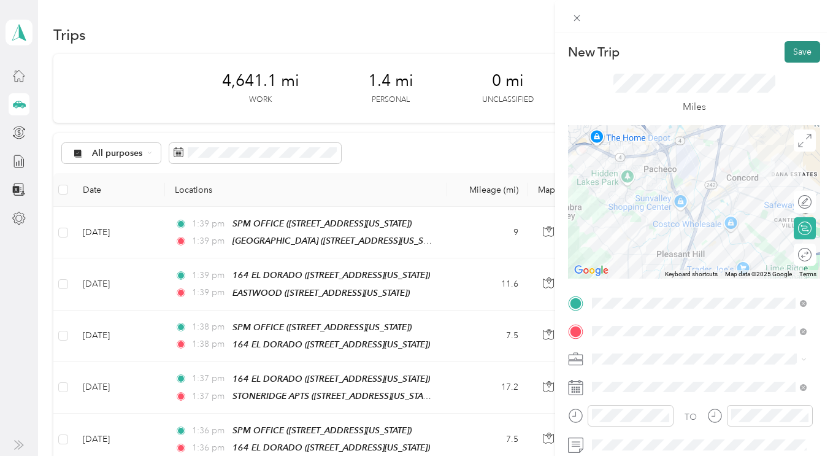
click at [789, 56] on button "Save" at bounding box center [802, 51] width 36 height 21
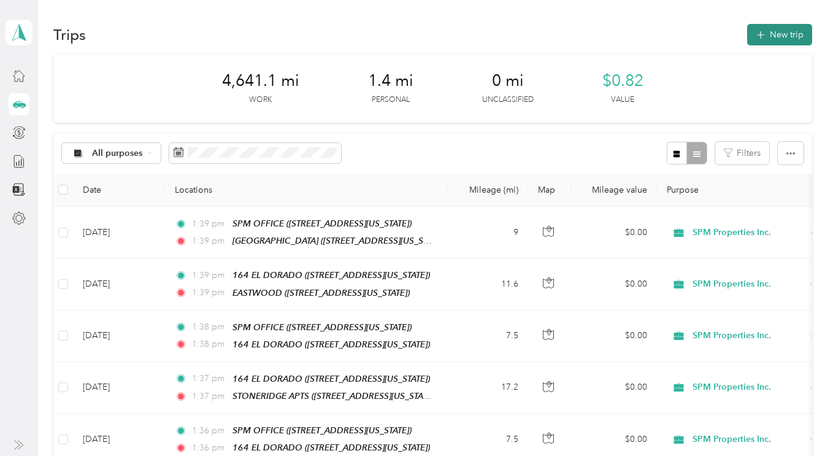
click at [766, 44] on button "New trip" at bounding box center [779, 34] width 65 height 21
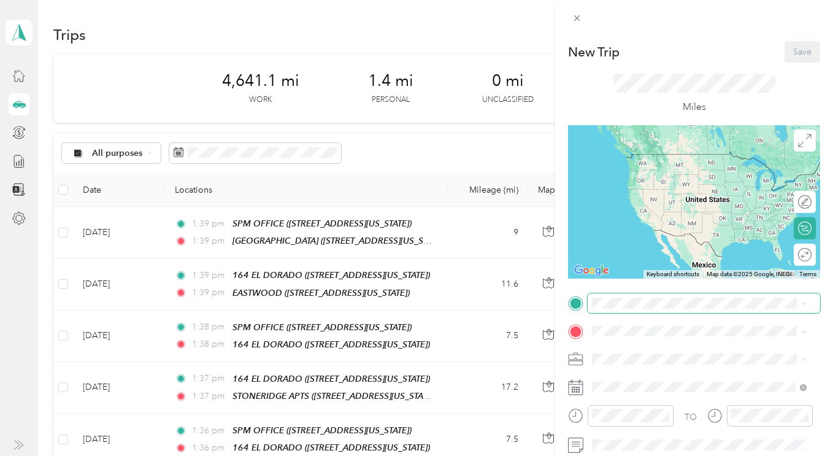
click at [638, 297] on span at bounding box center [704, 303] width 232 height 20
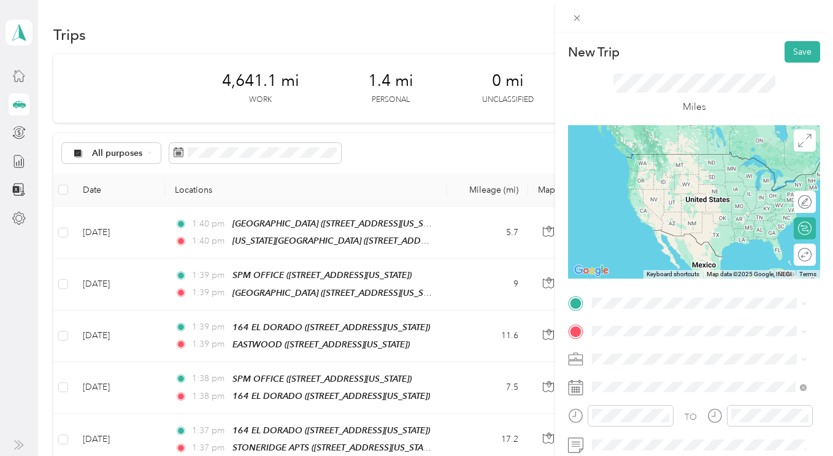
click at [696, 171] on span "123-151 Virginia Hills Drive, Martinez, California" at bounding box center [698, 169] width 167 height 10
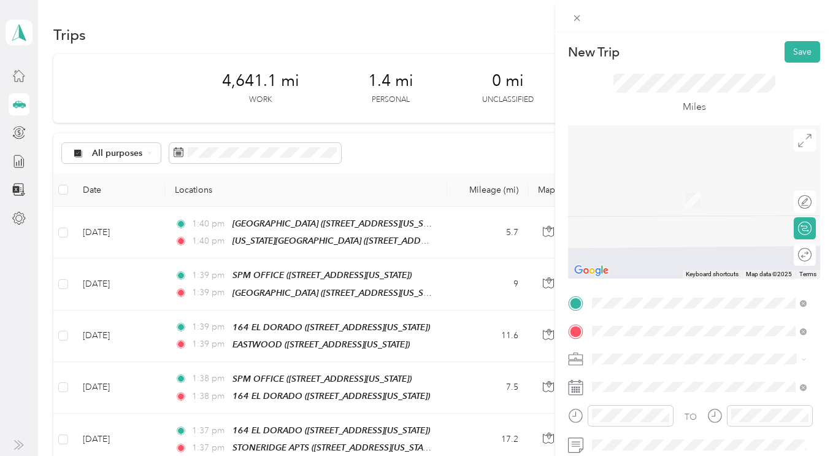
click at [678, 194] on div "TEAM VILLAGE COURT 132 Village Court, Walnut Creek, California" at bounding box center [676, 195] width 123 height 30
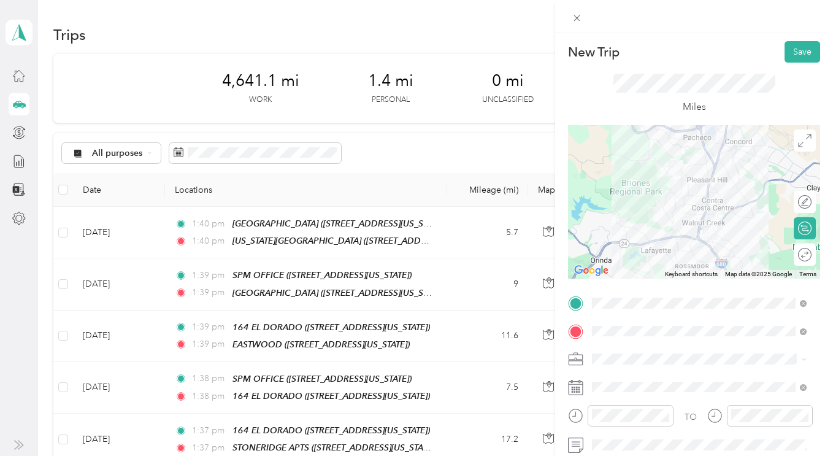
click at [629, 398] on span "SPM Properties Inc." at bounding box center [633, 395] width 75 height 10
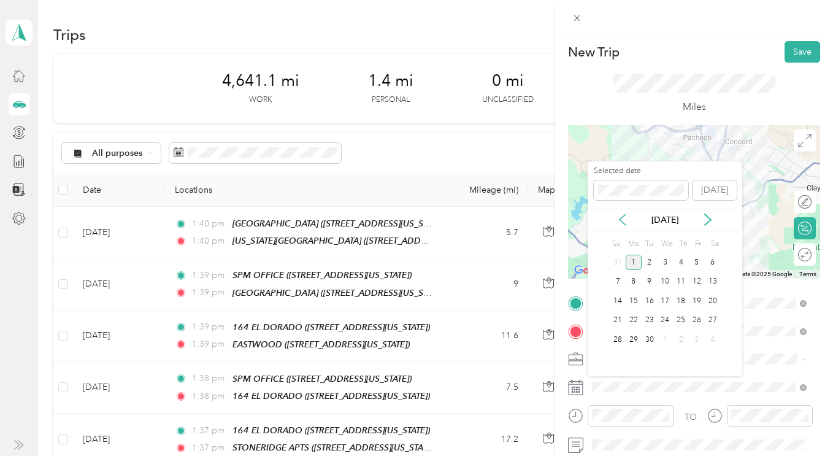
click at [619, 216] on icon at bounding box center [622, 219] width 12 height 12
click at [683, 337] on div "28" at bounding box center [681, 339] width 16 height 15
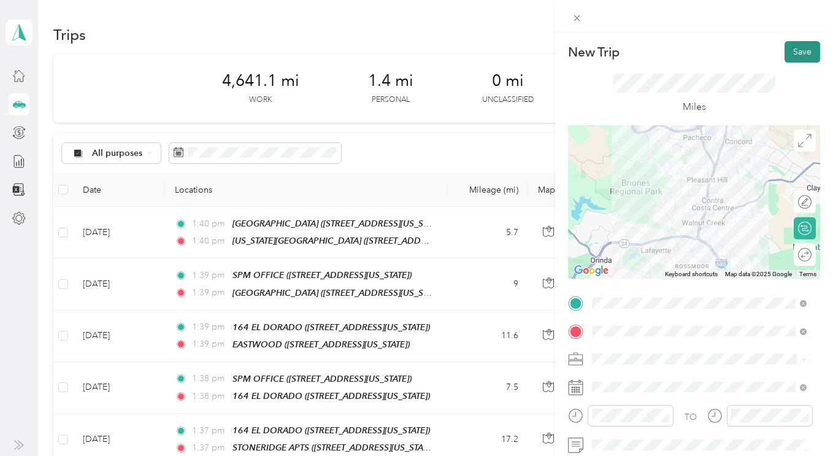
click at [796, 48] on button "Save" at bounding box center [802, 51] width 36 height 21
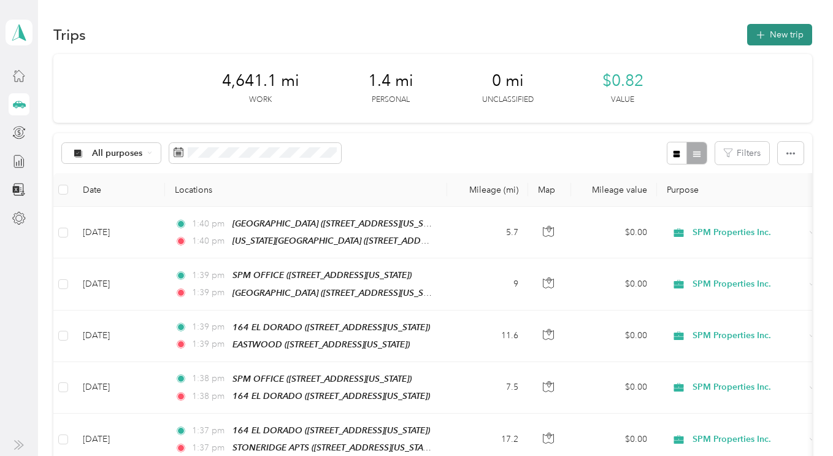
click at [783, 41] on button "New trip" at bounding box center [779, 34] width 65 height 21
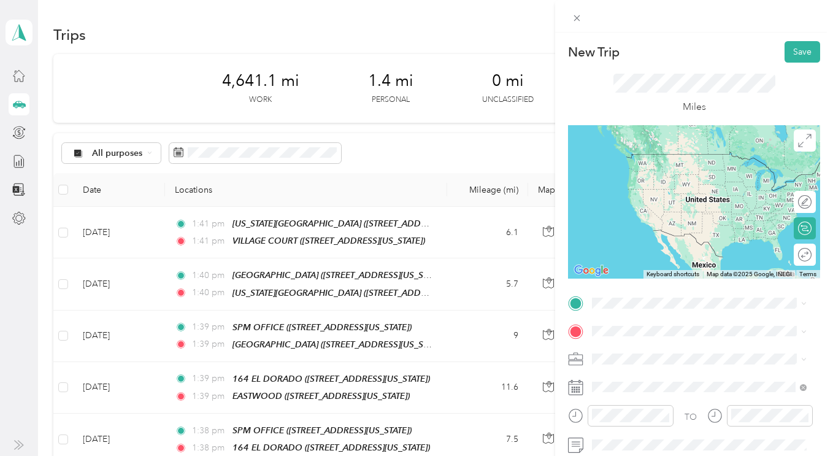
click at [673, 170] on div "TEAM SPM OFFICE 1330 N. Broadway, Suite C, Walnut Creek, California" at bounding box center [676, 165] width 123 height 30
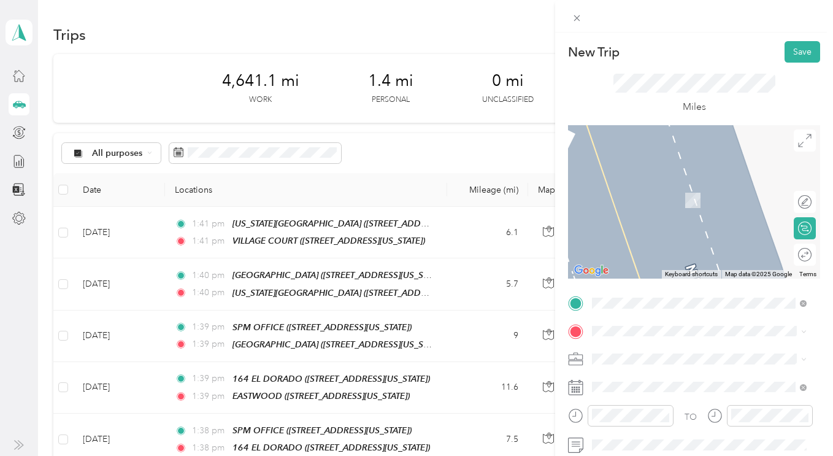
click at [624, 405] on ol "Personal SPM Properties Inc. Personal" at bounding box center [699, 395] width 223 height 64
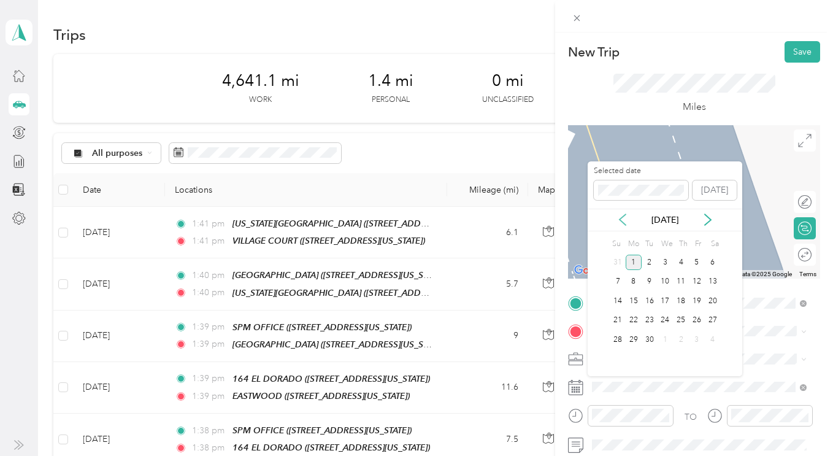
click at [623, 223] on icon at bounding box center [622, 219] width 6 height 11
click at [694, 339] on div "29" at bounding box center [697, 339] width 16 height 15
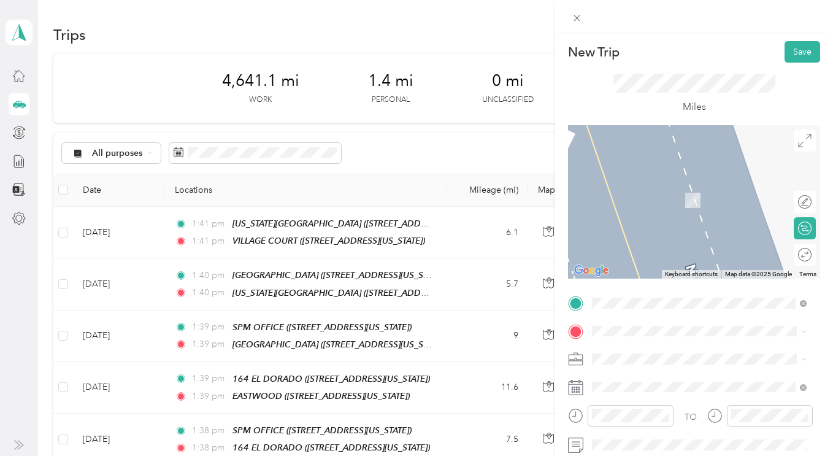
click at [685, 195] on div "TEAM 174 EL DORADO 174 El Dorado Avenue, Danville, California" at bounding box center [676, 190] width 123 height 30
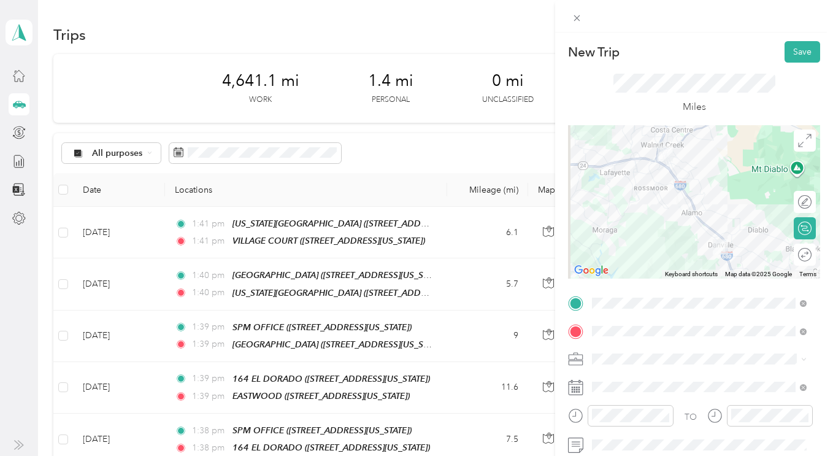
click at [616, 399] on span "SPM Properties Inc." at bounding box center [633, 402] width 75 height 10
click at [791, 48] on button "Save" at bounding box center [802, 51] width 36 height 21
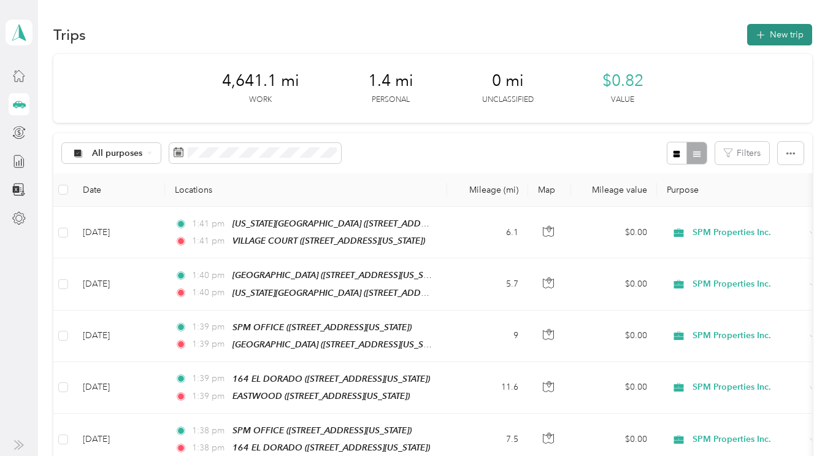
click at [784, 37] on button "New trip" at bounding box center [779, 34] width 65 height 21
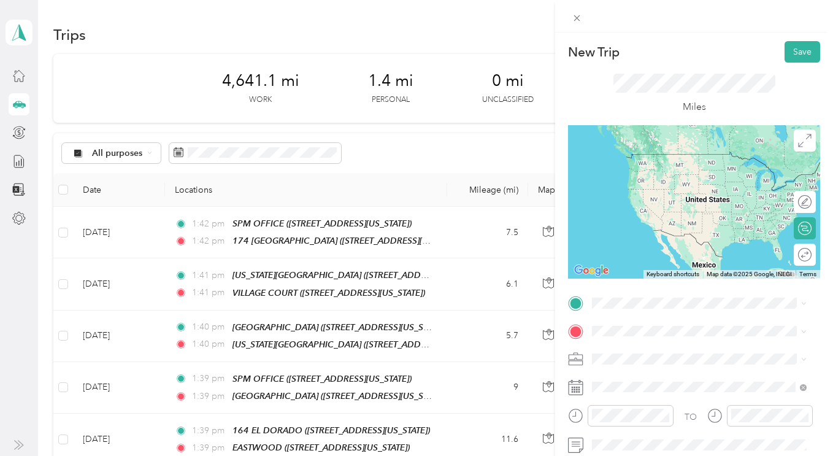
click at [675, 174] on span "174 El Dorado Avenue, Danville, California" at bounding box center [676, 174] width 123 height 10
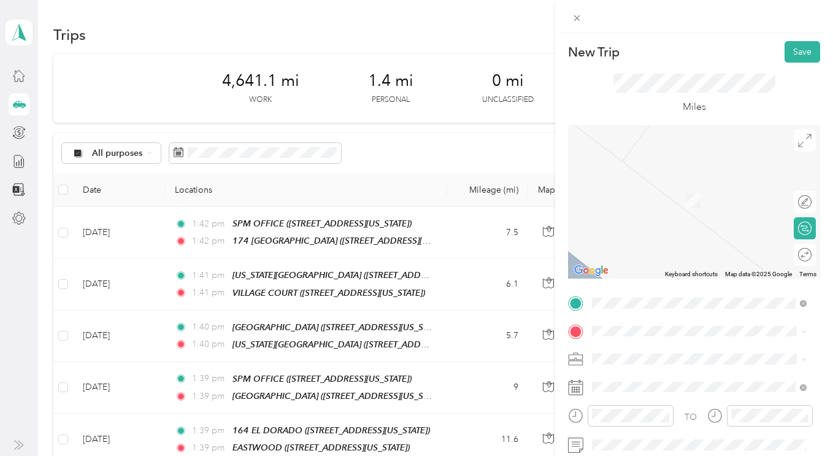
click at [621, 402] on li "SPM Properties Inc." at bounding box center [699, 401] width 223 height 21
click at [623, 220] on icon at bounding box center [622, 219] width 12 height 12
click at [695, 336] on div "29" at bounding box center [697, 339] width 16 height 15
click at [668, 188] on div "TEAM VIRGINIA HILLS" at bounding box center [705, 182] width 180 height 15
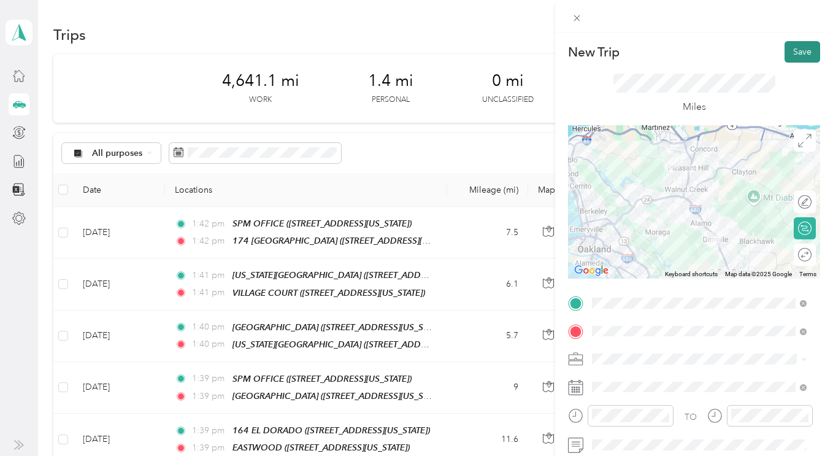
click at [794, 53] on button "Save" at bounding box center [802, 51] width 36 height 21
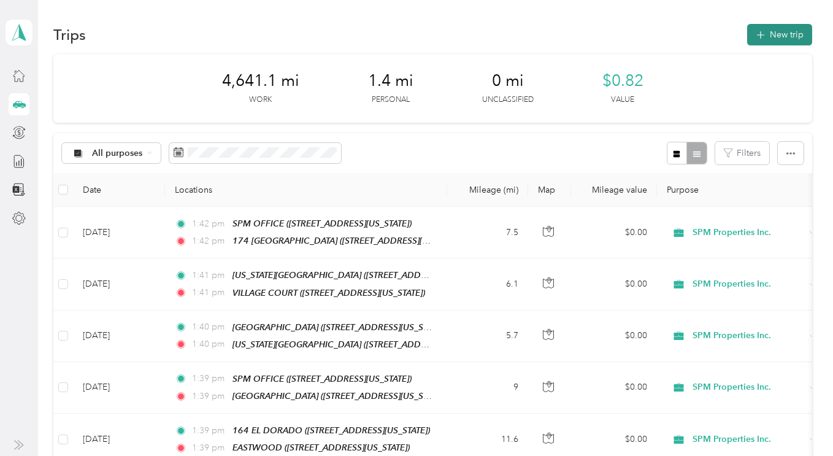
click at [778, 33] on button "New trip" at bounding box center [779, 34] width 65 height 21
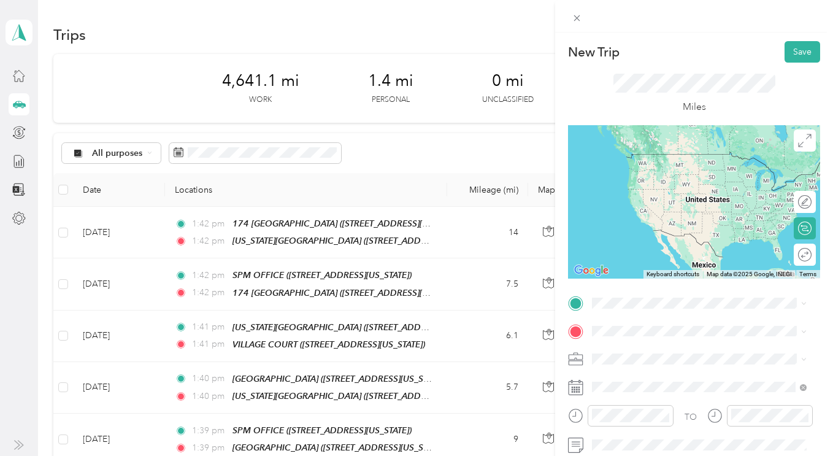
click at [675, 166] on div "TEAM VIRGINIA HILLS 123-151 Virginia Hills Drive, Martinez, California" at bounding box center [705, 160] width 180 height 30
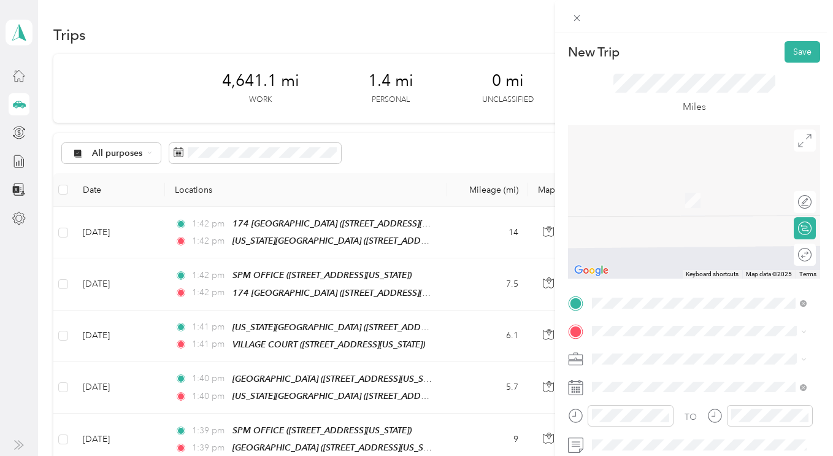
click at [621, 400] on span "SPM Properties Inc." at bounding box center [633, 396] width 75 height 10
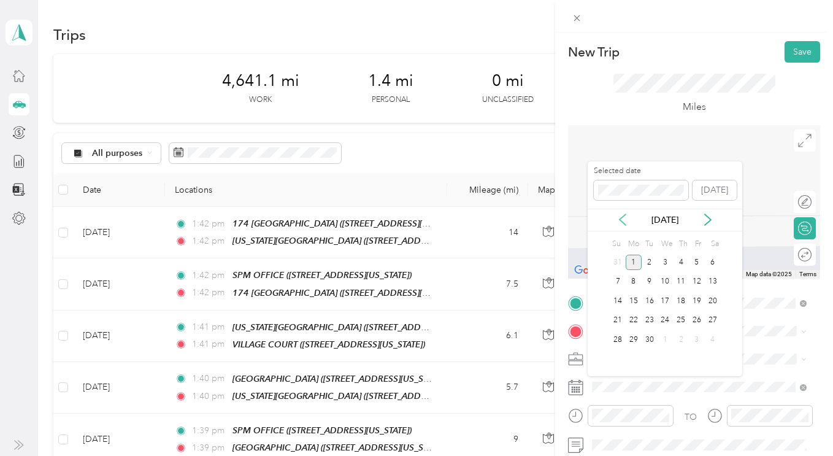
click at [620, 220] on icon at bounding box center [622, 219] width 6 height 11
click at [692, 336] on div "29" at bounding box center [697, 339] width 16 height 15
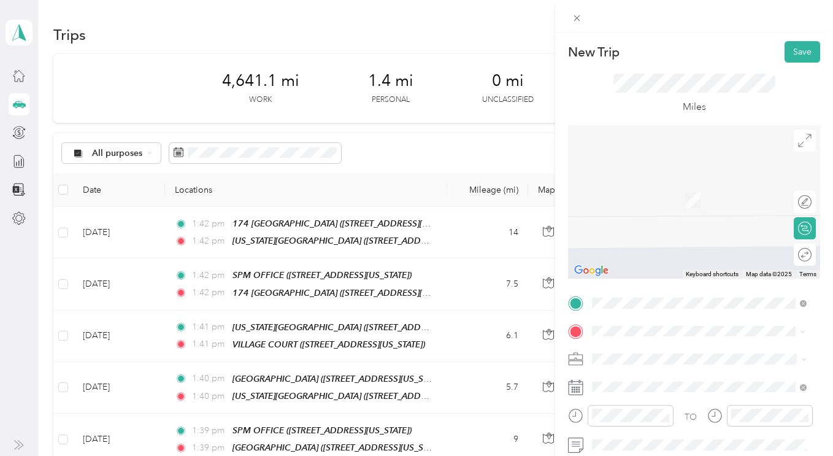
click at [689, 197] on div "TEAM STONERIDGE APTS 3750 Willow Pass Road, Concord, California" at bounding box center [676, 195] width 123 height 30
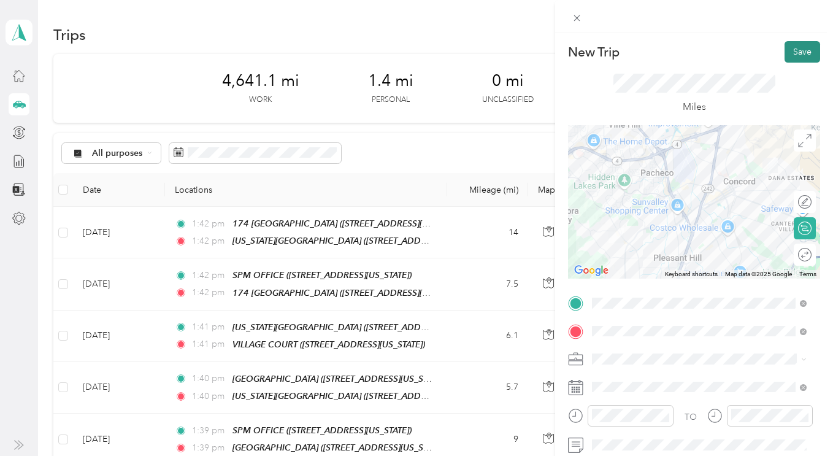
click at [797, 47] on button "Save" at bounding box center [802, 51] width 36 height 21
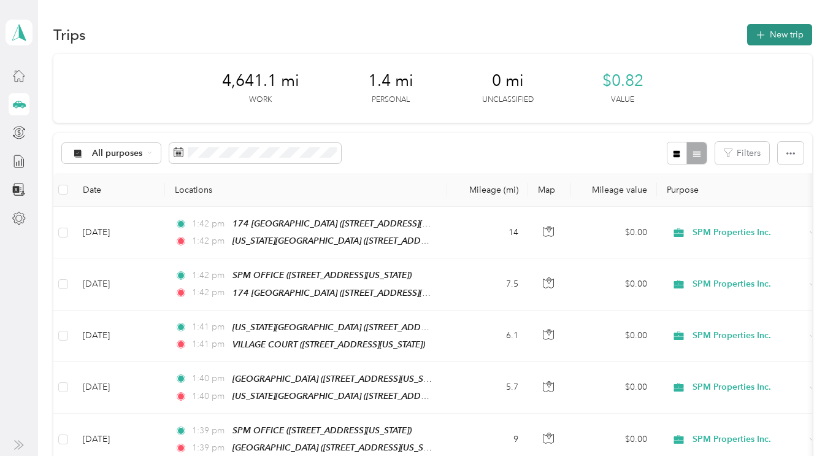
click at [775, 42] on button "New trip" at bounding box center [779, 34] width 65 height 21
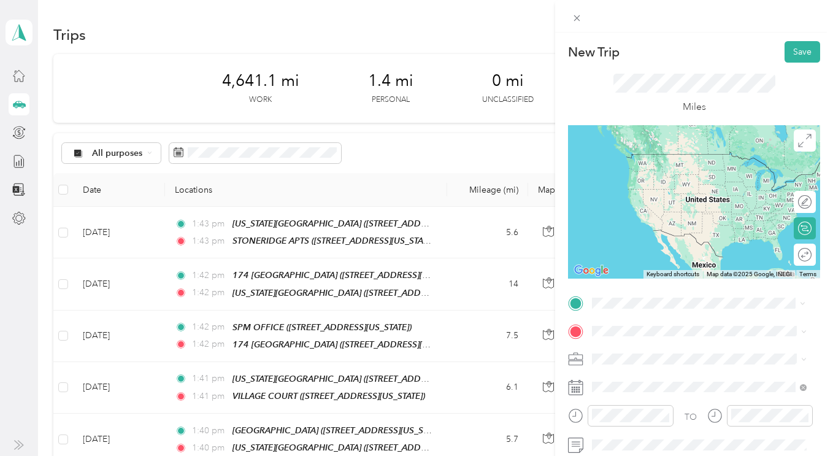
click at [656, 173] on span "3750 Willow Pass Road, Concord, California" at bounding box center [676, 176] width 123 height 10
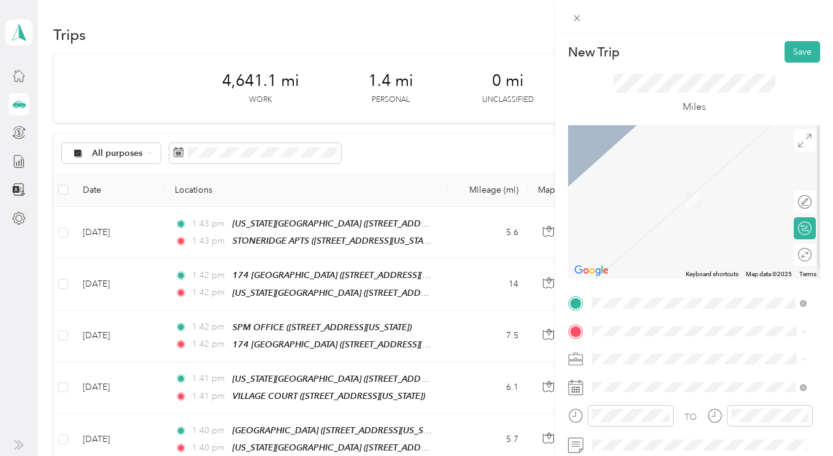
click at [630, 403] on li "SPM Properties Inc." at bounding box center [699, 395] width 223 height 21
click at [623, 222] on icon at bounding box center [622, 219] width 12 height 12
click at [691, 339] on div "29" at bounding box center [697, 339] width 16 height 15
click at [651, 197] on div "TEAM ESTUDILLO 2 (MELLUS) 710,724,728 Mellus & 1117 Estudillo,, Martinez, Calif…" at bounding box center [708, 199] width 187 height 50
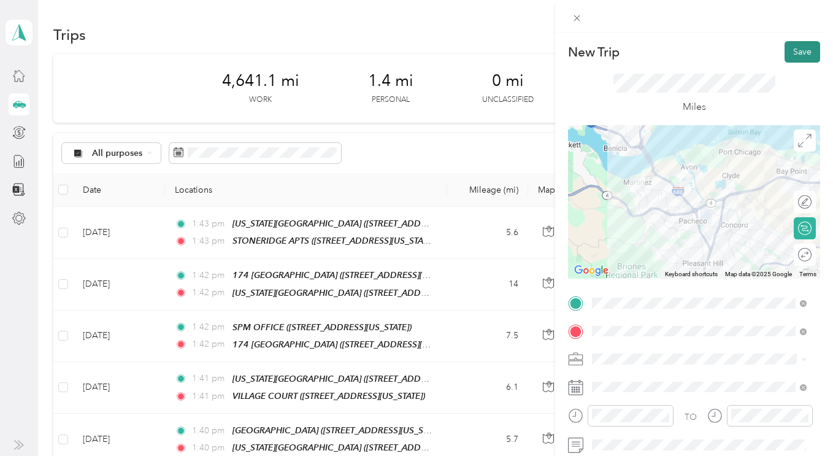
click at [791, 50] on button "Save" at bounding box center [802, 51] width 36 height 21
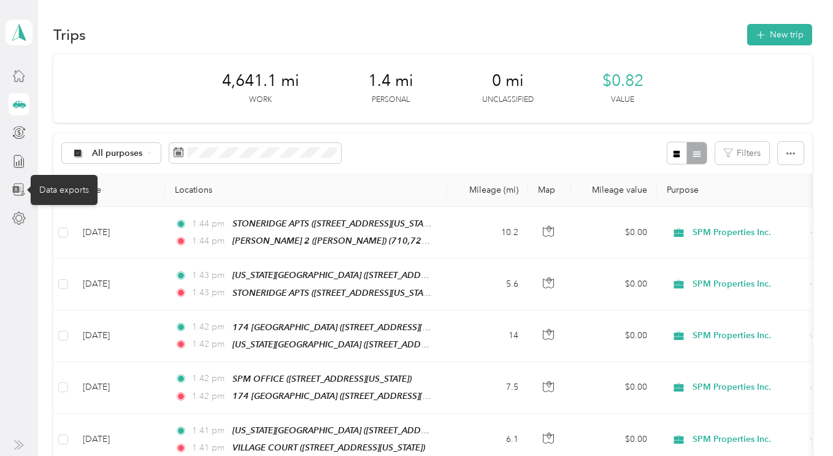
click at [15, 193] on icon at bounding box center [18, 189] width 13 height 13
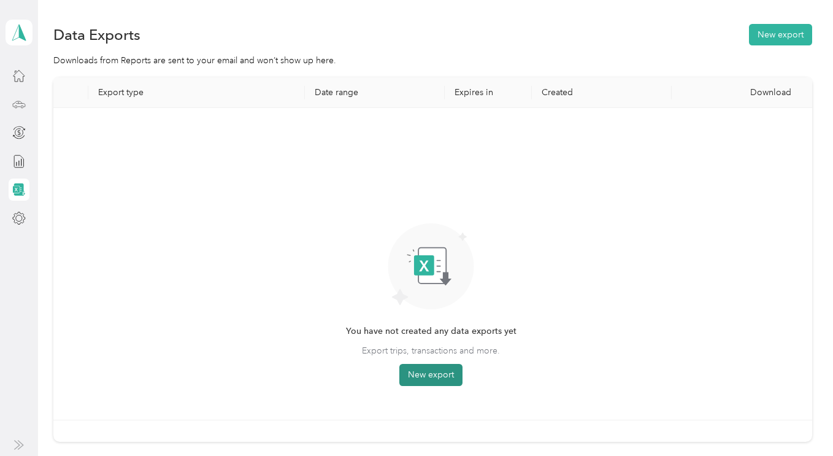
click at [422, 375] on button "New export" at bounding box center [430, 375] width 63 height 22
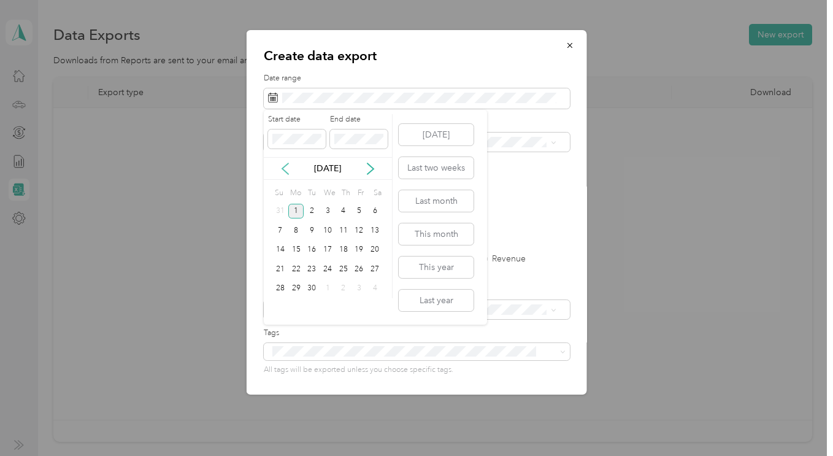
click at [283, 167] on icon at bounding box center [285, 169] width 12 height 12
click at [299, 266] on div "18" at bounding box center [296, 268] width 16 height 15
click at [359, 287] on div "29" at bounding box center [359, 288] width 16 height 15
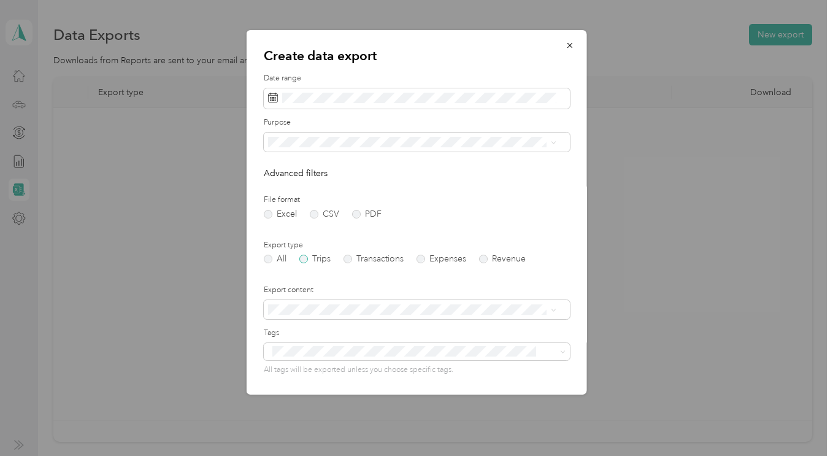
click at [312, 261] on label "Trips" at bounding box center [314, 259] width 31 height 9
click at [358, 216] on label "PDF" at bounding box center [366, 214] width 29 height 9
click at [326, 209] on li "SPM Properties Inc." at bounding box center [412, 201] width 297 height 21
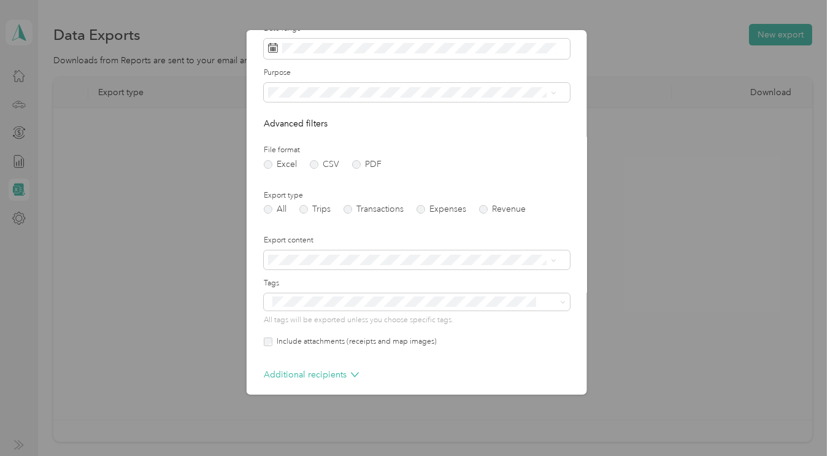
scroll to position [102, 0]
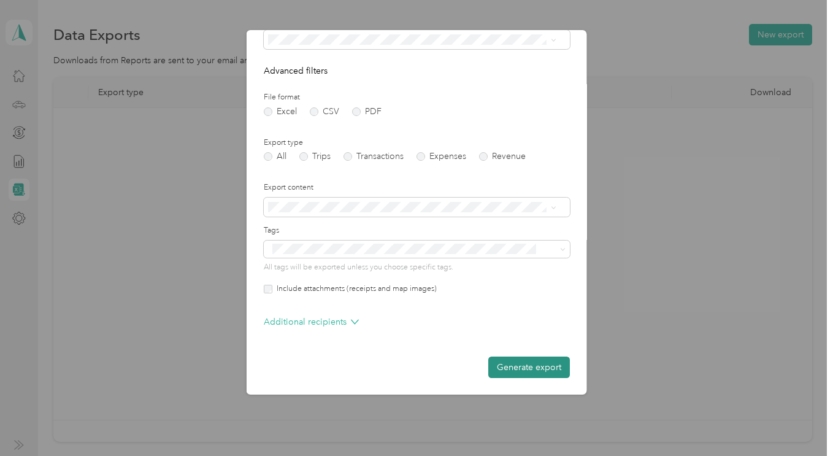
click at [499, 366] on button "Generate export" at bounding box center [529, 366] width 82 height 21
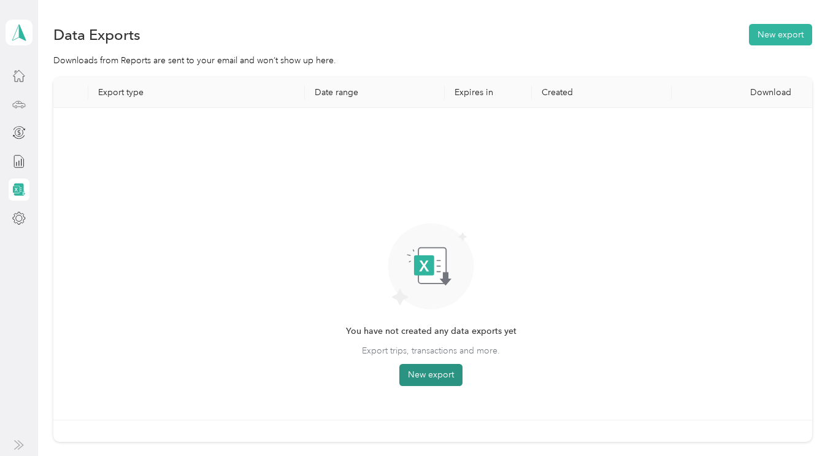
click at [421, 375] on button "New export" at bounding box center [430, 375] width 63 height 22
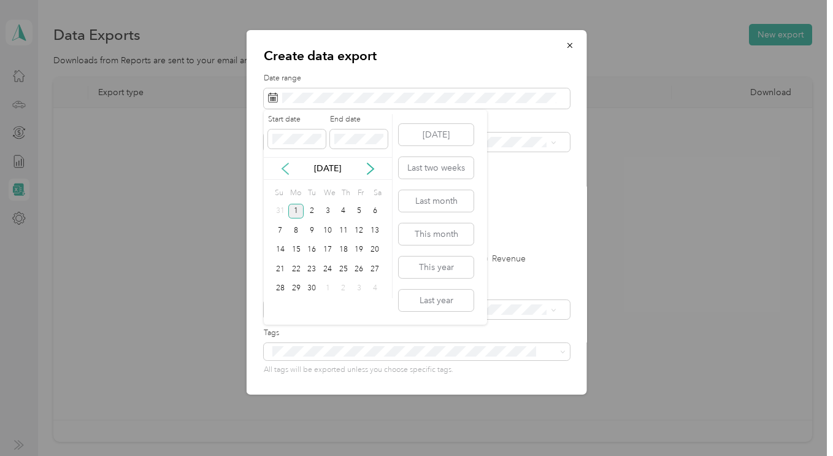
click at [282, 166] on icon at bounding box center [285, 169] width 12 height 12
click at [297, 268] on div "18" at bounding box center [296, 268] width 16 height 15
click at [359, 288] on div "29" at bounding box center [359, 288] width 16 height 15
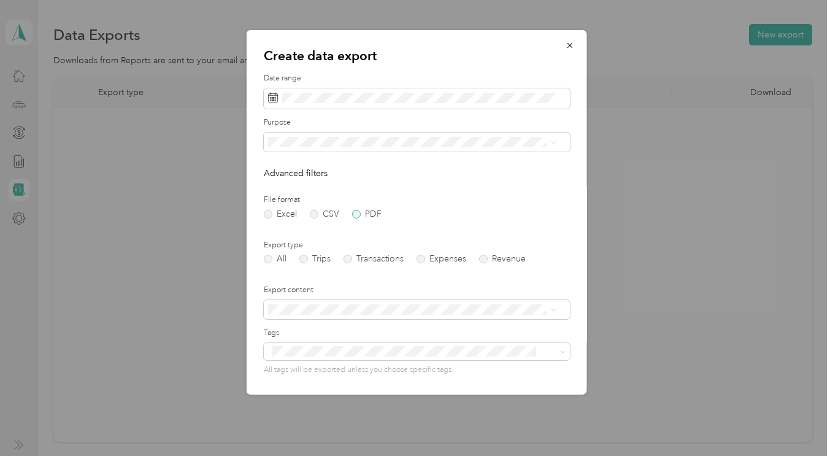
click at [353, 213] on label "PDF" at bounding box center [366, 214] width 29 height 9
click at [303, 258] on label "Trips" at bounding box center [314, 259] width 31 height 9
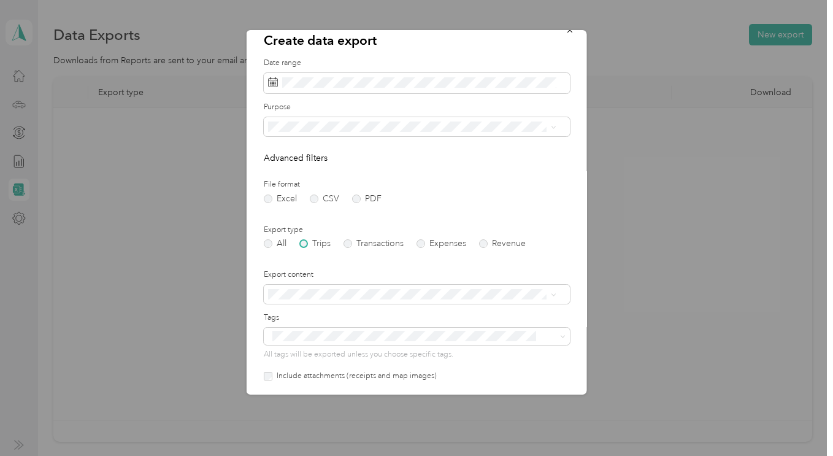
scroll to position [16, 0]
click at [301, 193] on li "SPM Properties Inc." at bounding box center [412, 190] width 297 height 21
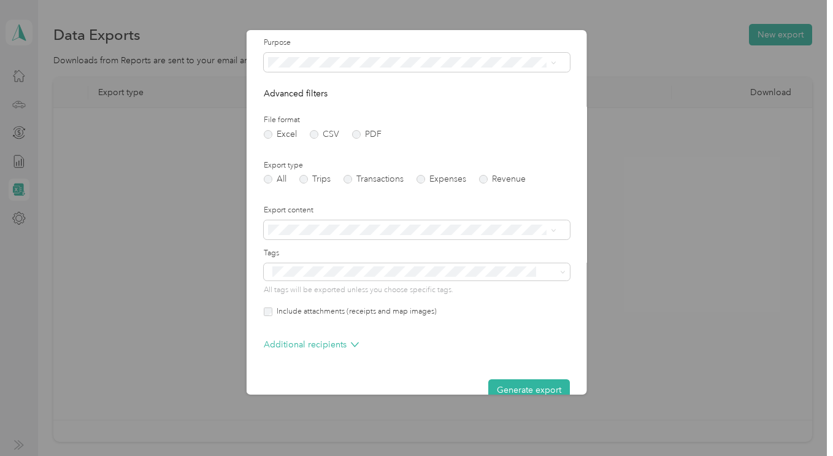
scroll to position [102, 0]
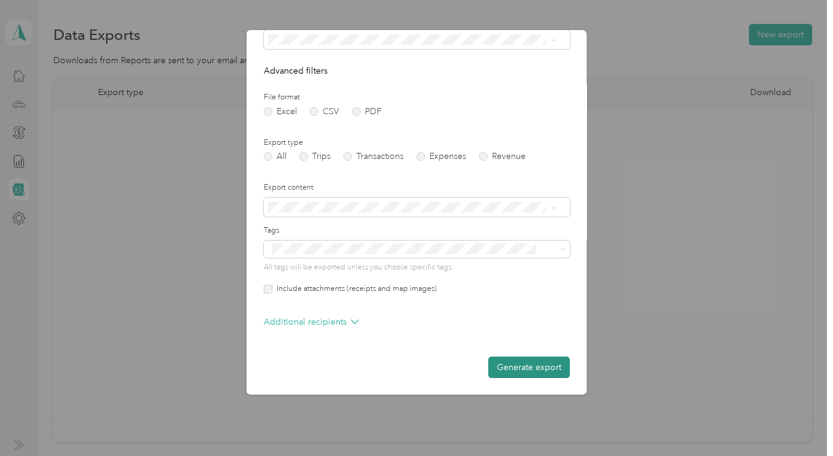
click at [534, 370] on button "Generate export" at bounding box center [529, 366] width 82 height 21
